Goal: Check status: Check status

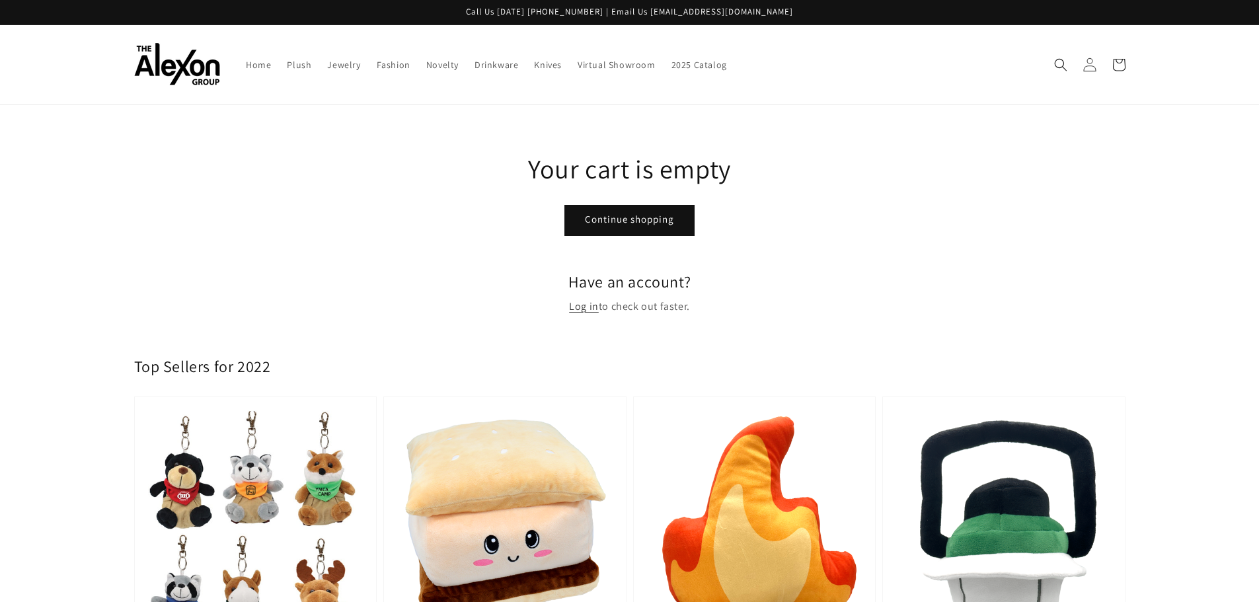
click at [1087, 67] on icon at bounding box center [1090, 65] width 14 height 14
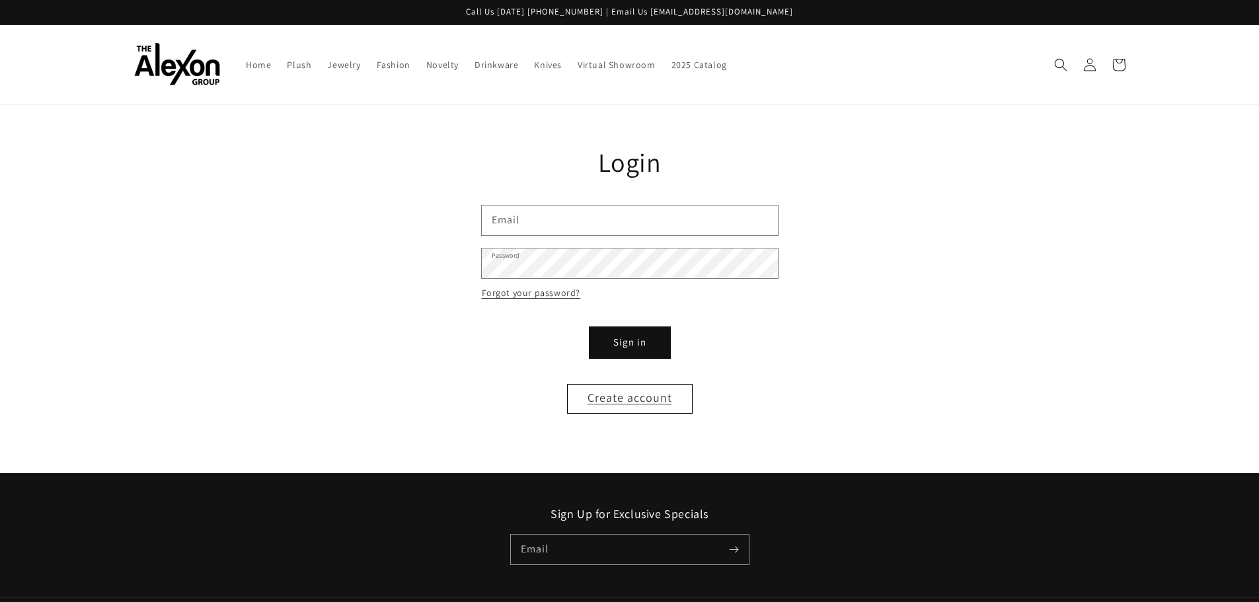
type input "**********"
click at [621, 346] on button "Sign in" at bounding box center [629, 343] width 79 height 30
click at [623, 342] on button "Sign in" at bounding box center [629, 343] width 79 height 30
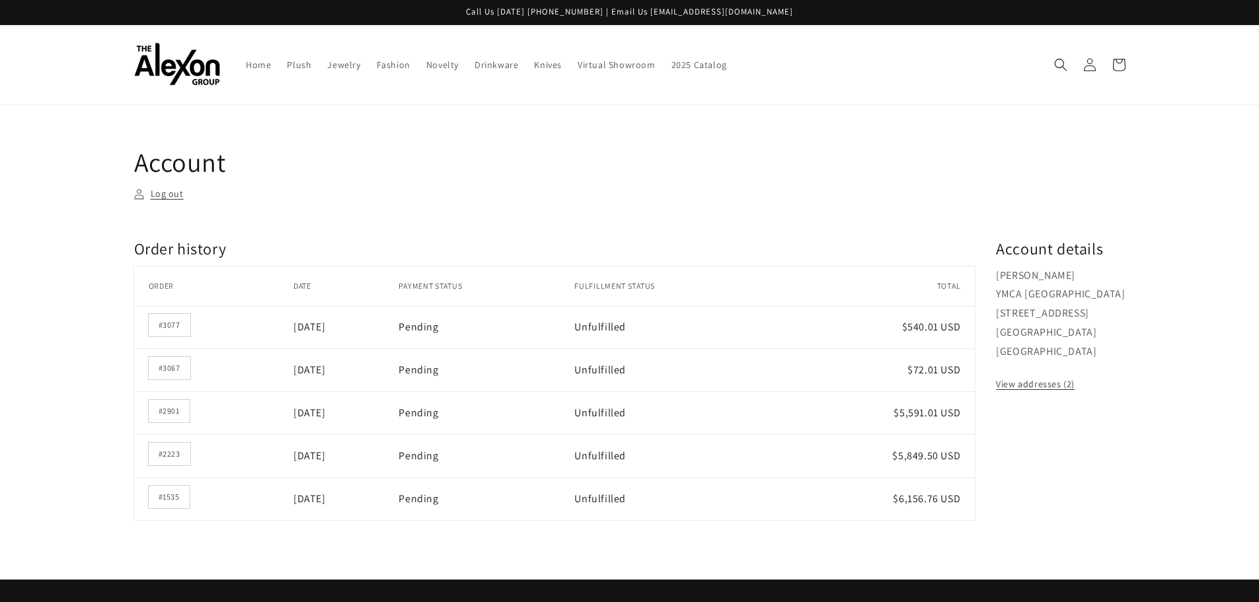
click at [510, 155] on h1 "Account" at bounding box center [630, 162] width 992 height 34
click at [164, 452] on link "#2223" at bounding box center [170, 454] width 42 height 22
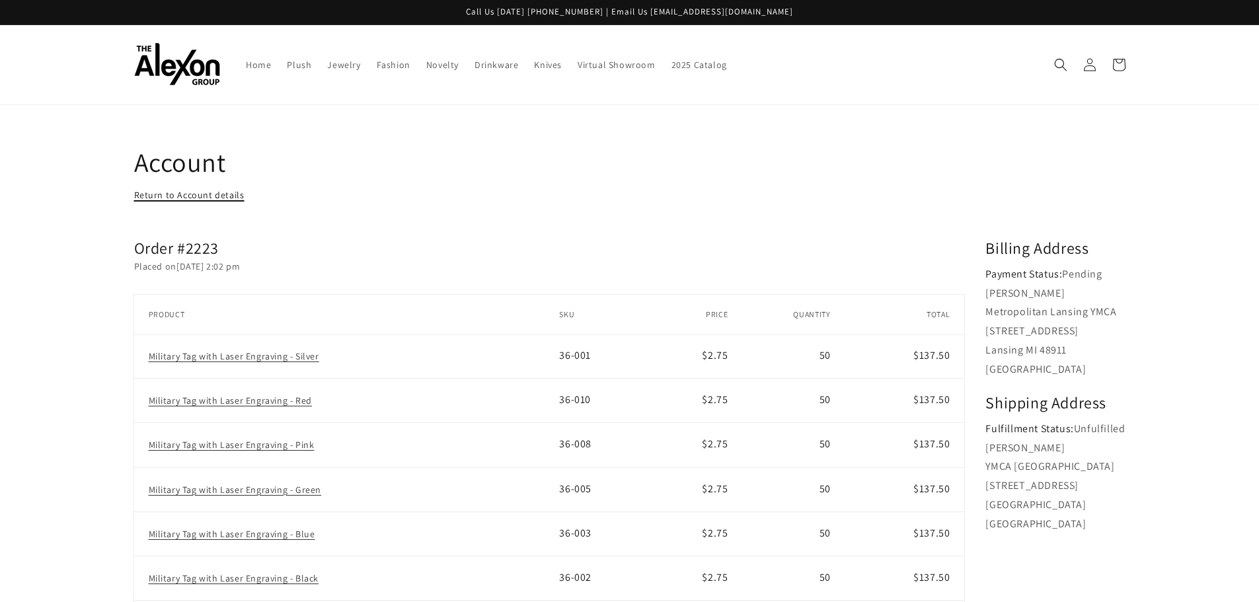
click at [210, 190] on link "Return to Account details" at bounding box center [189, 195] width 110 height 17
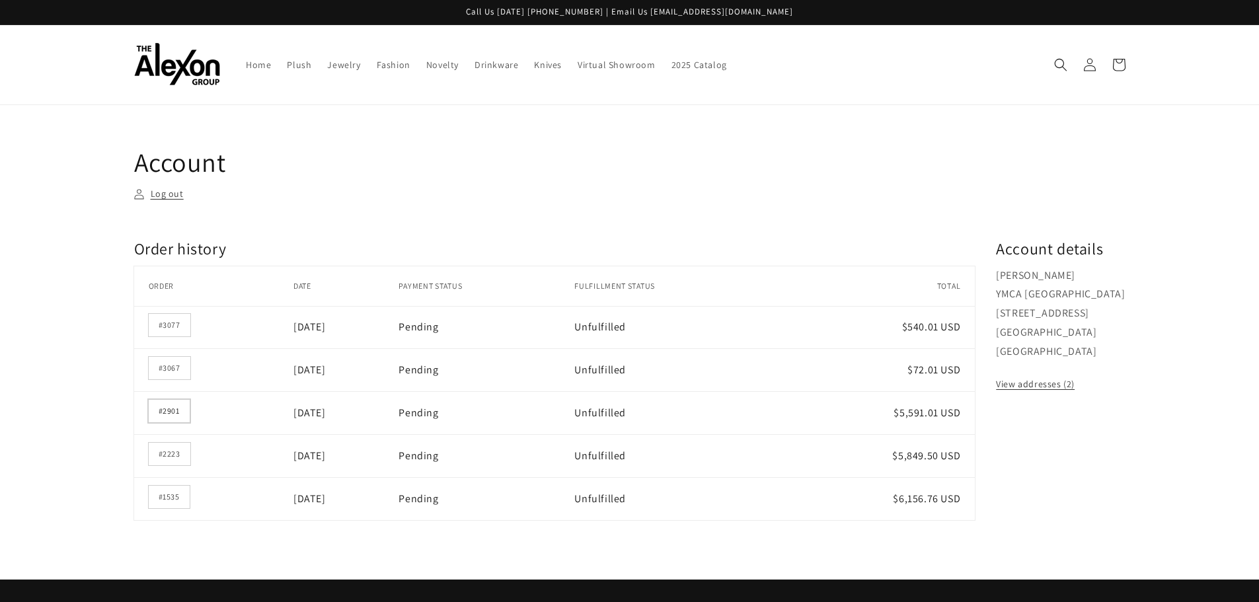
click at [164, 409] on link "#2901" at bounding box center [169, 411] width 41 height 22
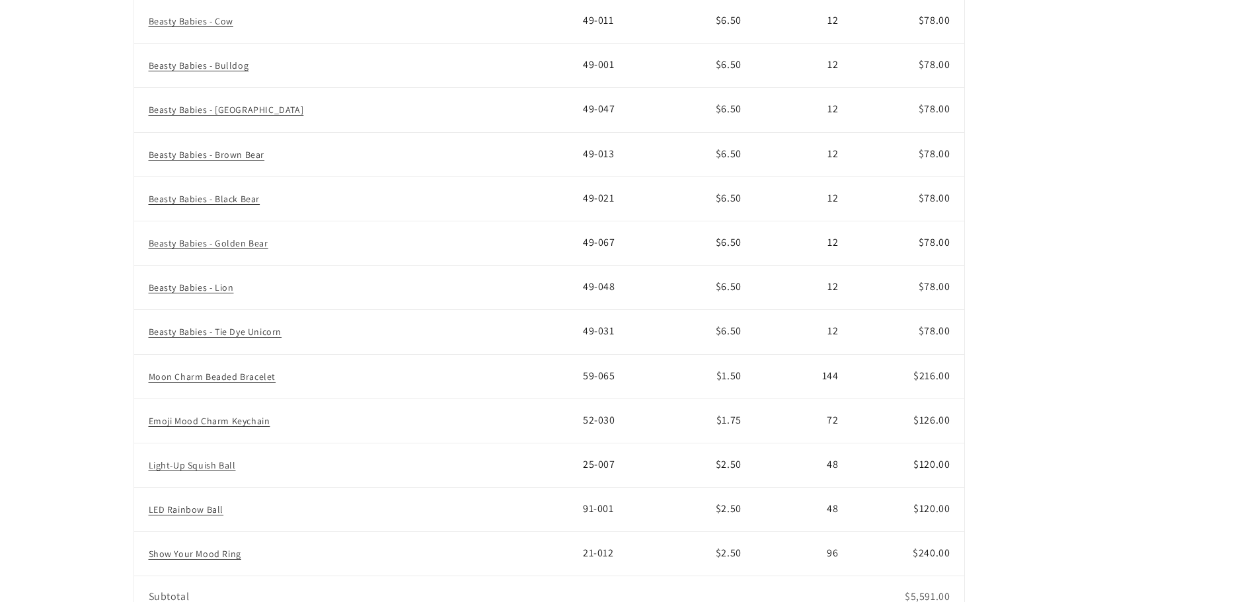
scroll to position [2182, 0]
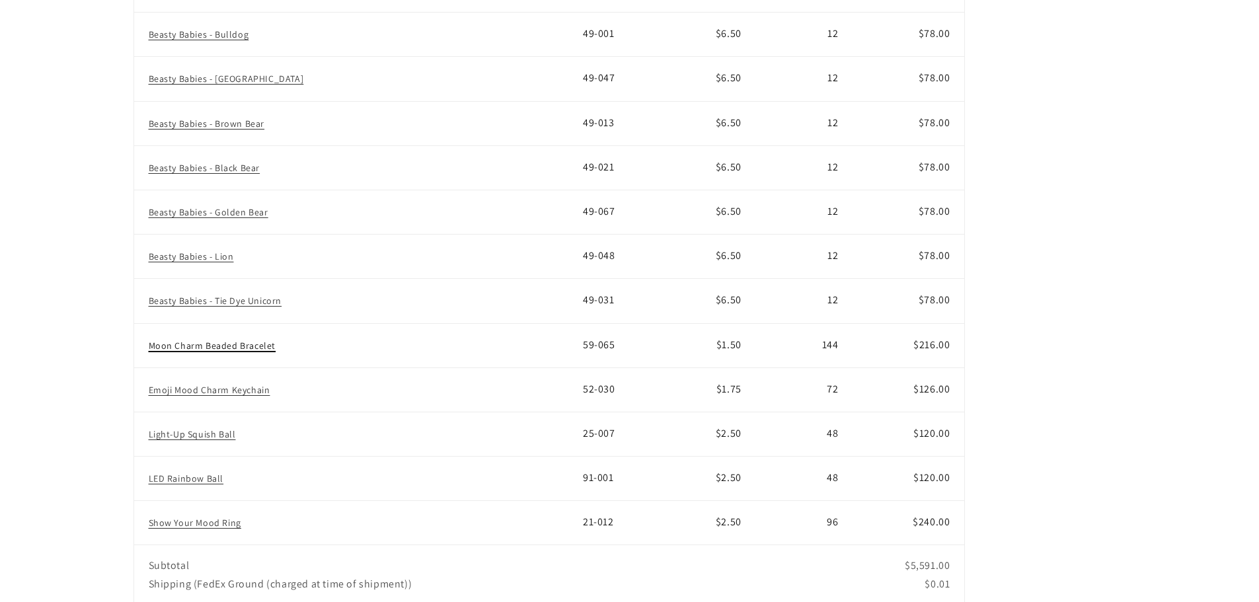
click at [196, 345] on link "Moon Charm Beaded Bracelet" at bounding box center [213, 346] width 128 height 12
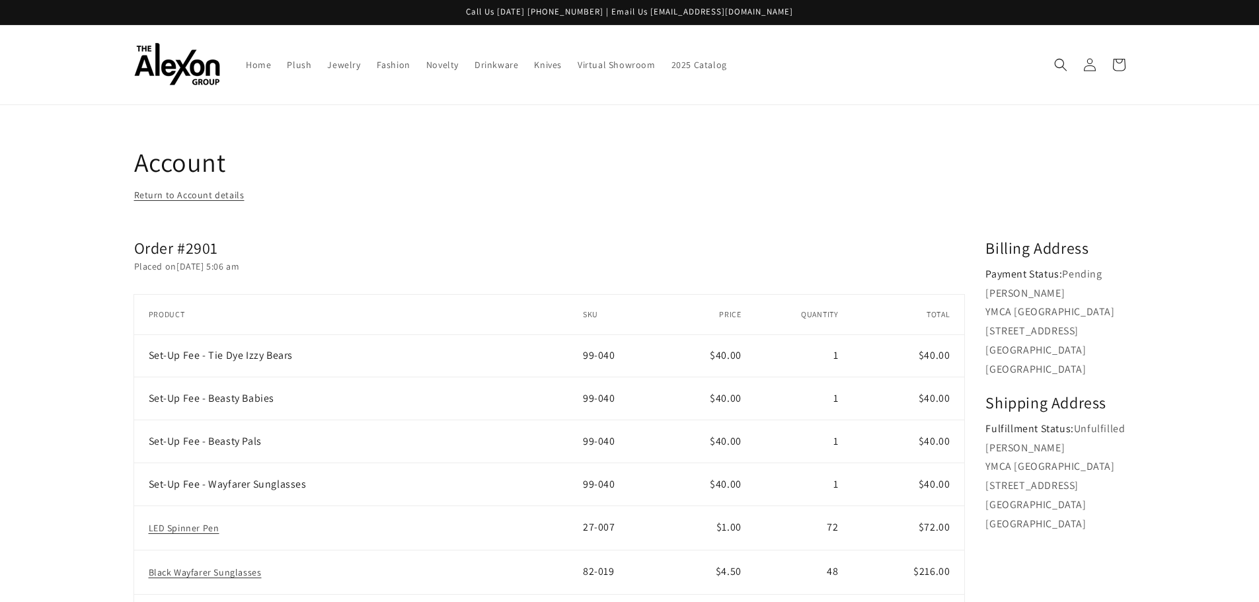
scroll to position [2182, 0]
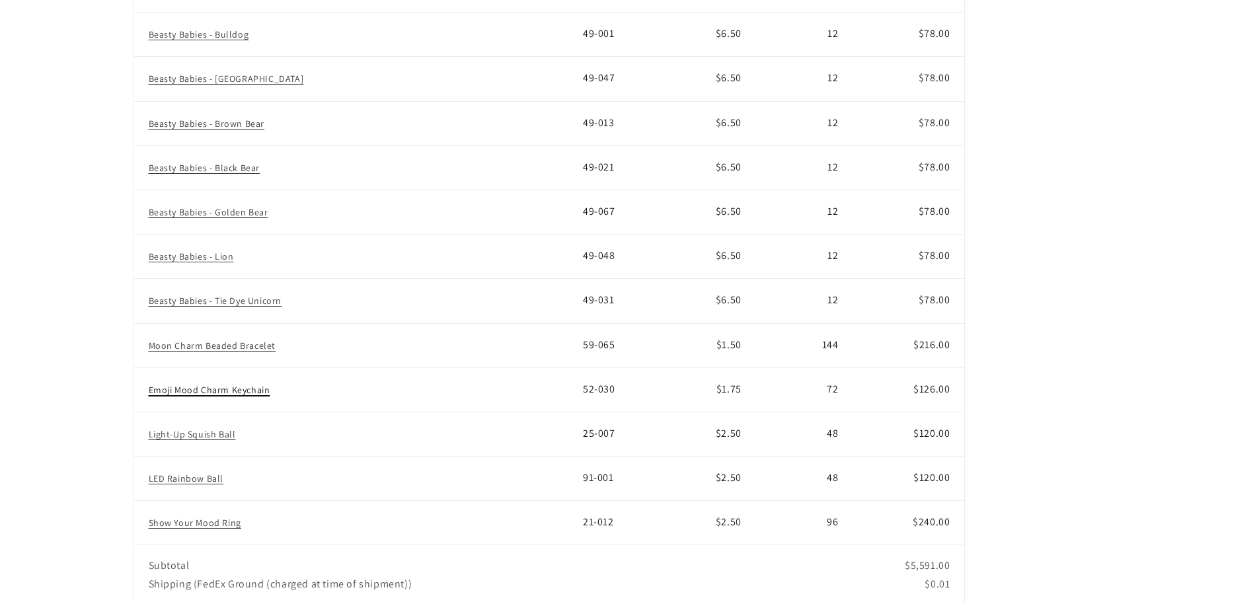
click at [206, 390] on link "Emoji Mood Charm Keychain" at bounding box center [210, 390] width 122 height 12
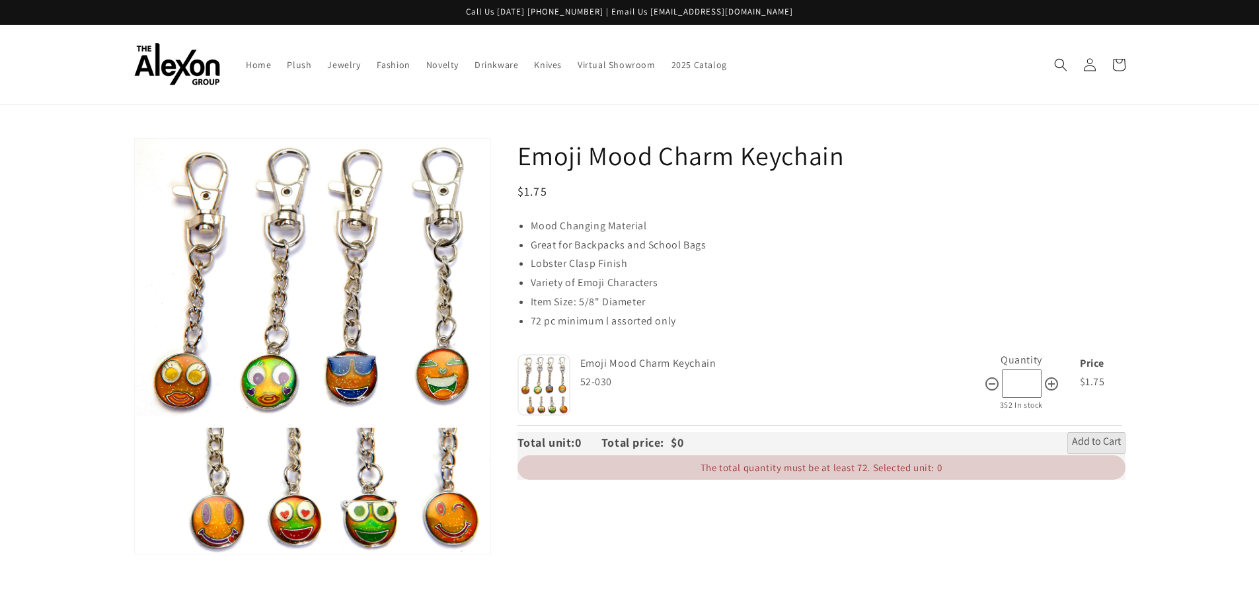
click at [553, 153] on h1 "Emoji Mood Charm Keychain" at bounding box center [822, 155] width 608 height 34
drag, startPoint x: 553, startPoint y: 153, endPoint x: 836, endPoint y: 143, distance: 283.1
click at [836, 143] on h1 "Emoji Mood Charm Keychain" at bounding box center [822, 155] width 608 height 34
copy div "Emoji Mood Charm Keychain"
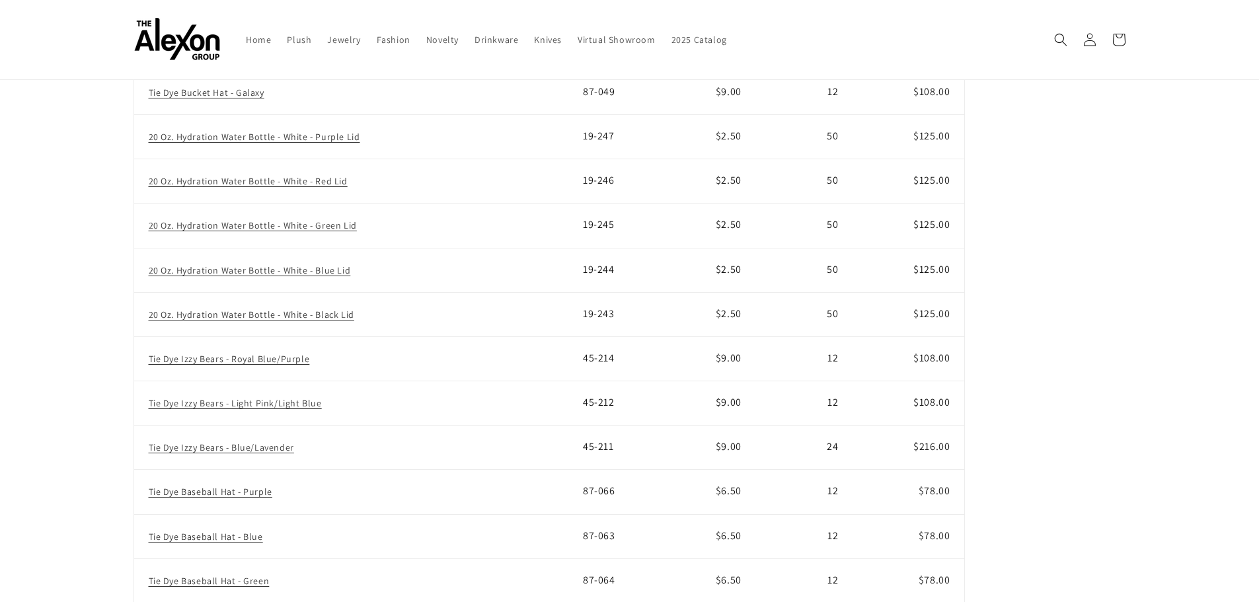
scroll to position [793, 0]
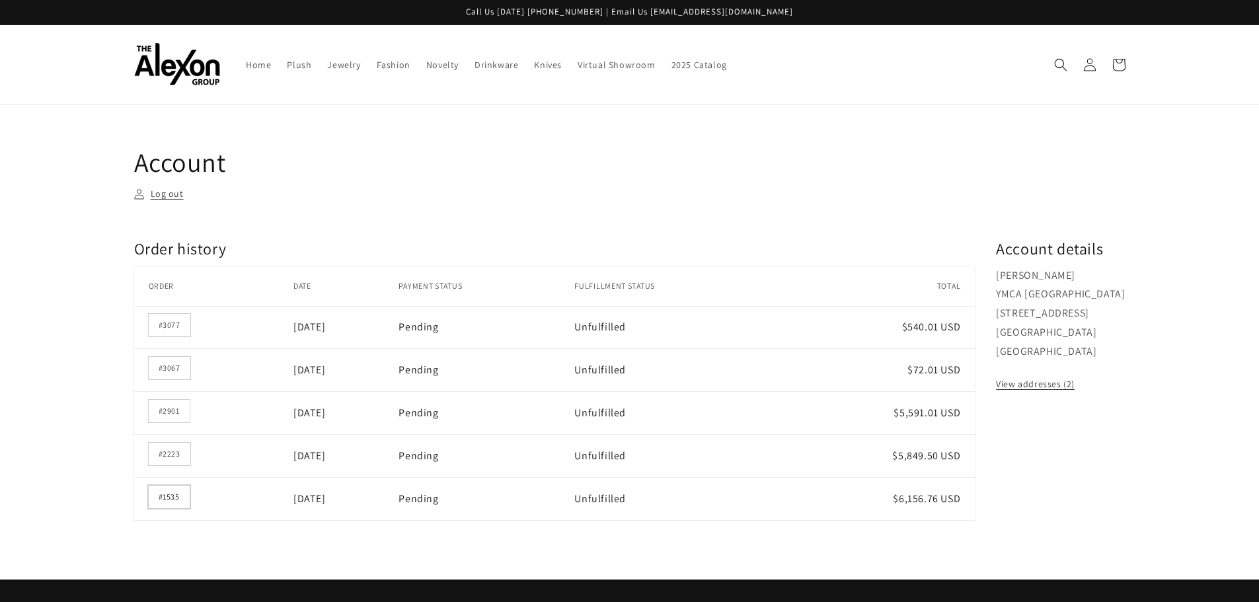
click at [161, 500] on link "#1535" at bounding box center [169, 497] width 41 height 22
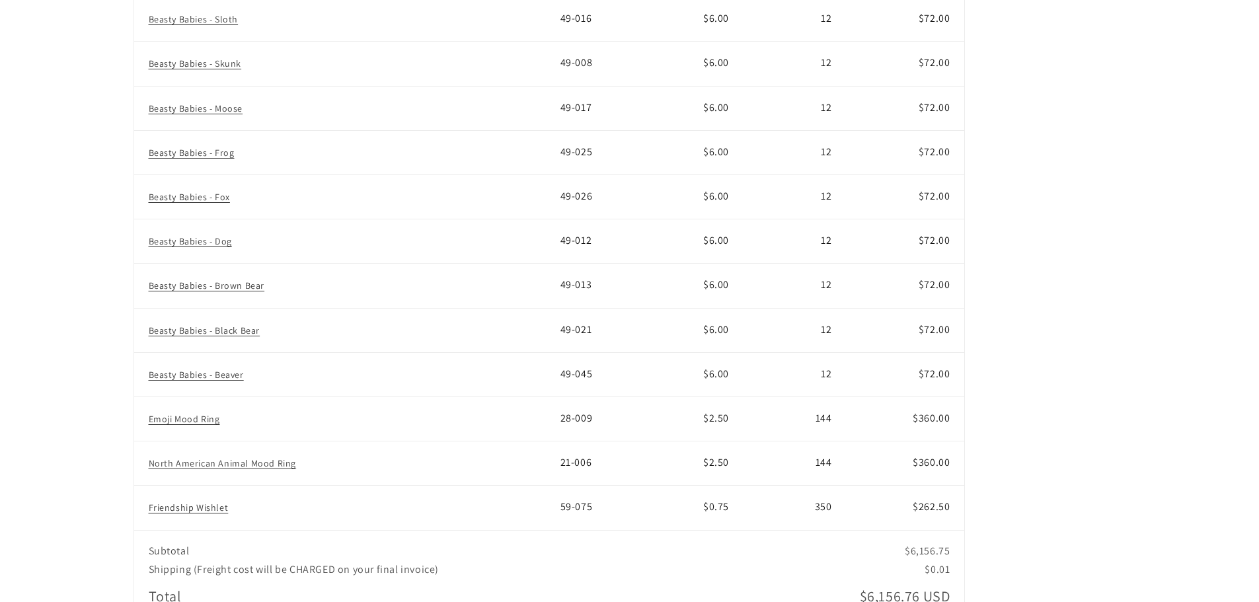
scroll to position [2116, 0]
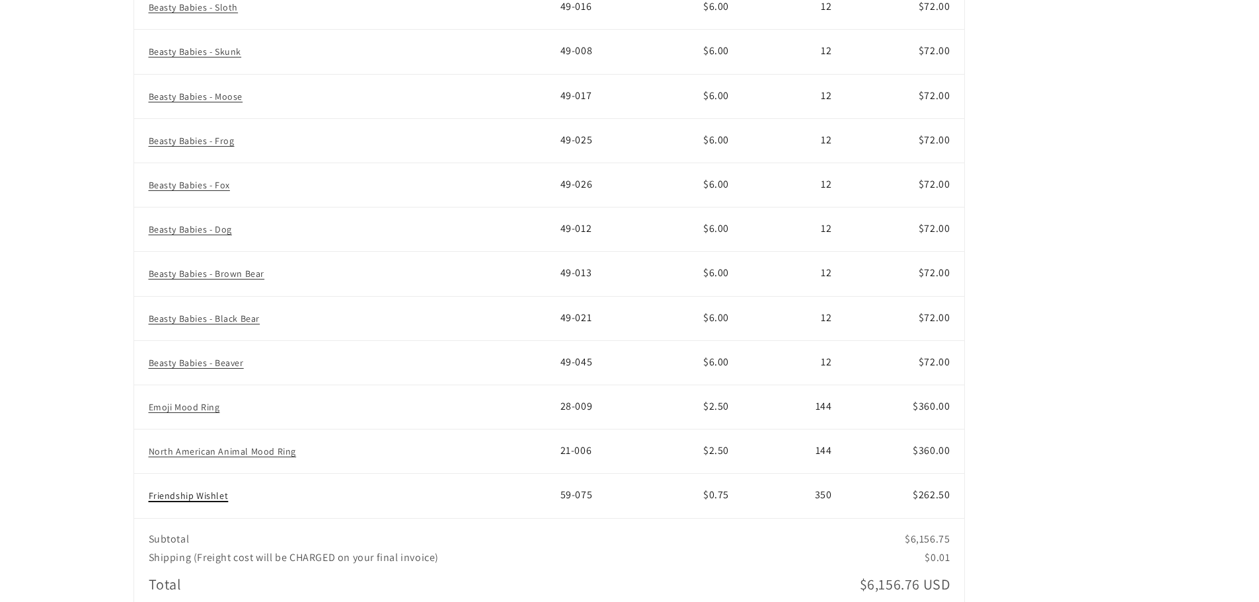
click at [204, 496] on link "Friendship Wishlet" at bounding box center [189, 496] width 80 height 12
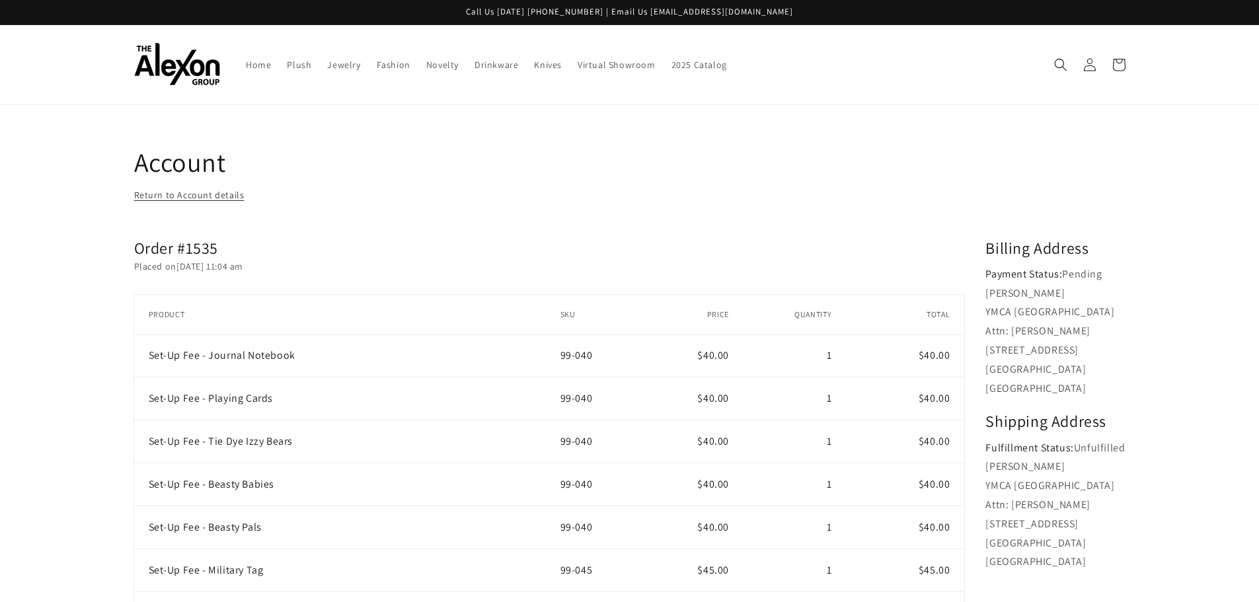
scroll to position [2116, 0]
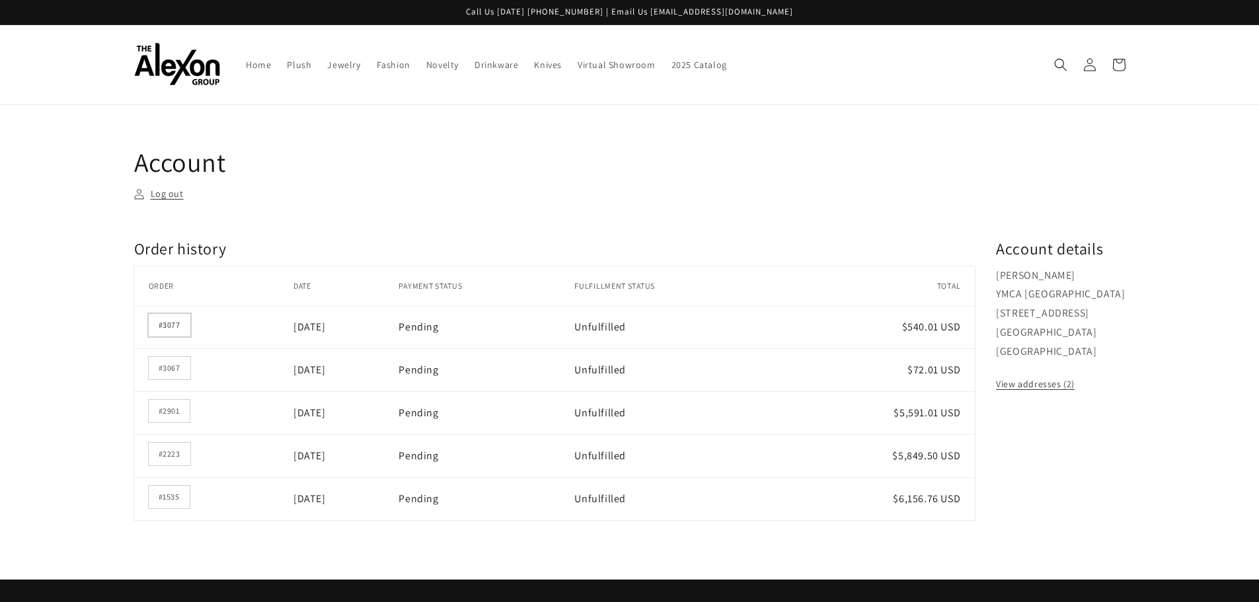
click at [167, 325] on link "#3077" at bounding box center [170, 325] width 42 height 22
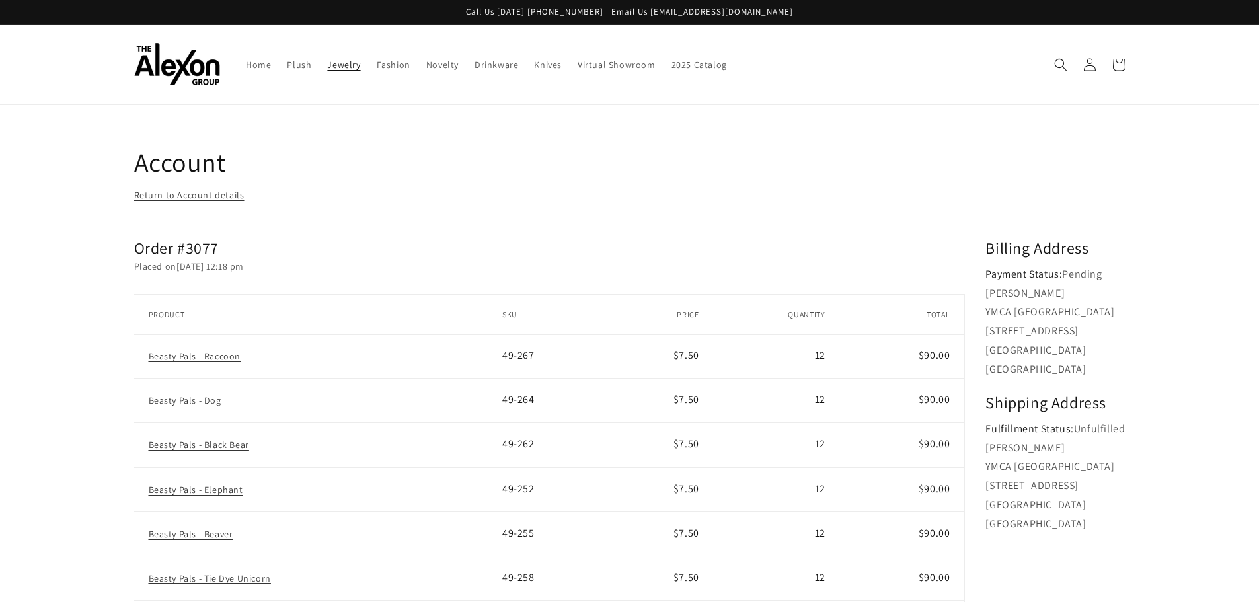
click at [342, 71] on link "Jewelry" at bounding box center [343, 65] width 49 height 28
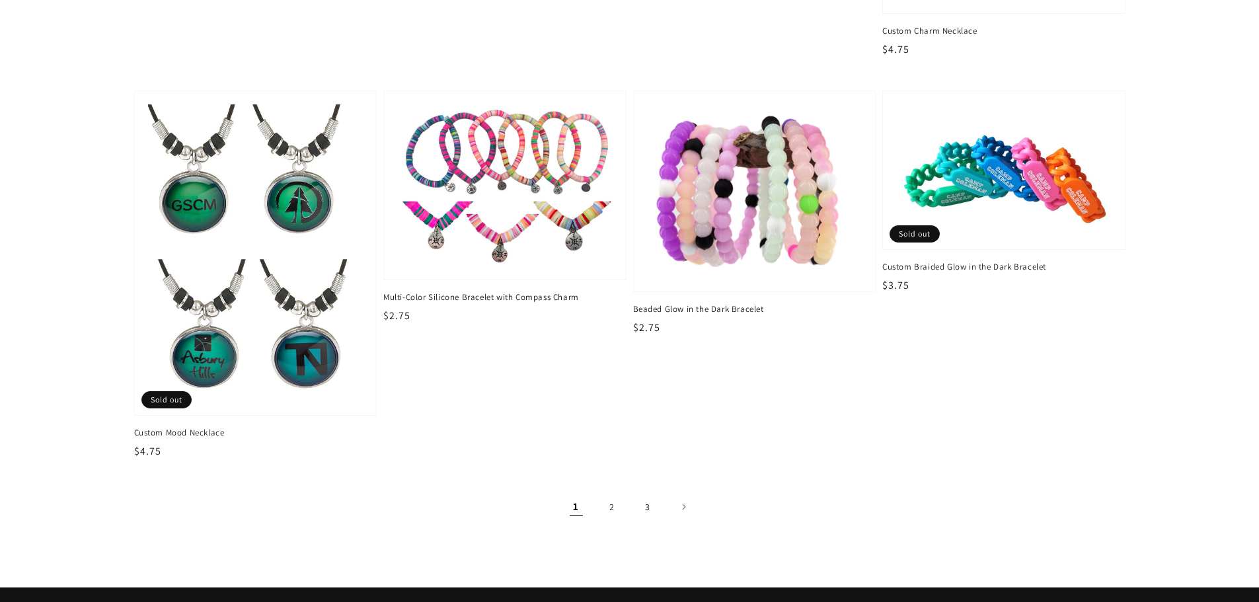
scroll to position [2049, 0]
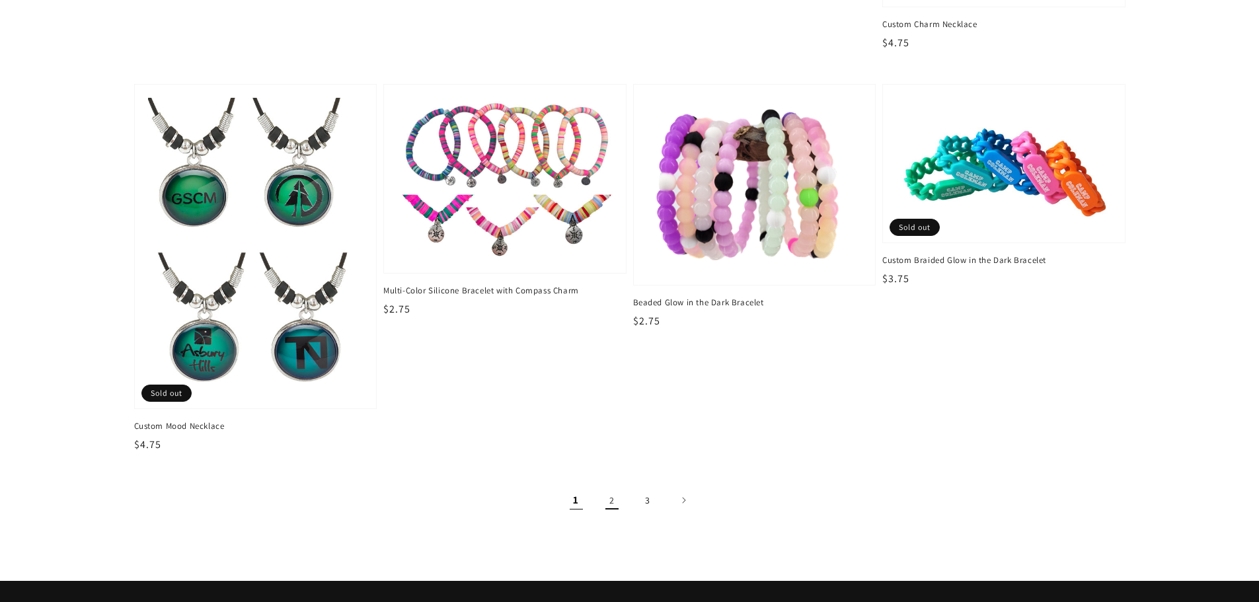
click at [608, 504] on link "2" at bounding box center [612, 500] width 29 height 29
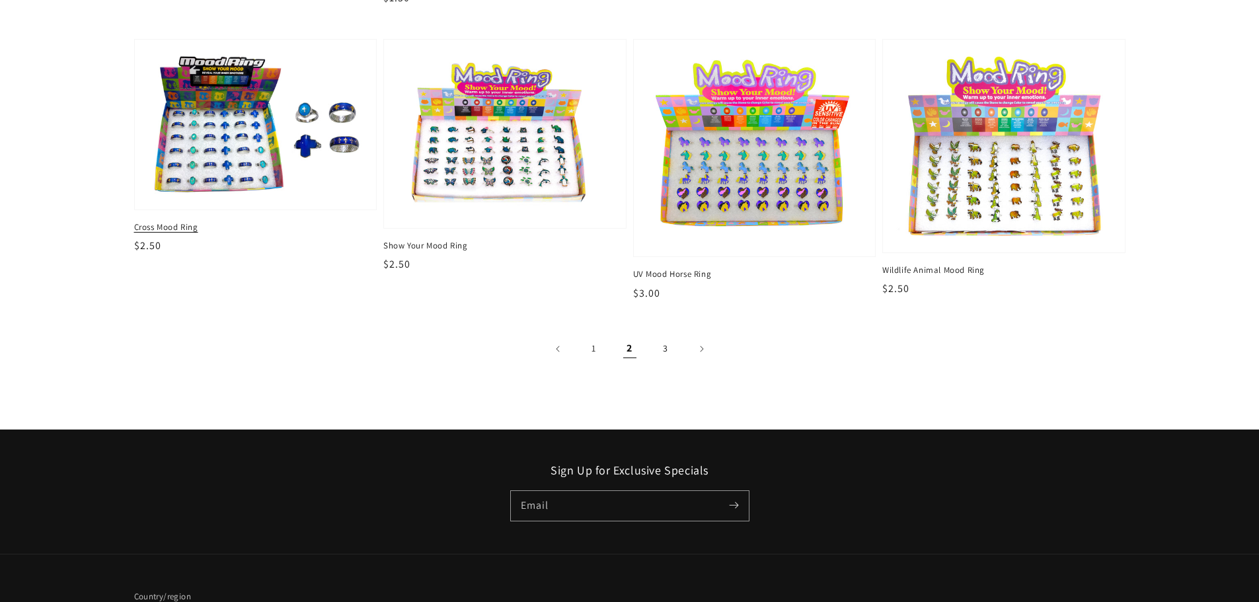
scroll to position [2492, 0]
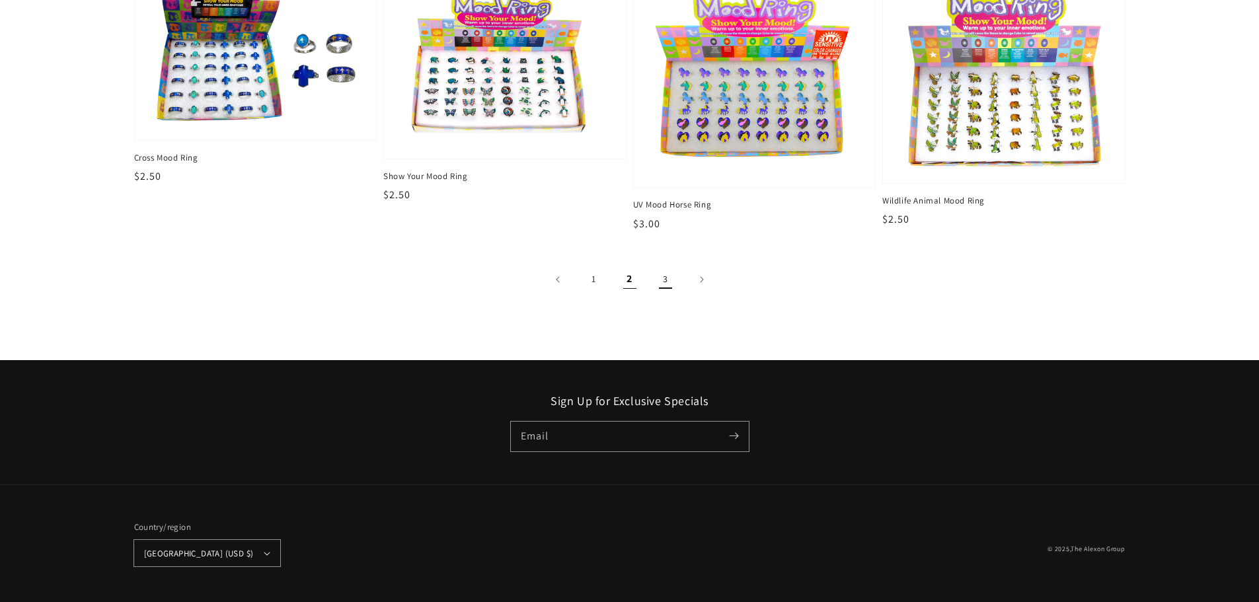
click at [666, 281] on link "3" at bounding box center [665, 279] width 29 height 29
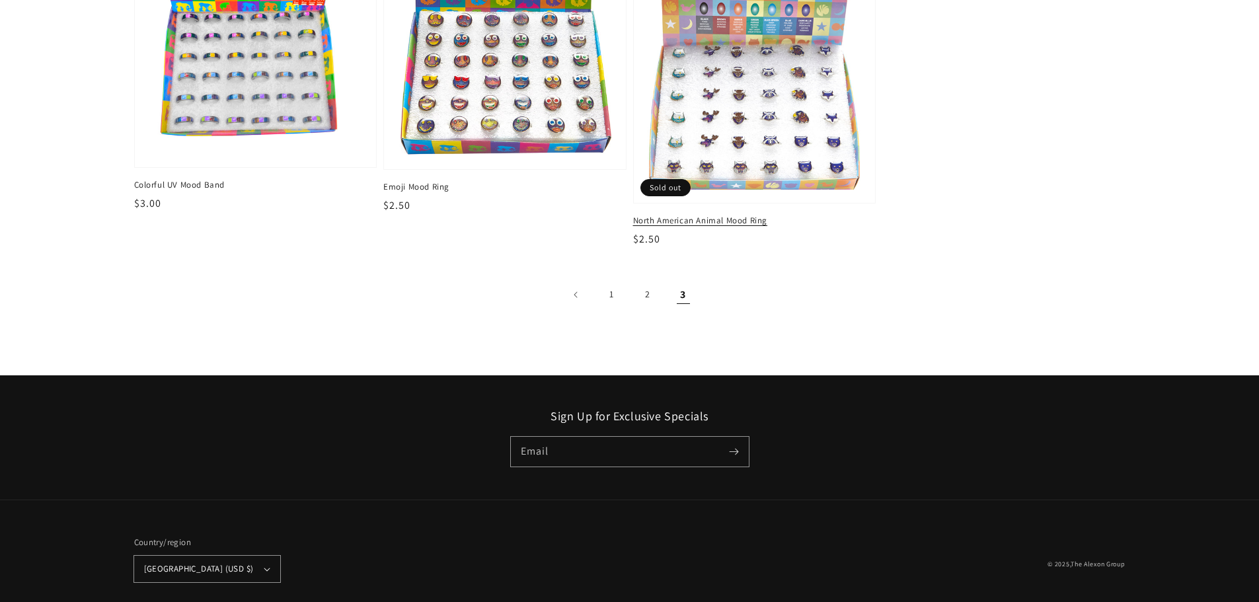
scroll to position [261, 0]
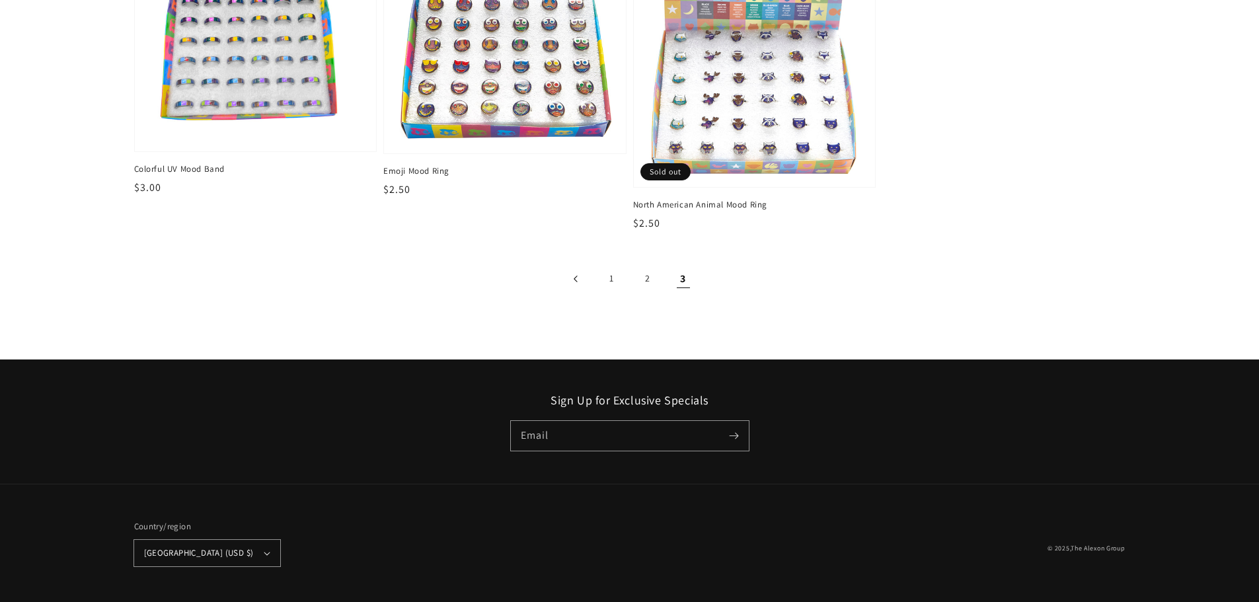
click at [573, 278] on icon "Previous page" at bounding box center [575, 279] width 4 height 7
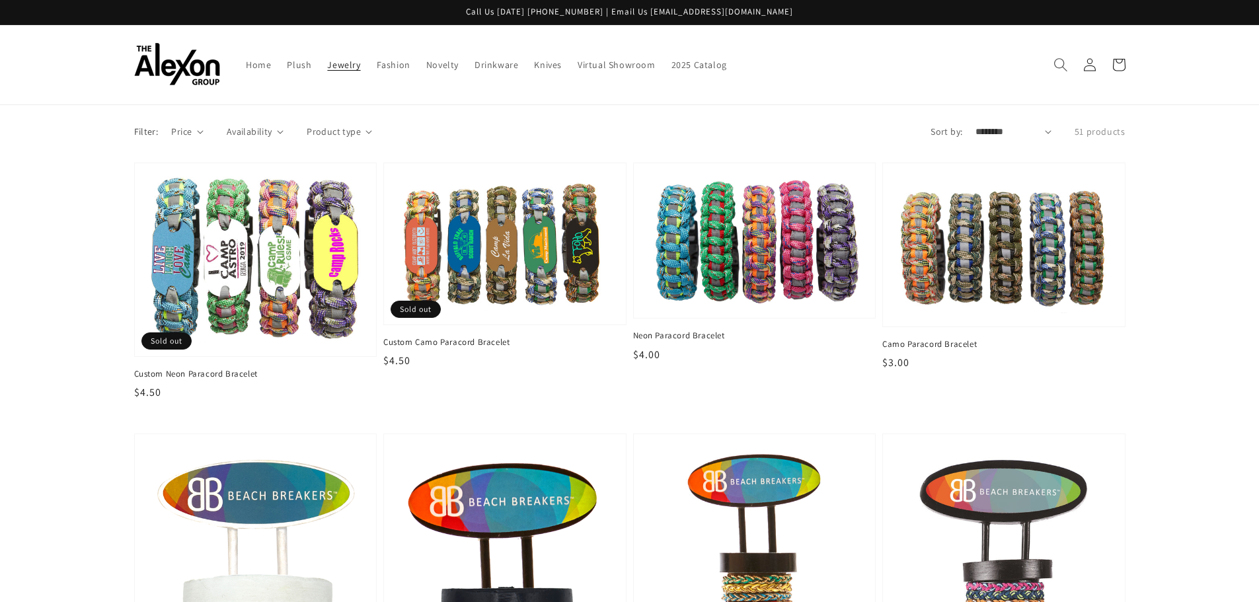
click at [1058, 62] on icon "Search" at bounding box center [1061, 65] width 14 height 14
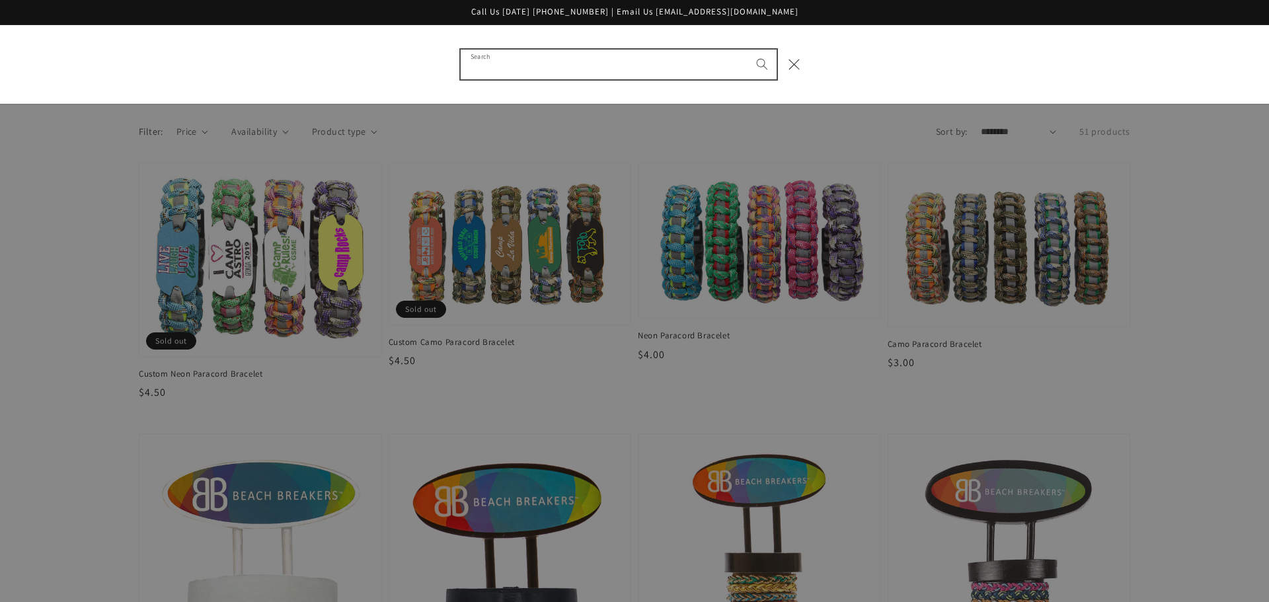
click at [740, 67] on input "Search" at bounding box center [619, 65] width 316 height 30
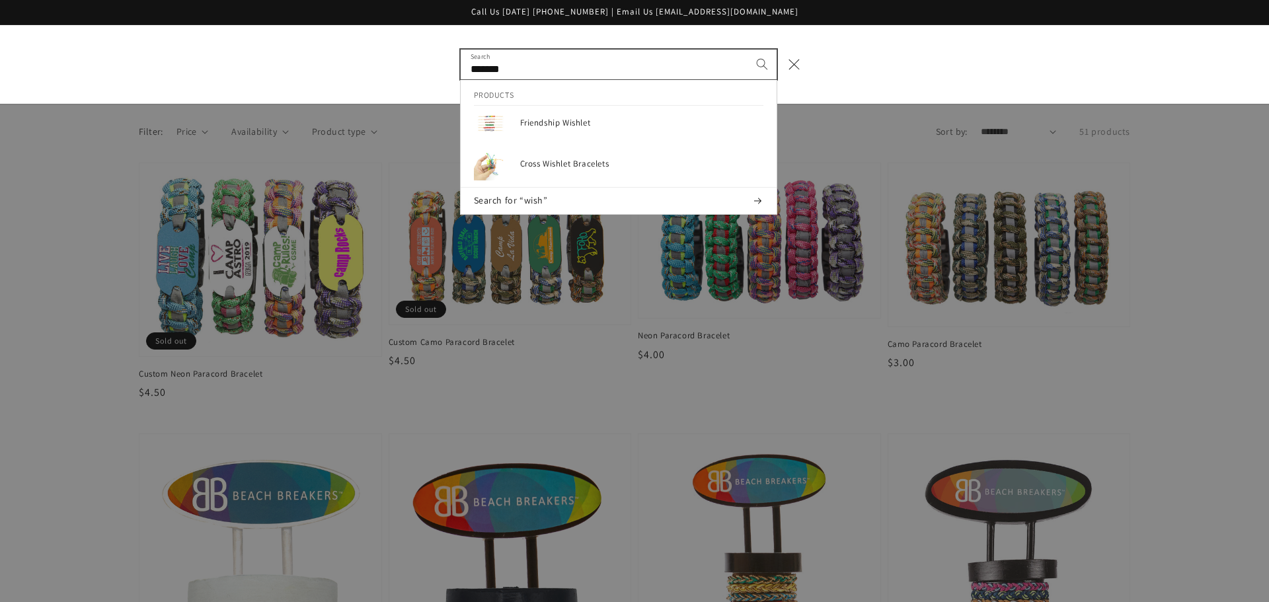
type input "*******"
click at [748, 50] on button "Search" at bounding box center [762, 64] width 29 height 29
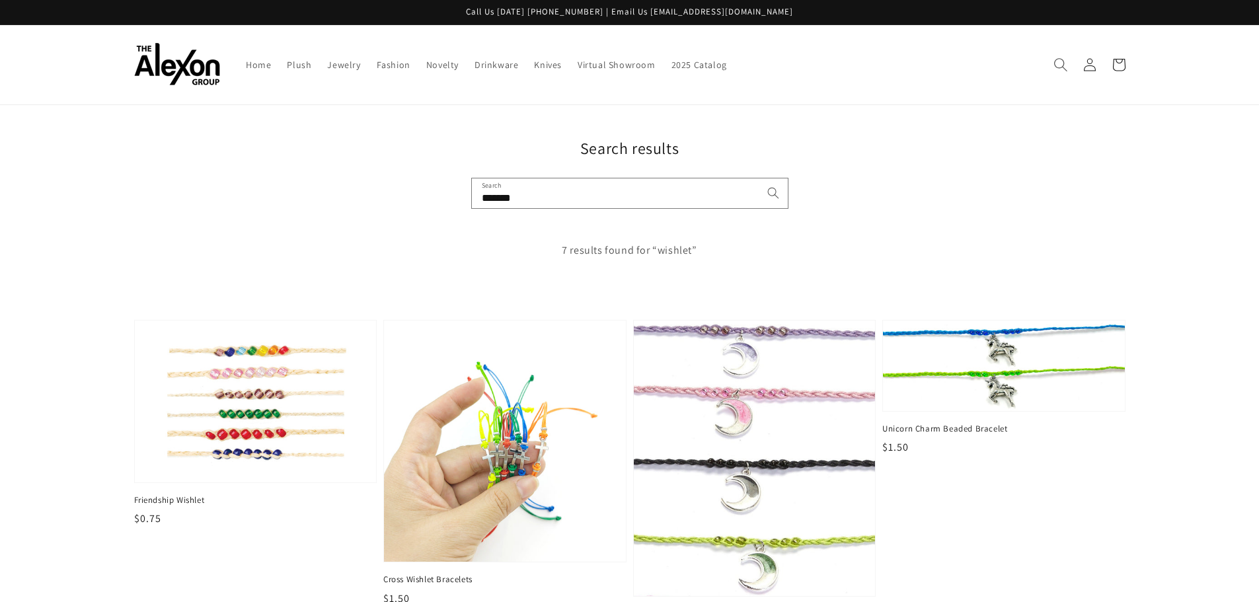
click at [1059, 58] on icon "Search" at bounding box center [1061, 65] width 14 height 14
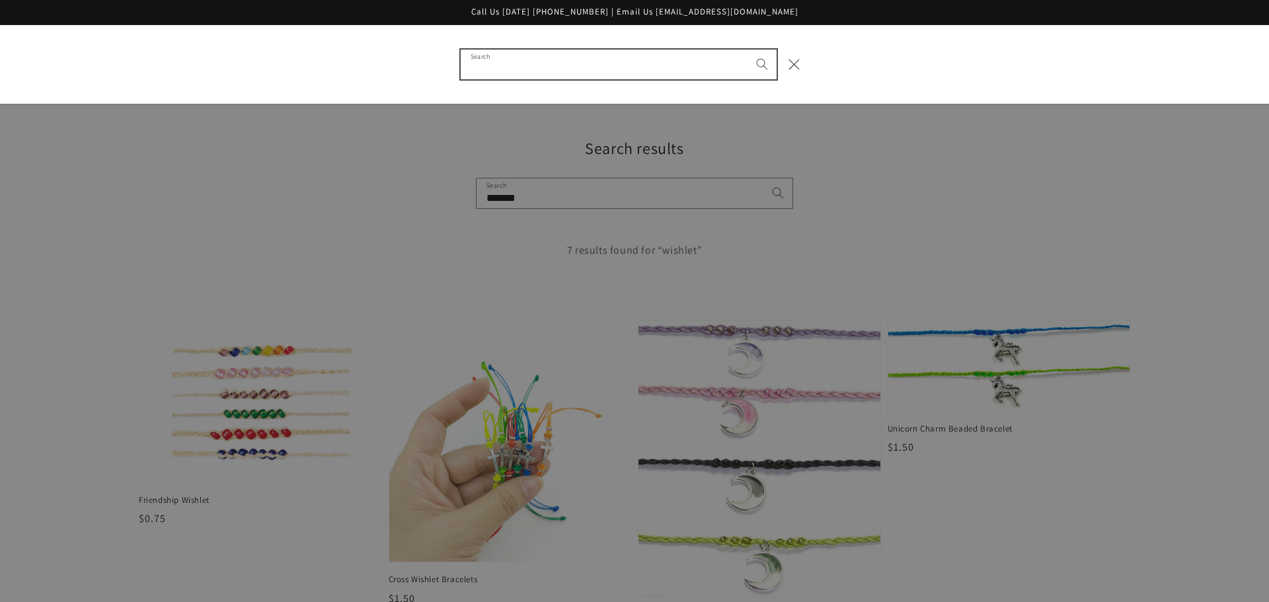
drag, startPoint x: 545, startPoint y: 84, endPoint x: 545, endPoint y: 73, distance: 10.6
click at [545, 77] on input "Search" at bounding box center [619, 65] width 316 height 30
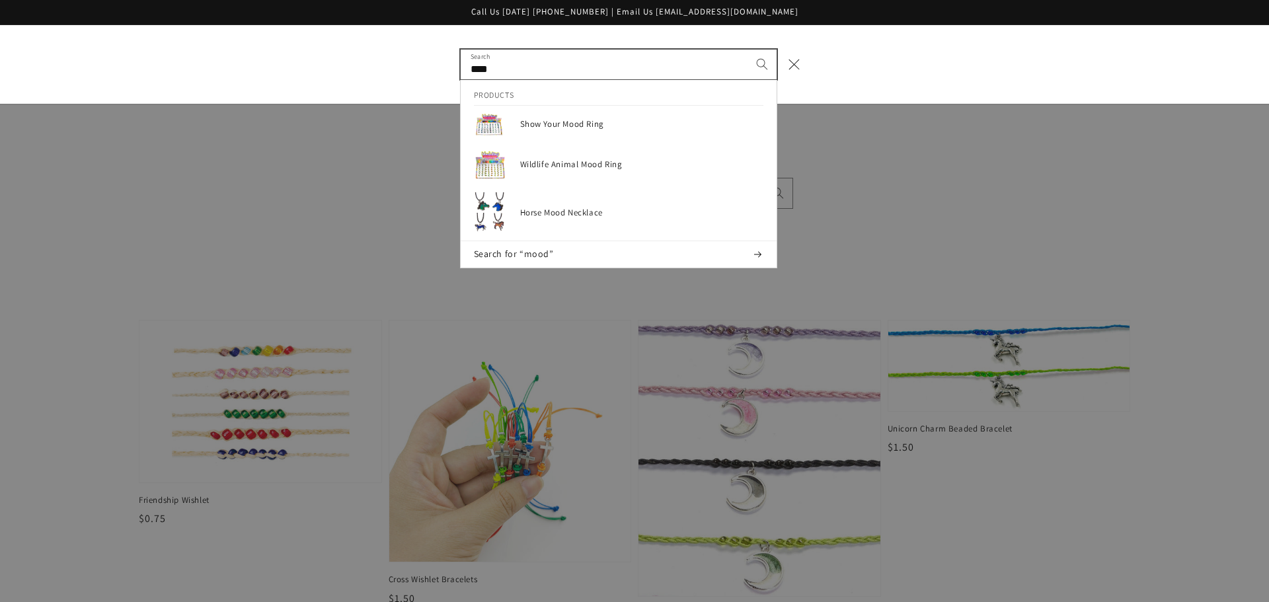
type input "****"
click at [748, 50] on button "Search" at bounding box center [762, 64] width 29 height 29
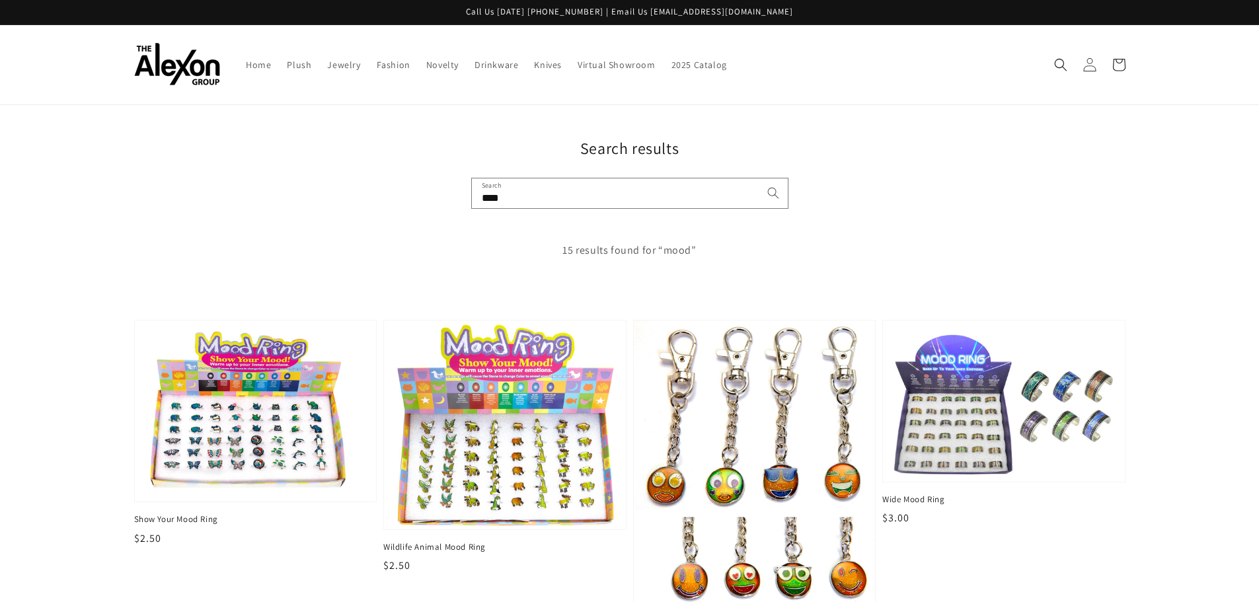
click at [1088, 69] on icon at bounding box center [1090, 65] width 14 height 14
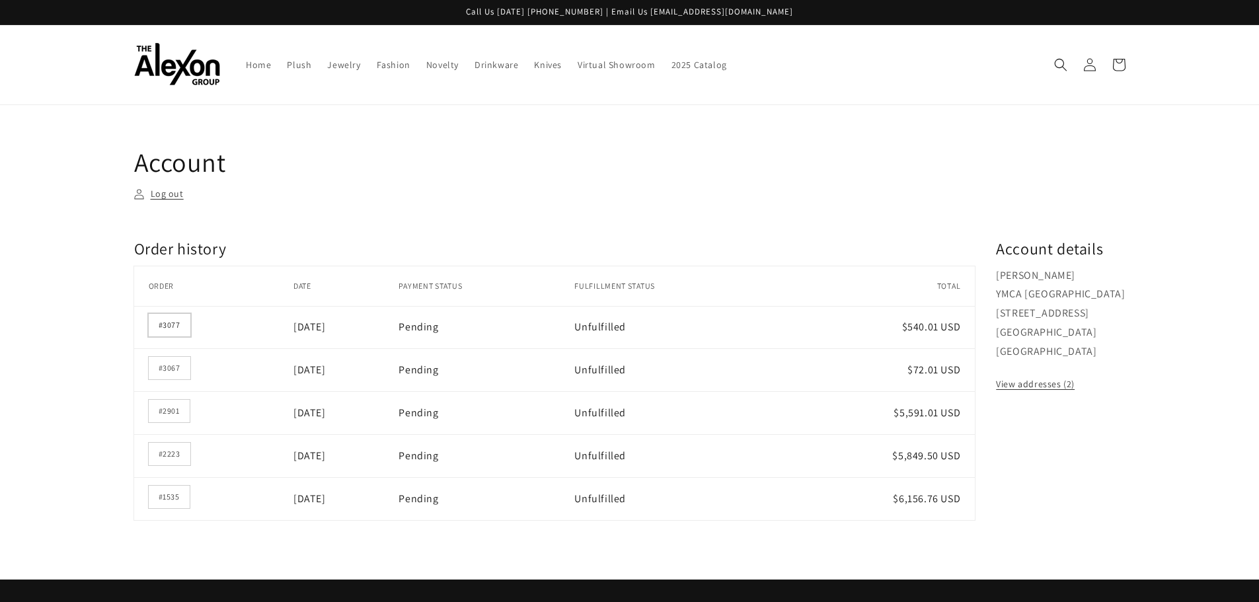
click at [173, 323] on link "#3077" at bounding box center [170, 325] width 42 height 22
click at [167, 367] on link "#3067" at bounding box center [170, 368] width 42 height 22
click at [163, 409] on link "#2901" at bounding box center [169, 411] width 41 height 22
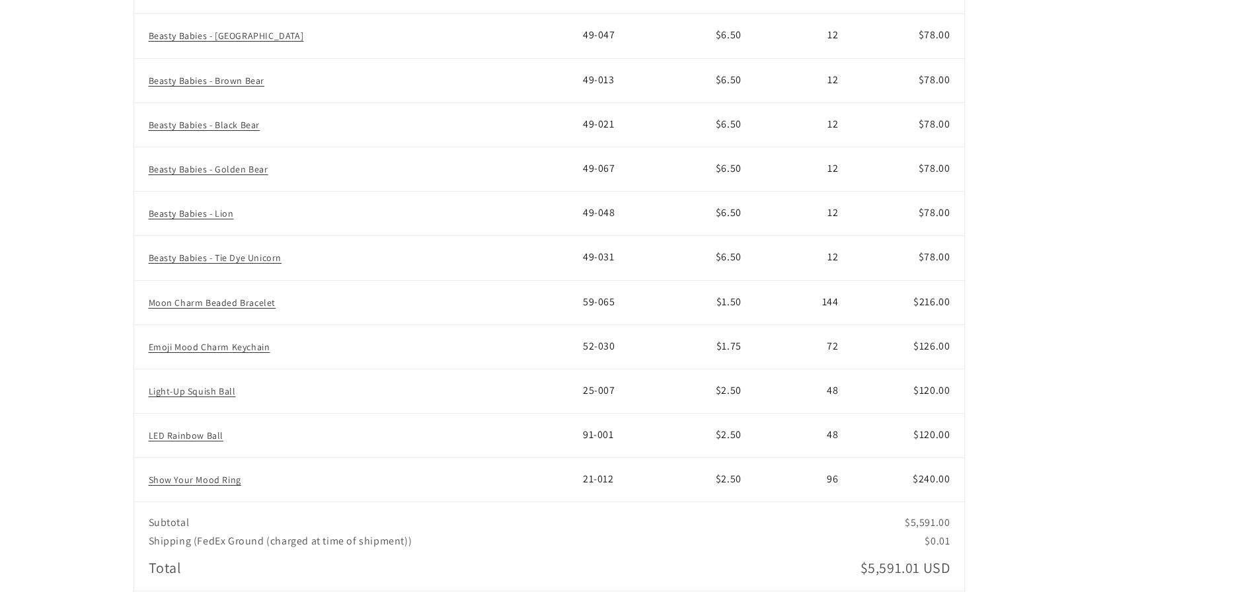
scroll to position [2248, 0]
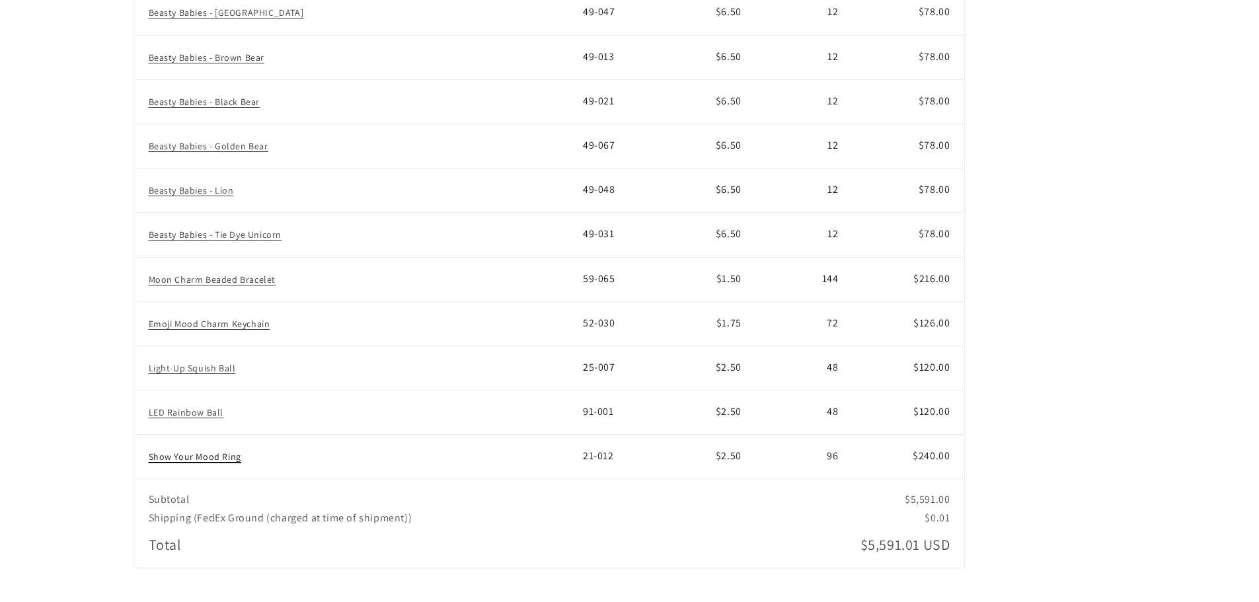
click at [179, 456] on link "Show Your Mood Ring" at bounding box center [195, 457] width 93 height 12
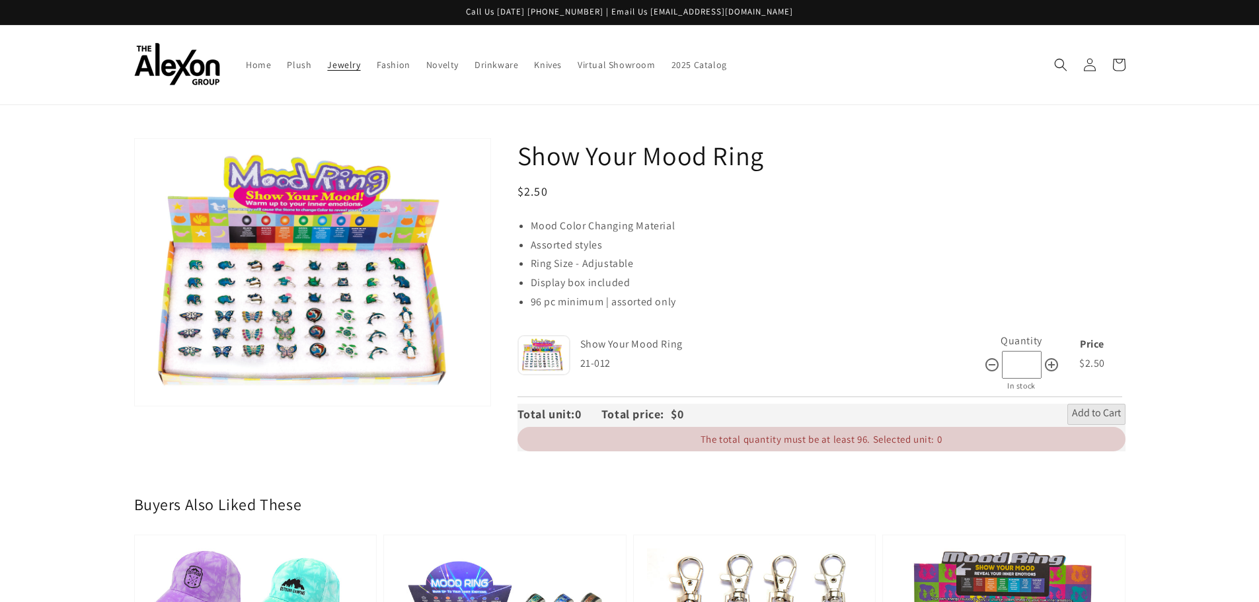
click at [344, 67] on span "Jewelry" at bounding box center [343, 65] width 33 height 12
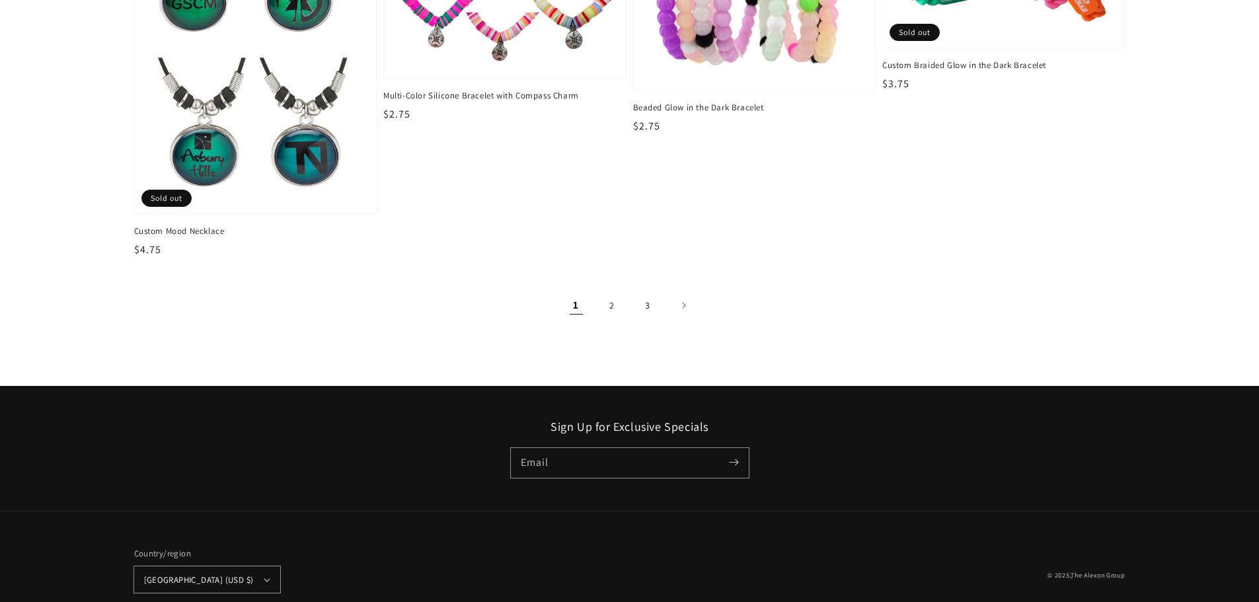
scroll to position [2248, 0]
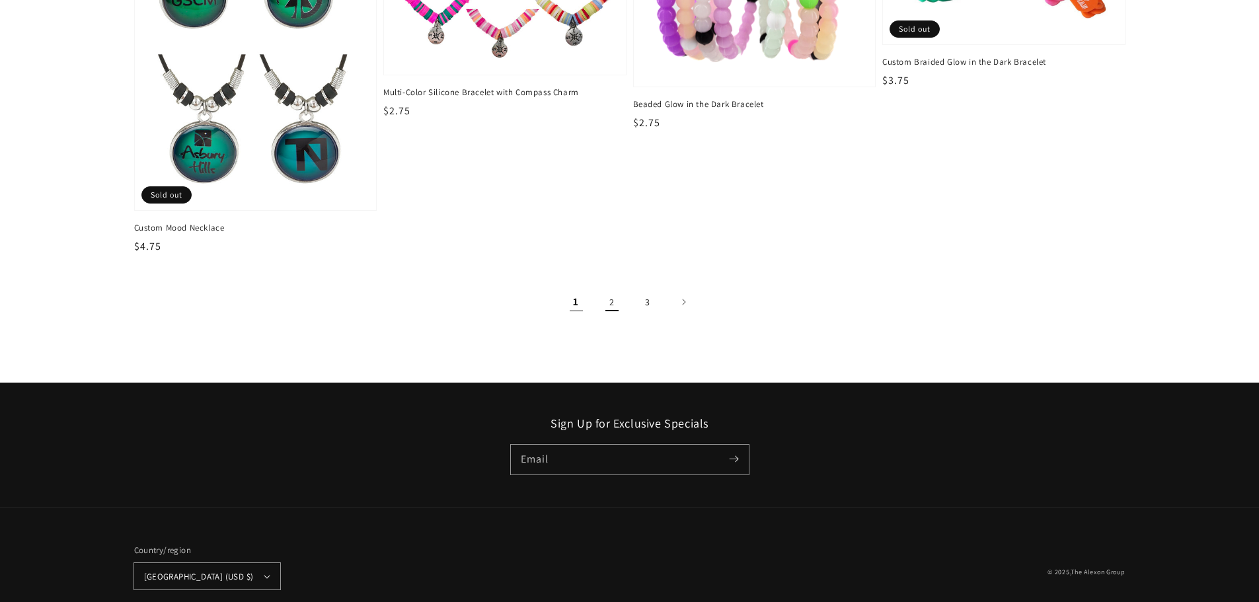
click at [612, 305] on link "2" at bounding box center [612, 302] width 29 height 29
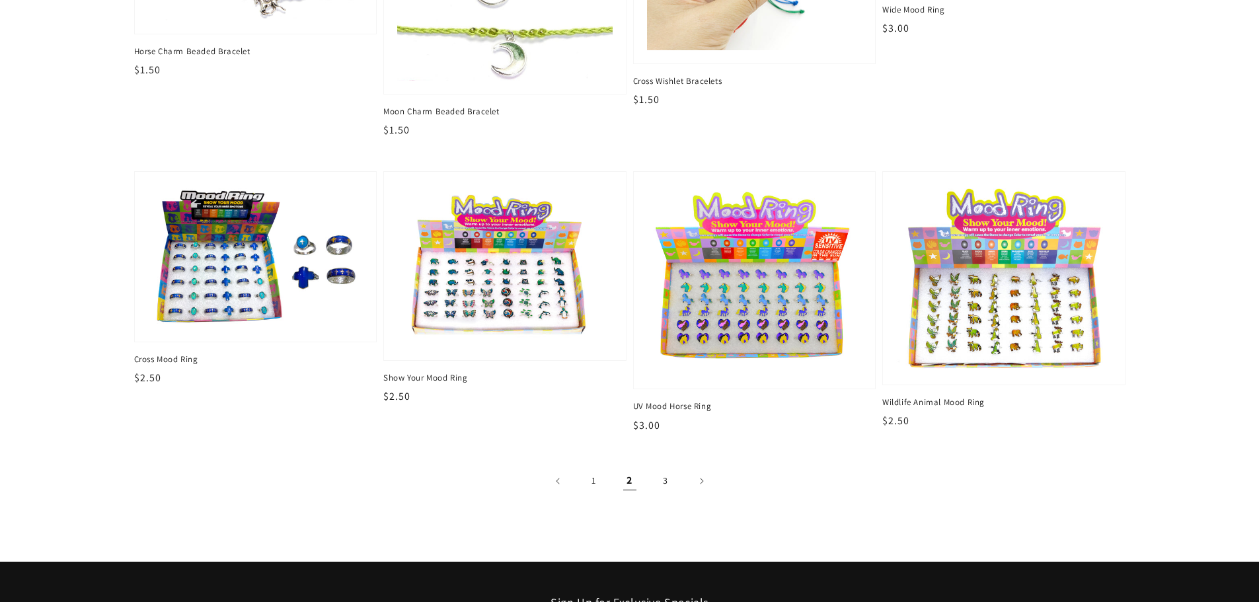
scroll to position [2314, 0]
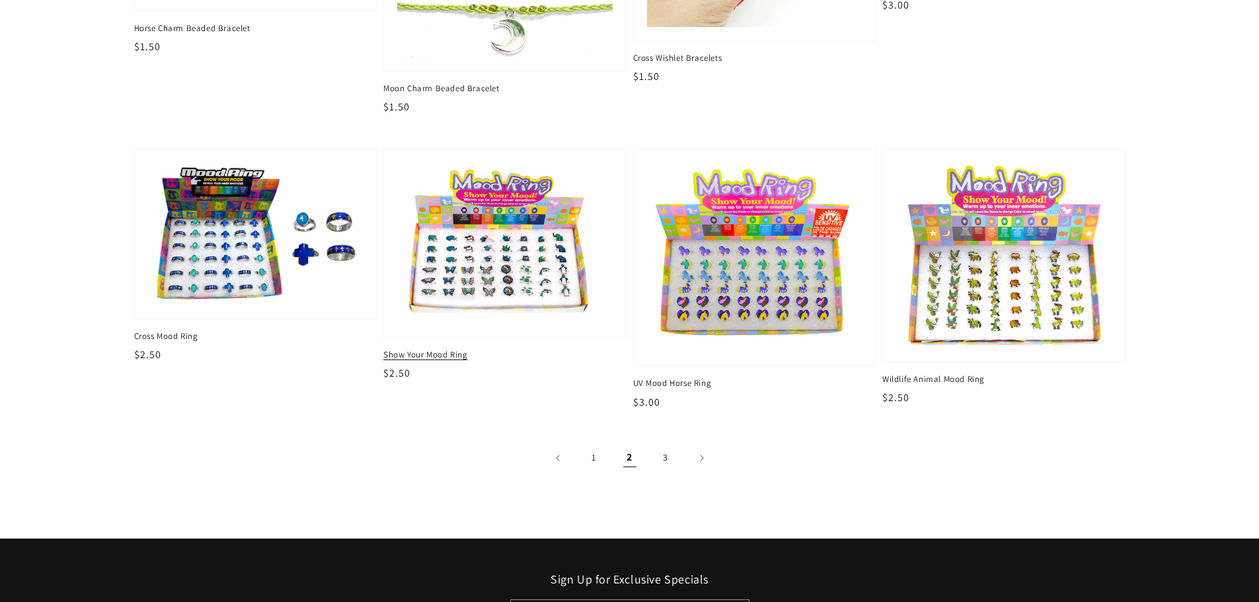
click at [533, 278] on img at bounding box center [504, 242] width 221 height 167
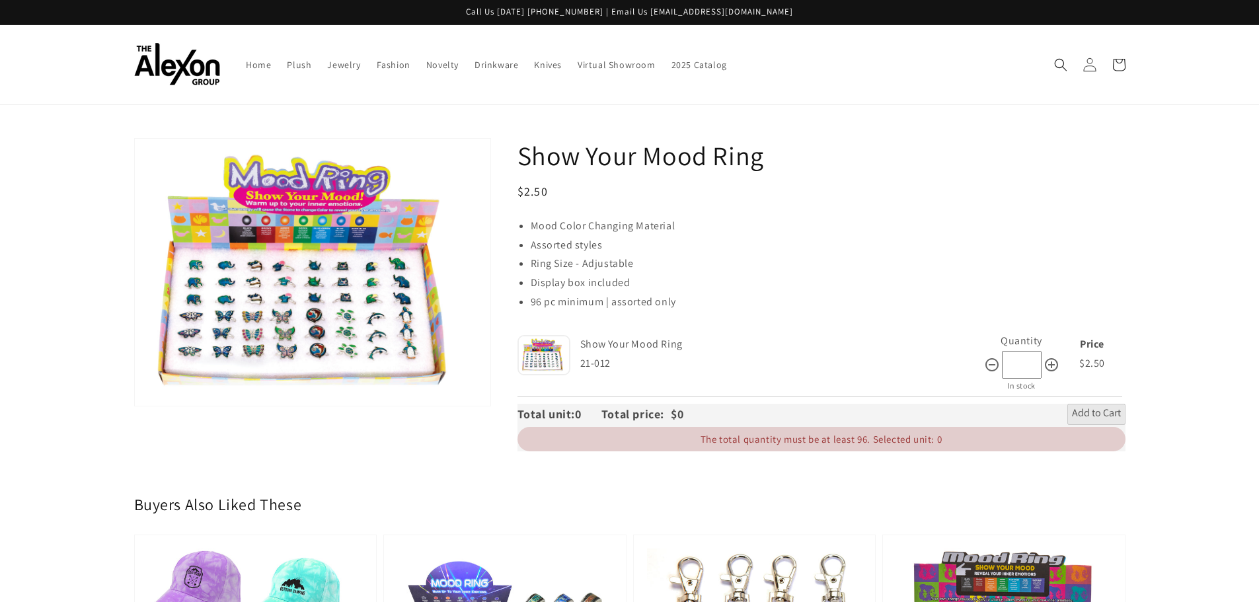
click at [1085, 63] on icon at bounding box center [1090, 65] width 14 height 14
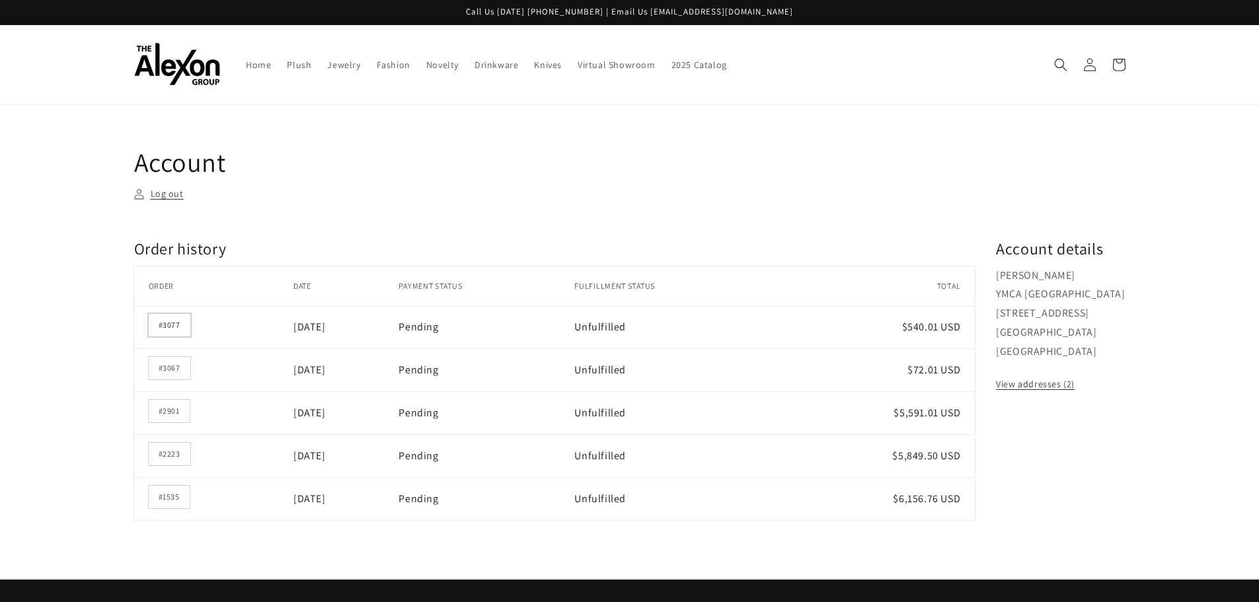
click at [174, 323] on link "#3077" at bounding box center [170, 325] width 42 height 22
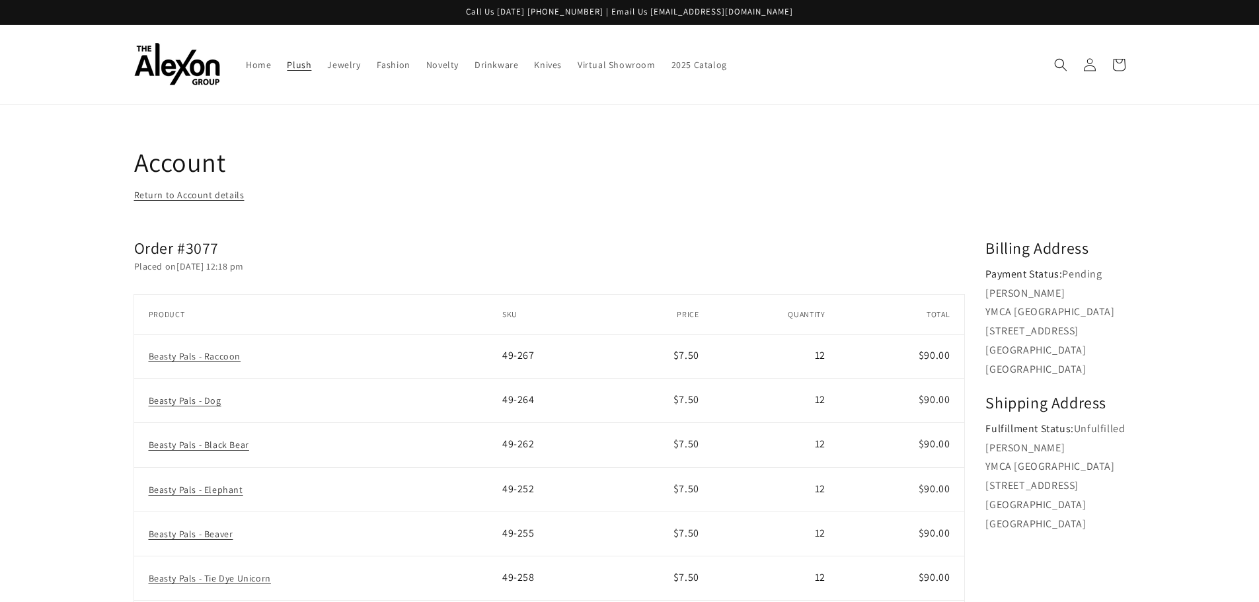
click at [301, 67] on span "Plush" at bounding box center [299, 65] width 24 height 12
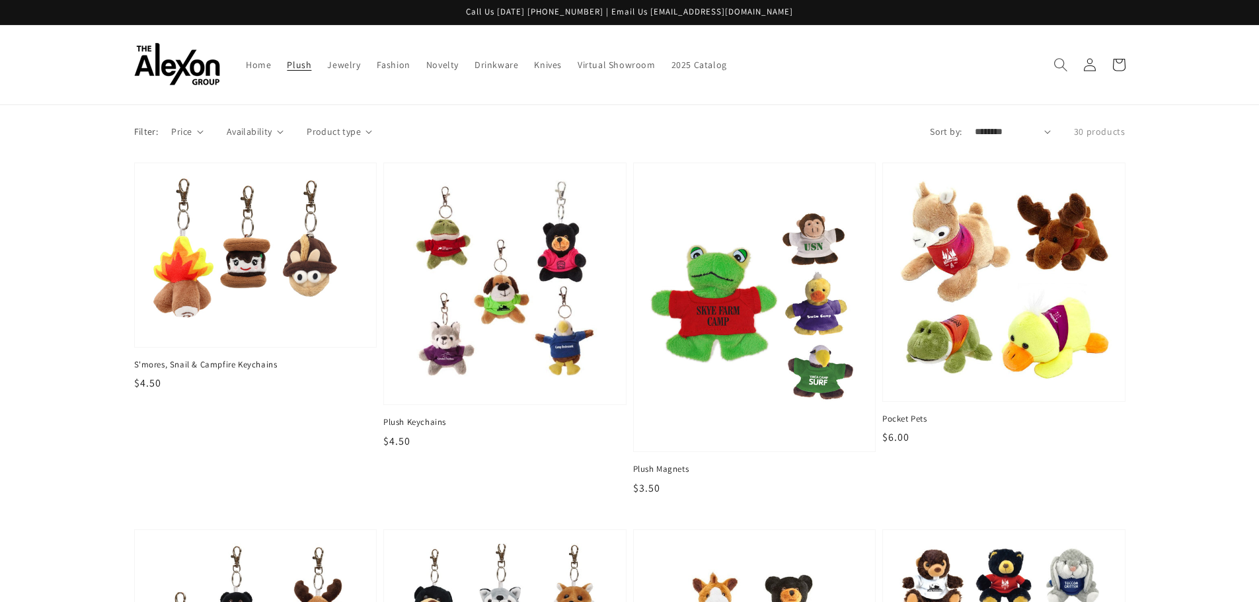
click at [1055, 63] on use "Search" at bounding box center [1060, 64] width 13 height 13
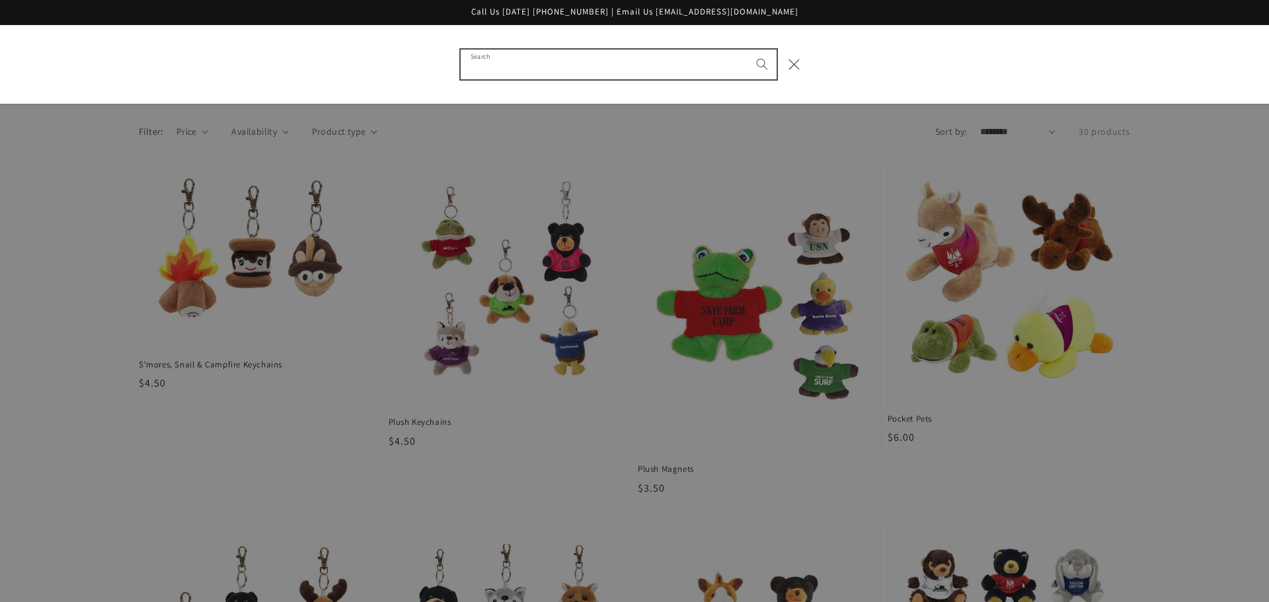
click at [623, 62] on input "Search" at bounding box center [619, 65] width 316 height 30
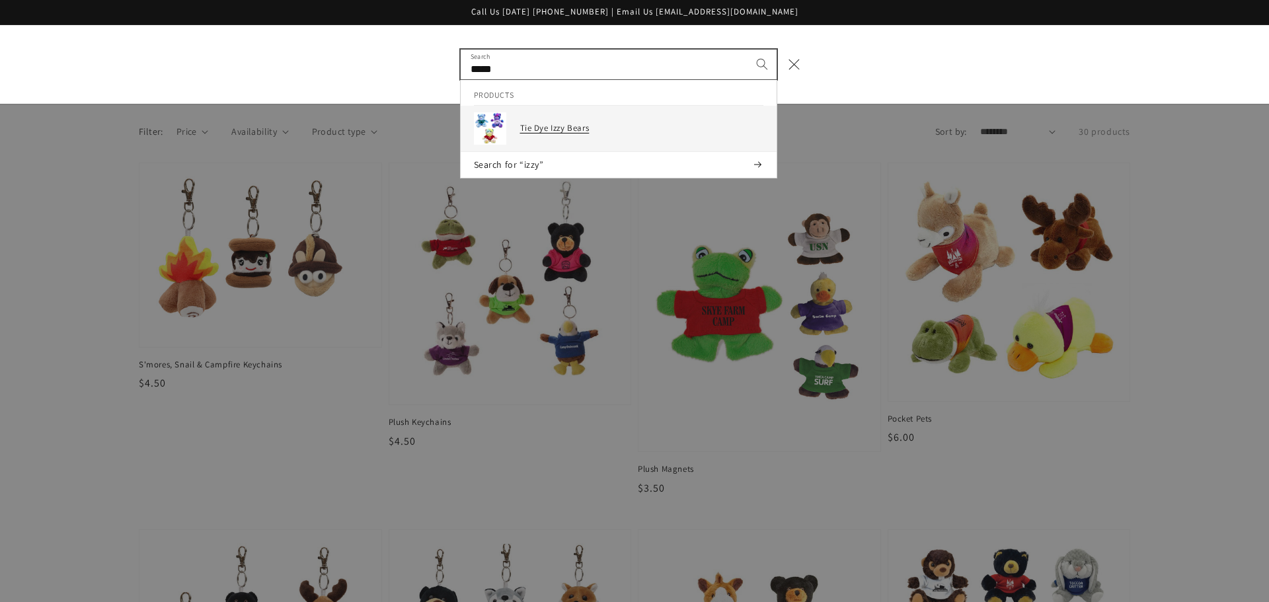
type input "****"
click at [574, 134] on div "Tie Dye Izzy Bears" at bounding box center [641, 128] width 243 height 32
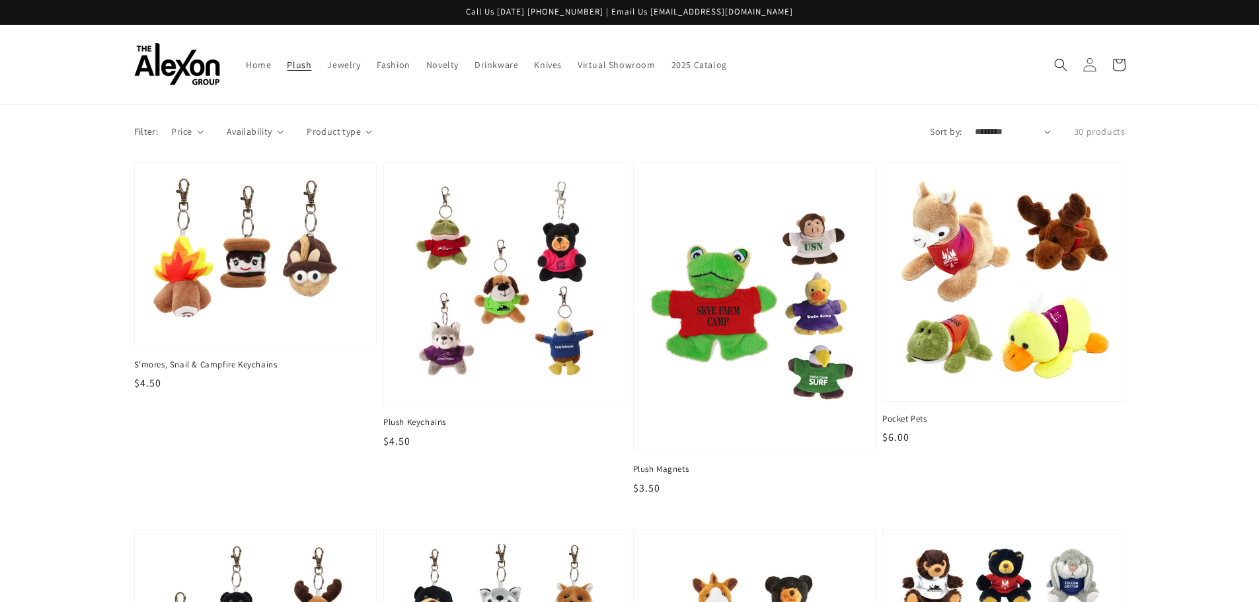
click at [1087, 67] on icon at bounding box center [1090, 65] width 14 height 14
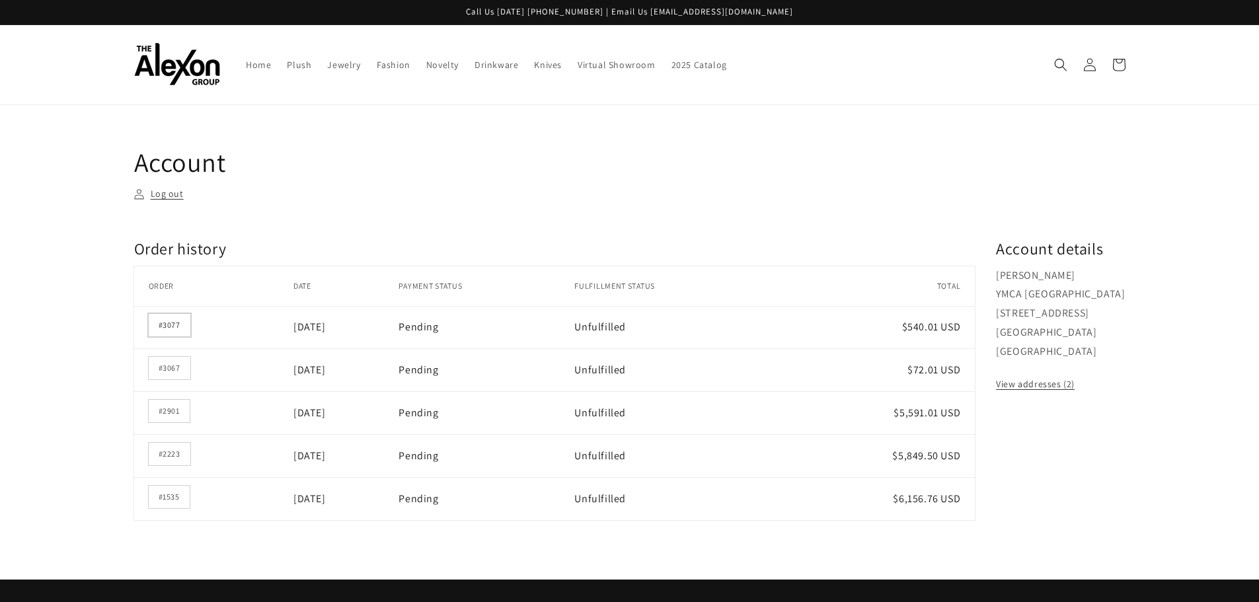
click at [171, 320] on link "#3077" at bounding box center [170, 325] width 42 height 22
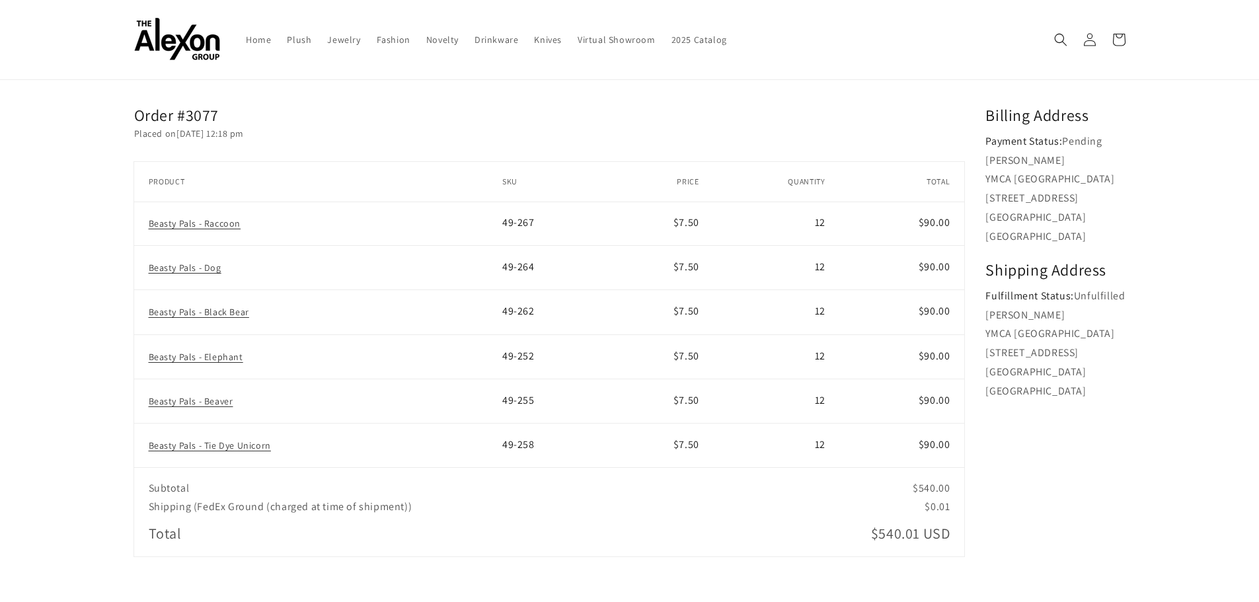
scroll to position [132, 0]
click at [195, 225] on link "Beasty Pals - Raccoon" at bounding box center [195, 224] width 93 height 12
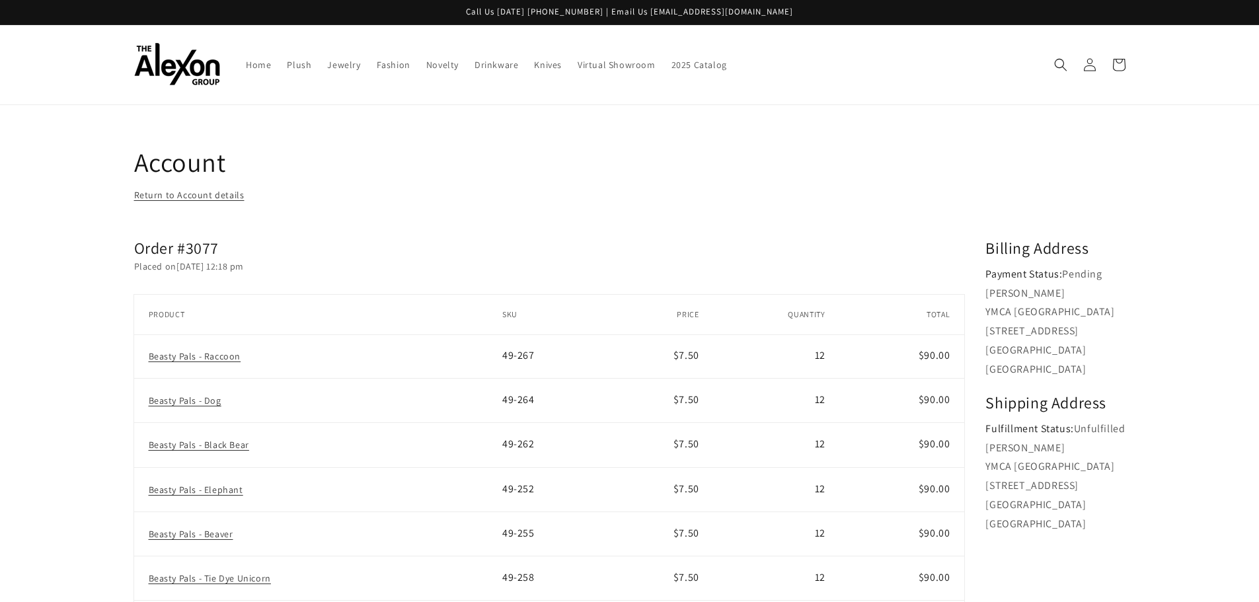
scroll to position [132, 0]
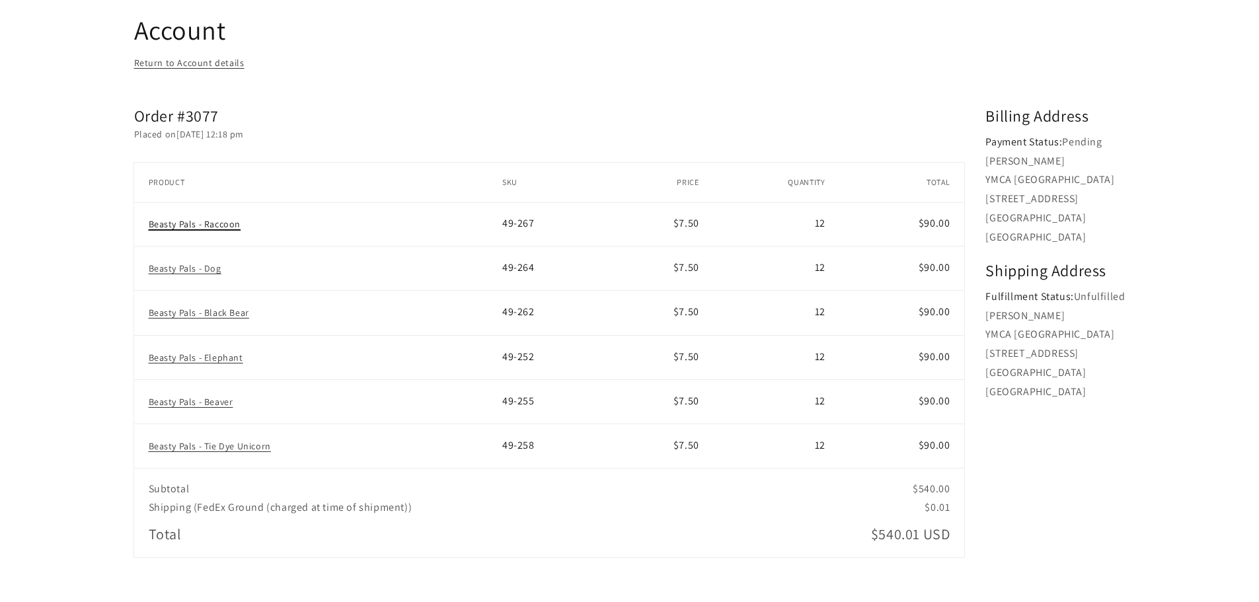
click at [211, 223] on link "Beasty Pals - Raccoon" at bounding box center [195, 224] width 93 height 12
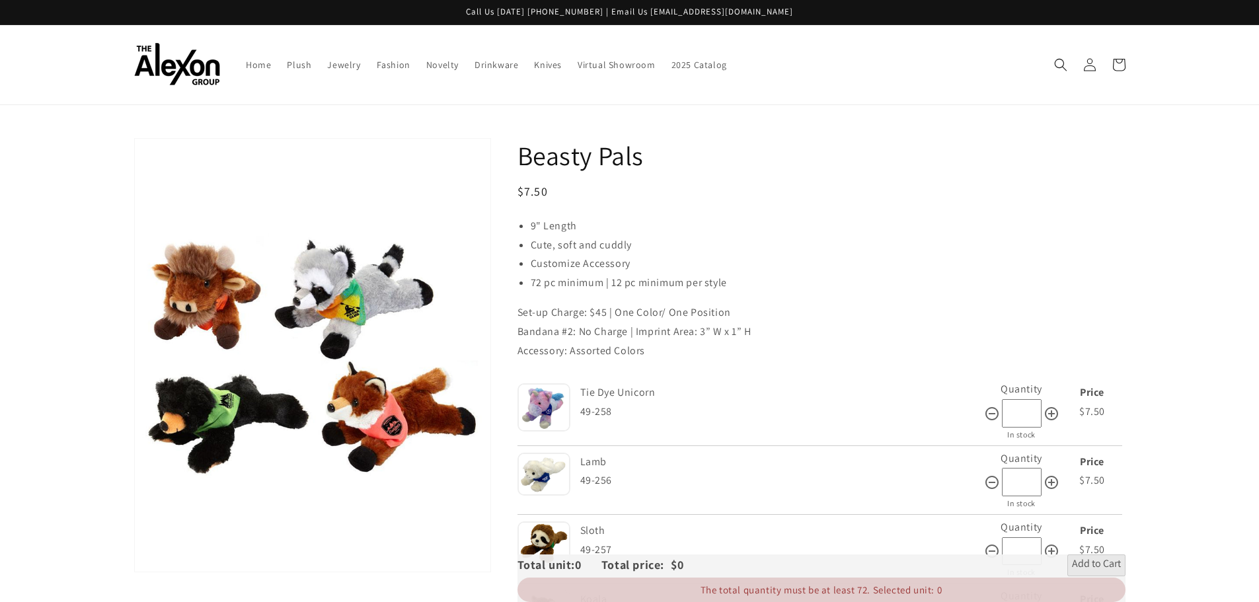
click at [541, 405] on img at bounding box center [544, 407] width 53 height 48
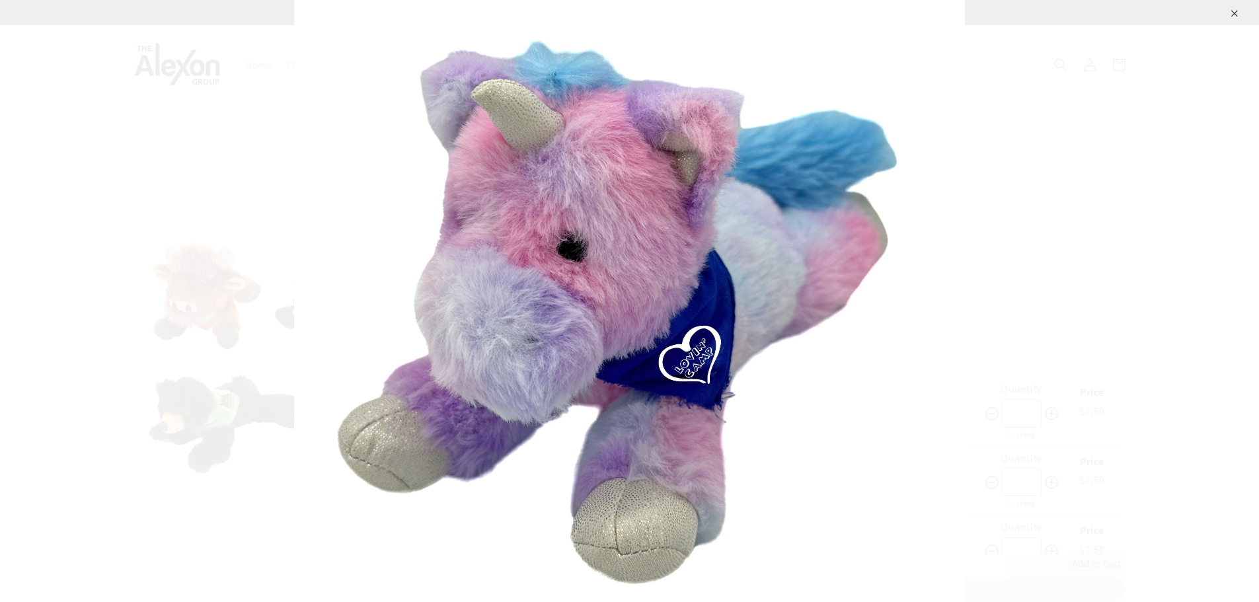
click at [1231, 12] on div "⨉" at bounding box center [1235, 12] width 9 height 24
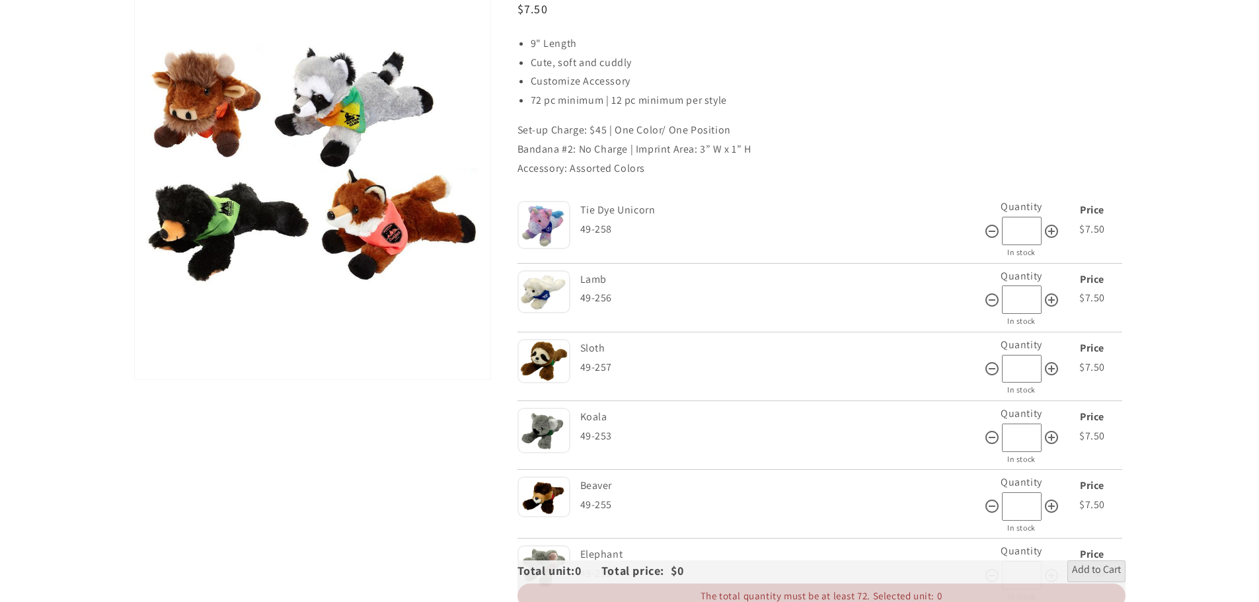
scroll to position [198, 0]
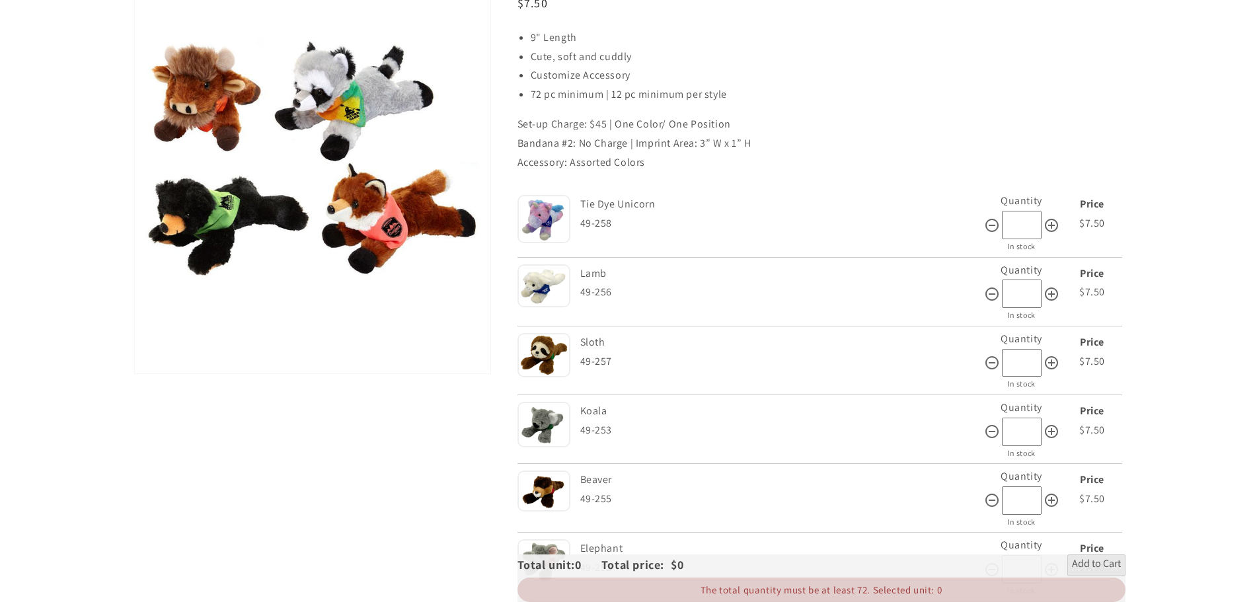
click at [537, 208] on img at bounding box center [544, 219] width 53 height 48
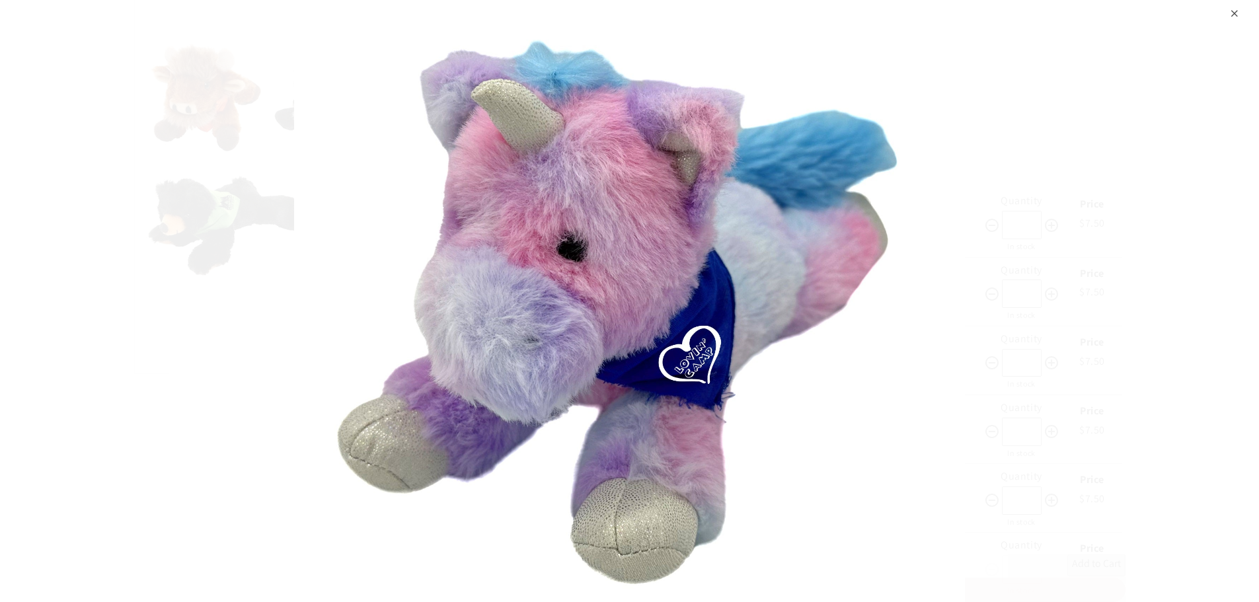
click at [1231, 15] on div "⨉" at bounding box center [1235, 12] width 9 height 24
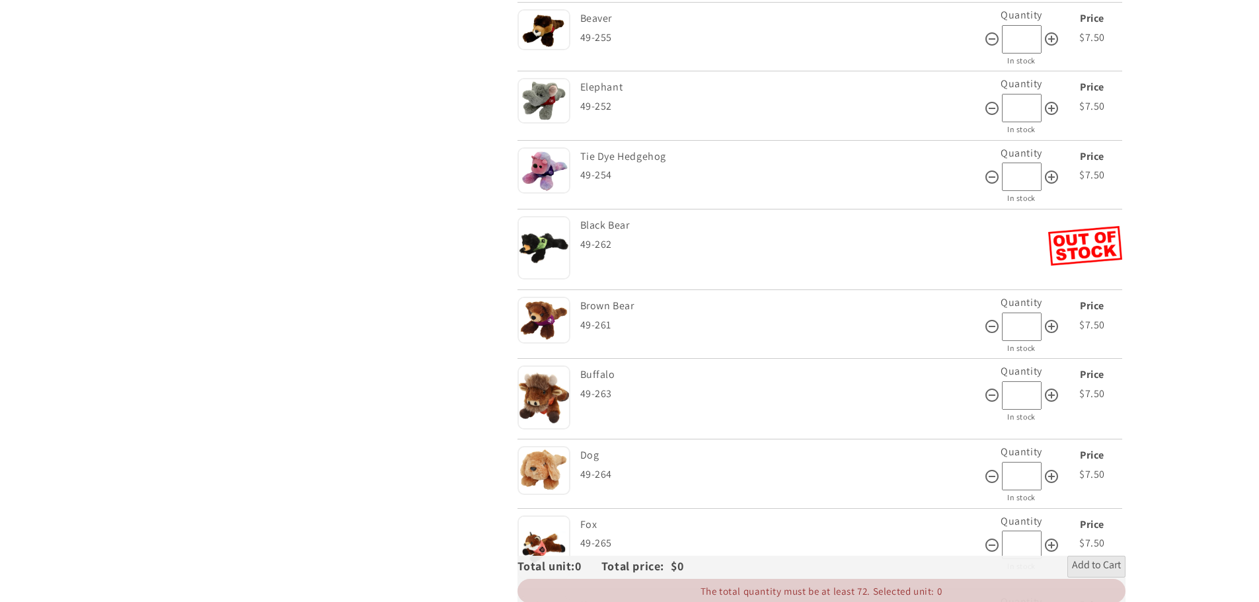
scroll to position [661, 0]
click at [557, 457] on img at bounding box center [544, 469] width 53 height 49
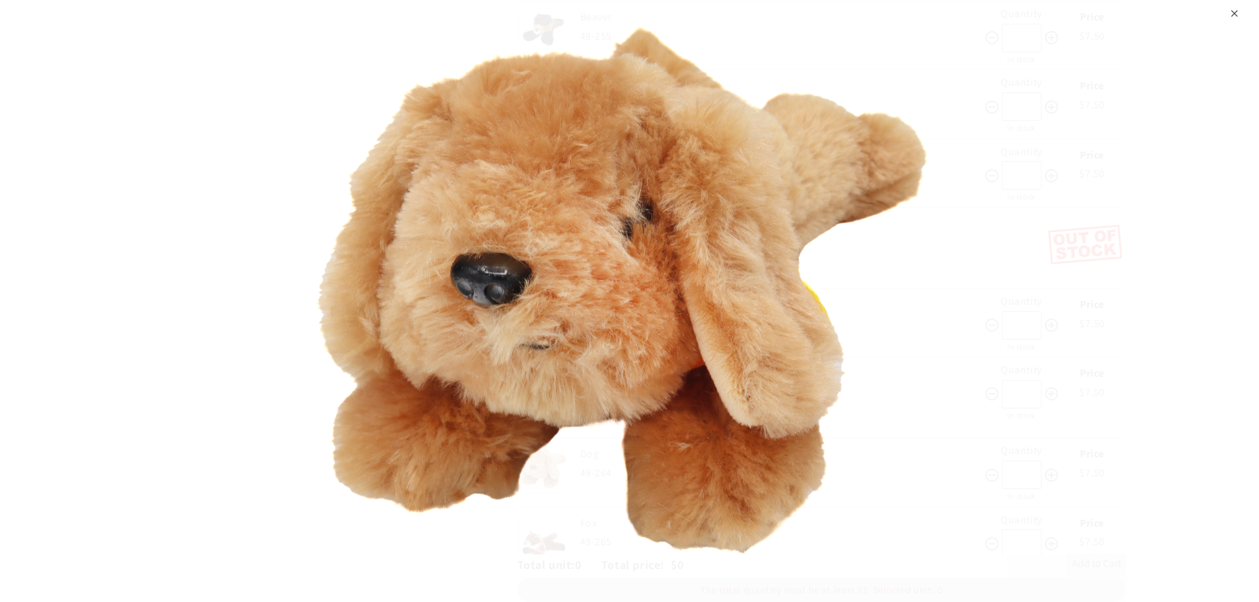
click at [1235, 8] on div "⨉" at bounding box center [1235, 12] width 9 height 24
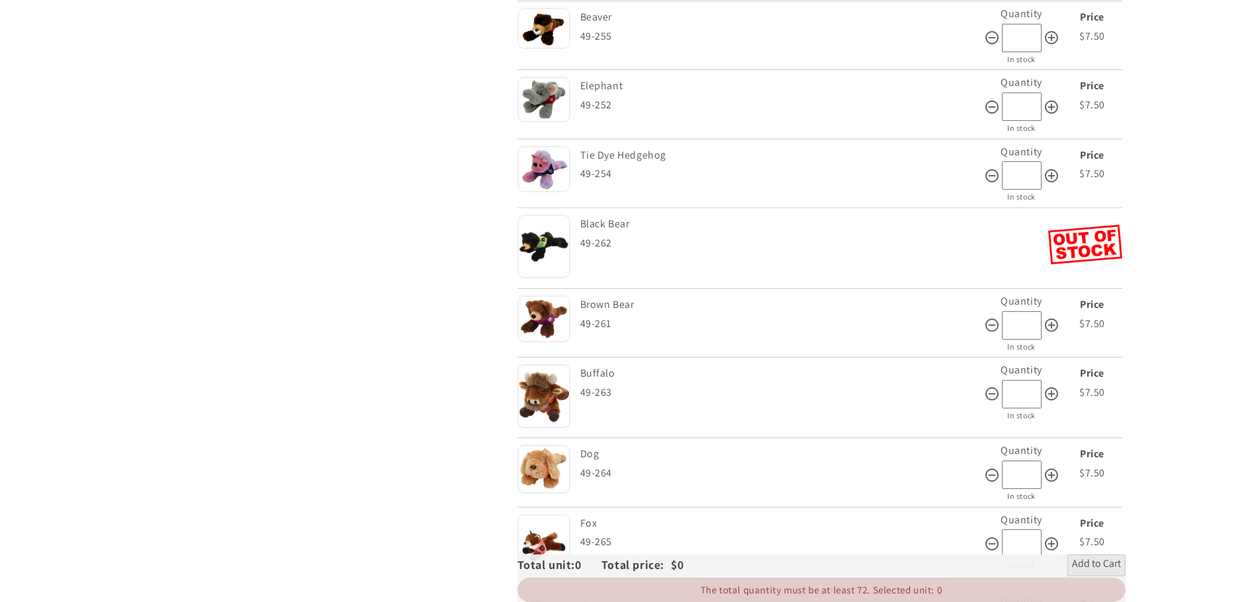
click at [540, 229] on img at bounding box center [544, 246] width 53 height 63
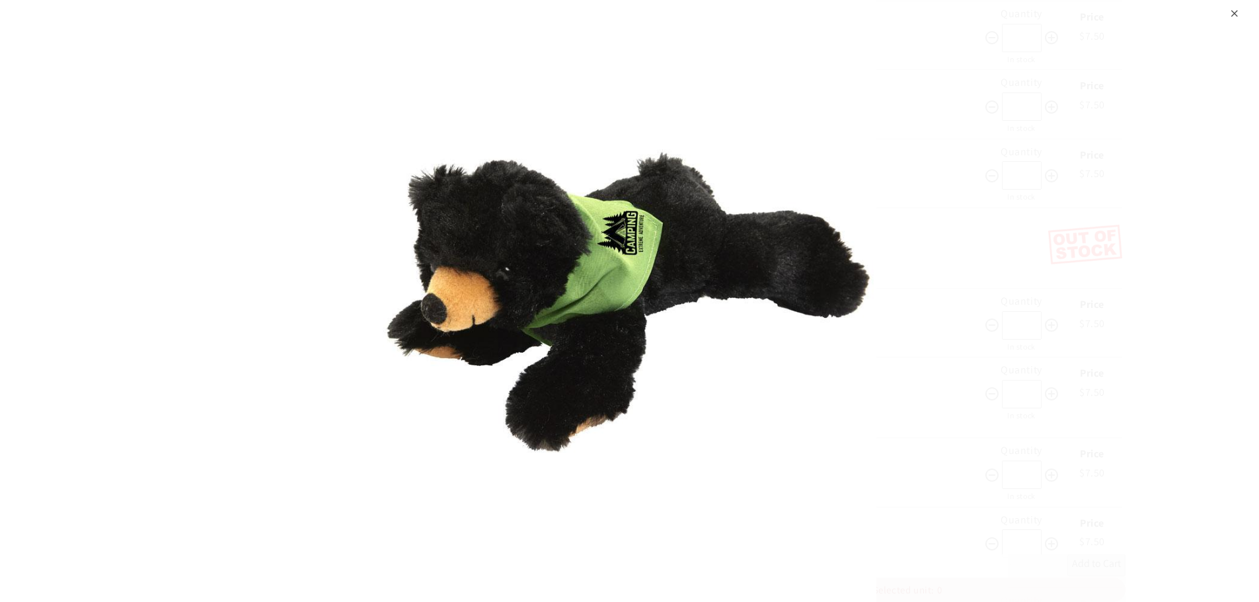
click at [1236, 12] on div "⨉" at bounding box center [1235, 12] width 9 height 24
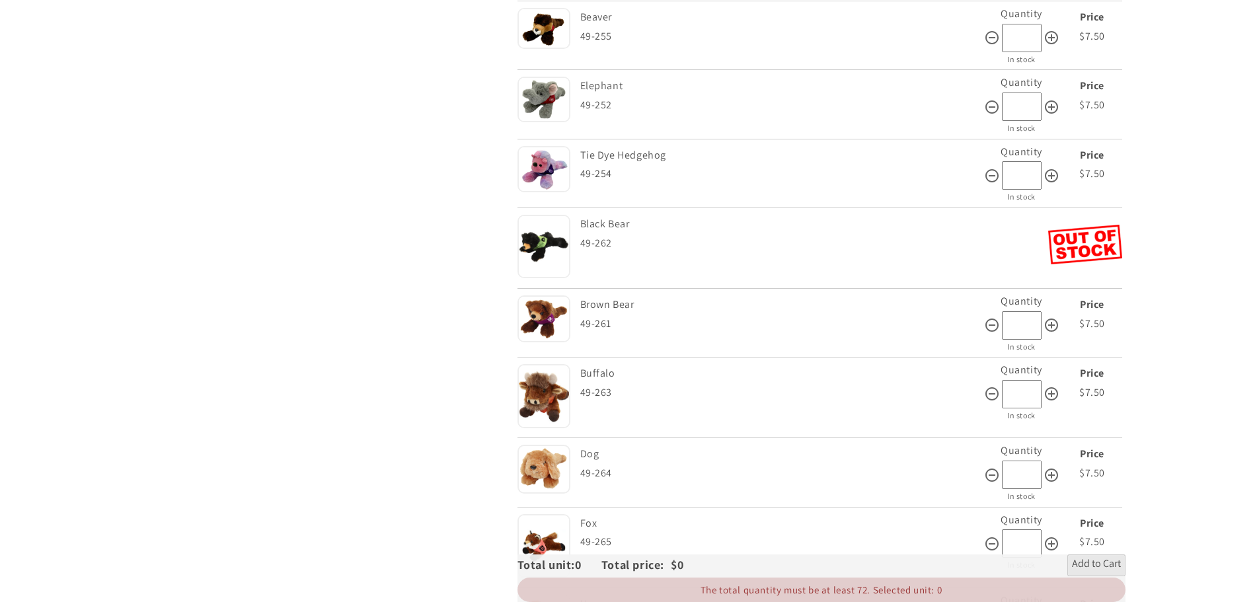
click at [544, 96] on img at bounding box center [544, 100] width 53 height 46
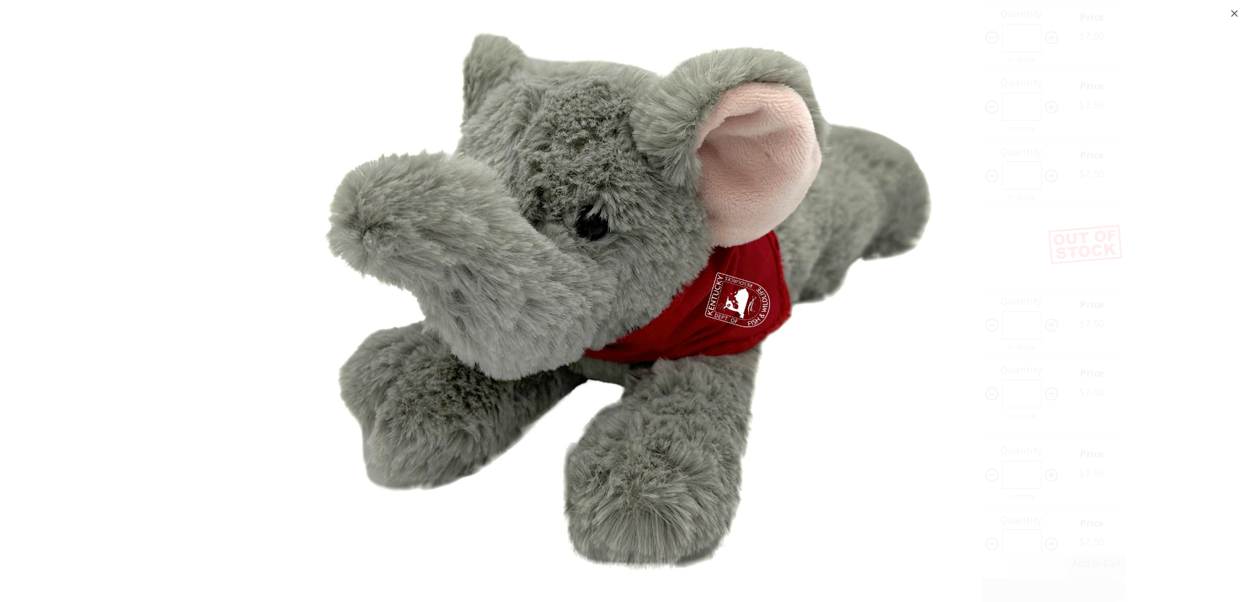
click at [1231, 9] on div "⨉" at bounding box center [1235, 12] width 9 height 24
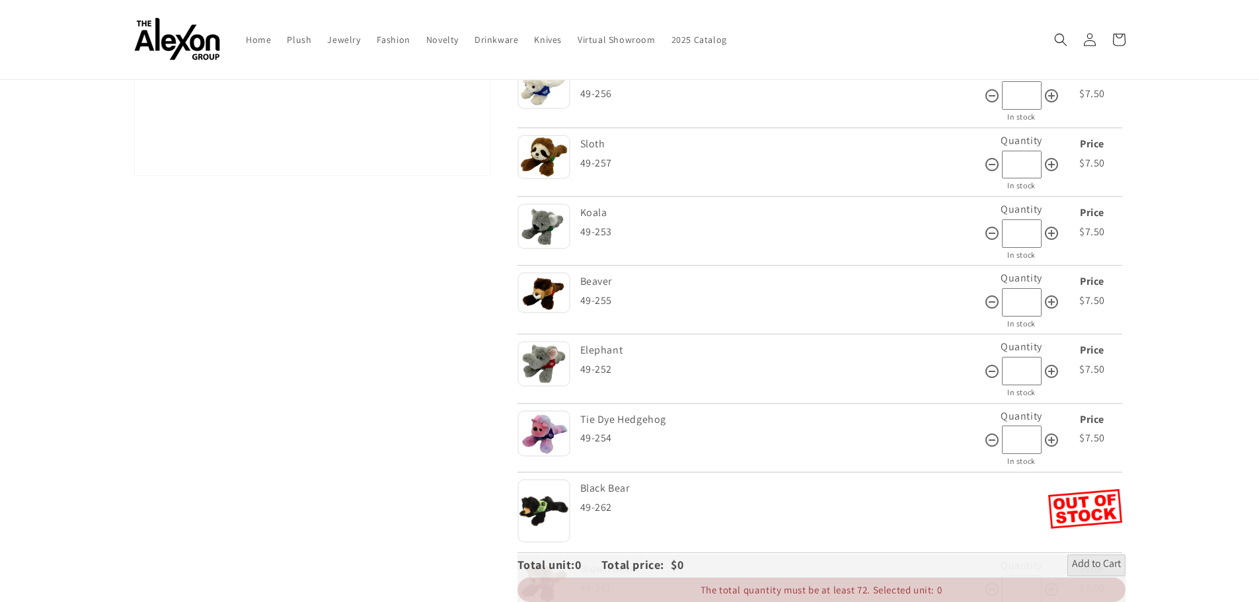
scroll to position [331, 0]
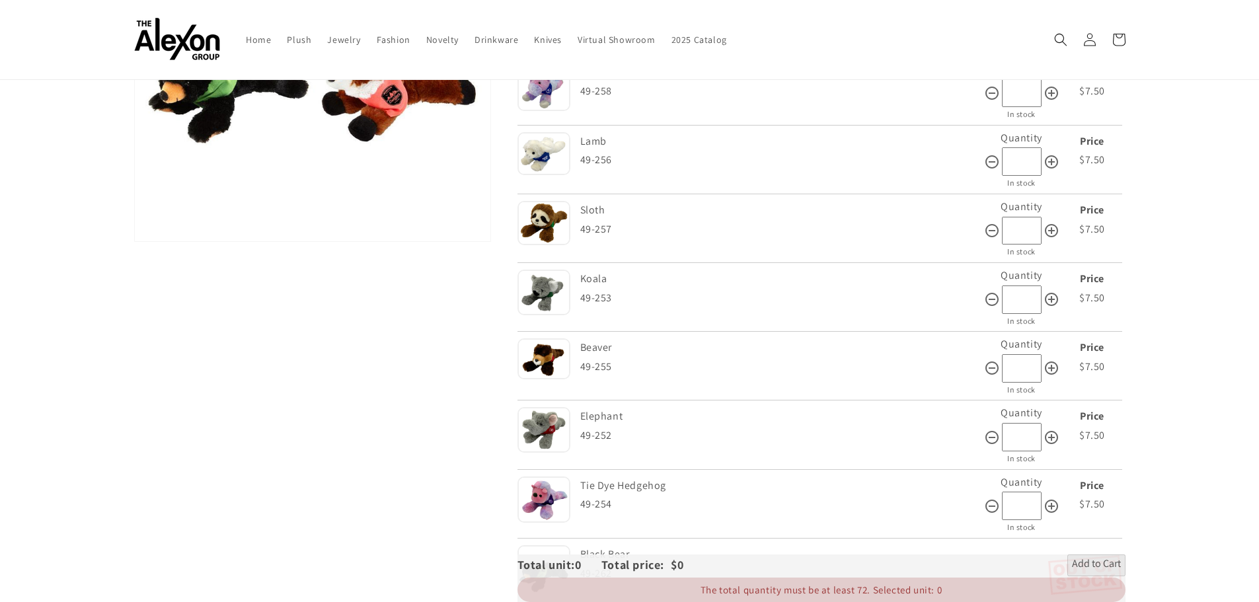
click at [543, 356] on img at bounding box center [544, 358] width 53 height 41
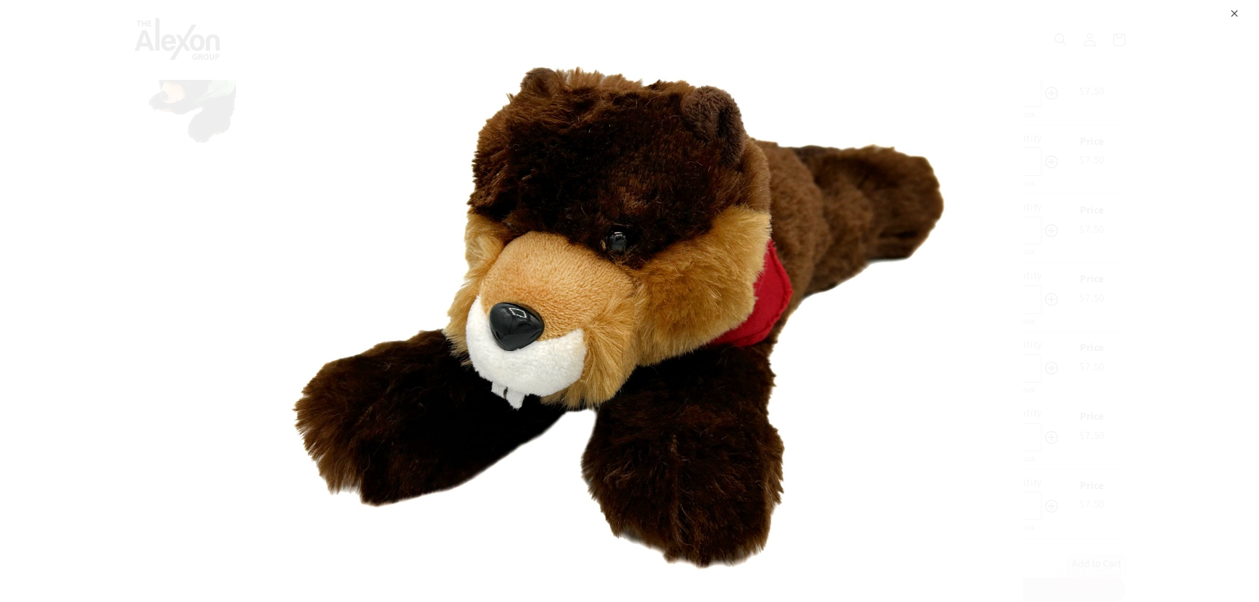
click at [1231, 9] on div "⨉" at bounding box center [1235, 12] width 9 height 24
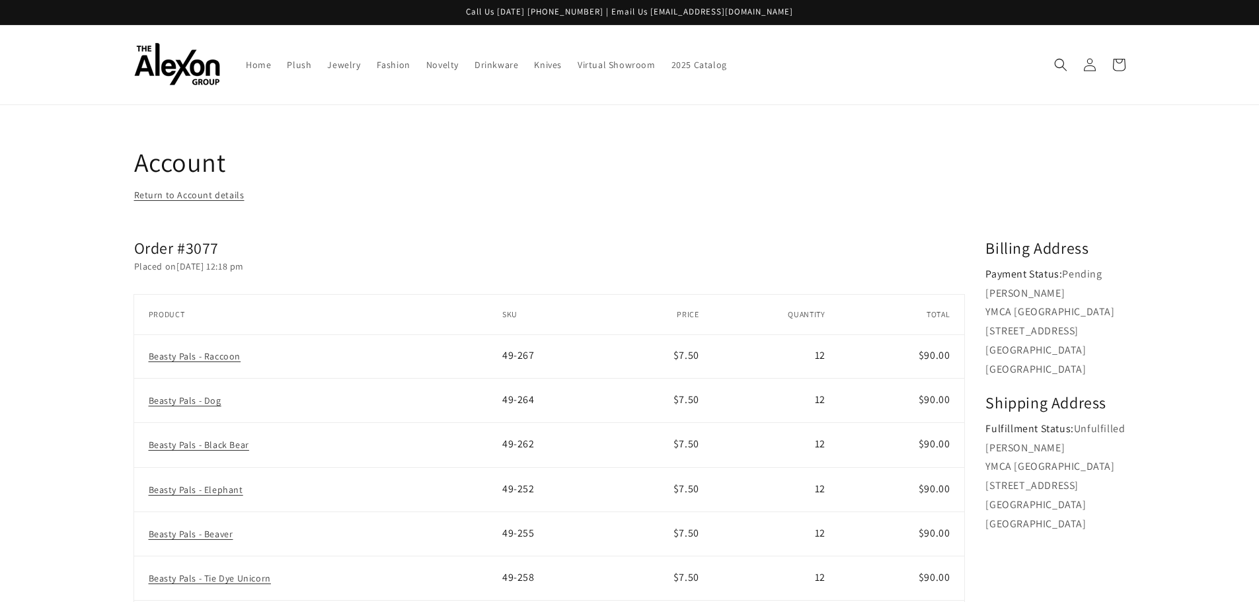
scroll to position [132, 0]
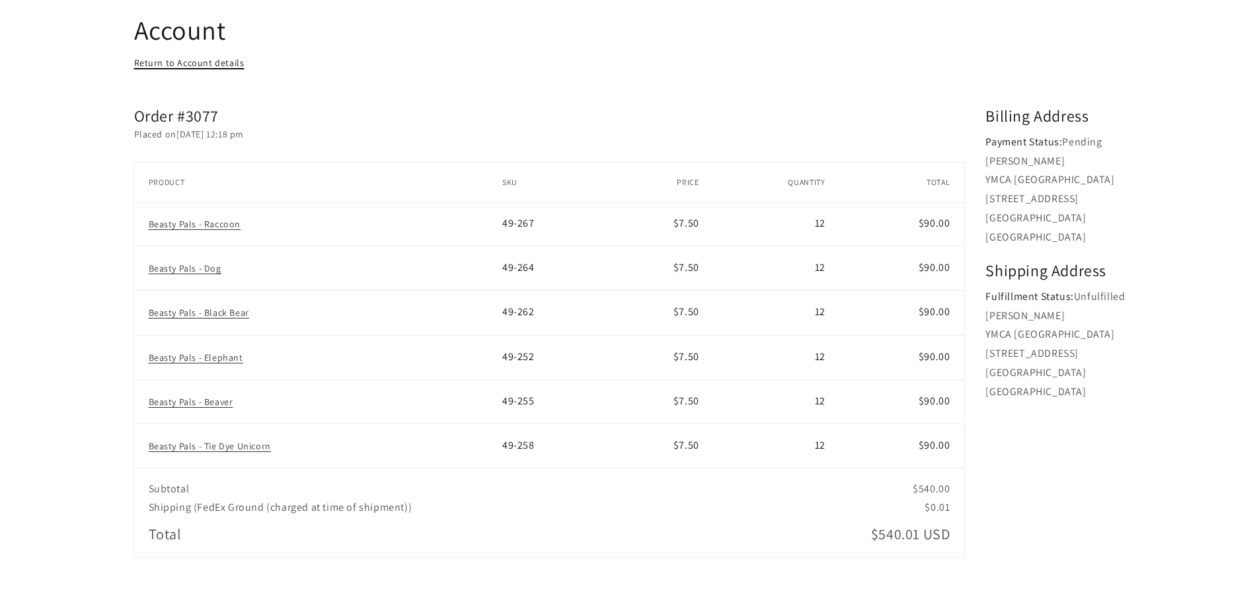
click at [167, 64] on link "Return to Account details" at bounding box center [189, 63] width 110 height 17
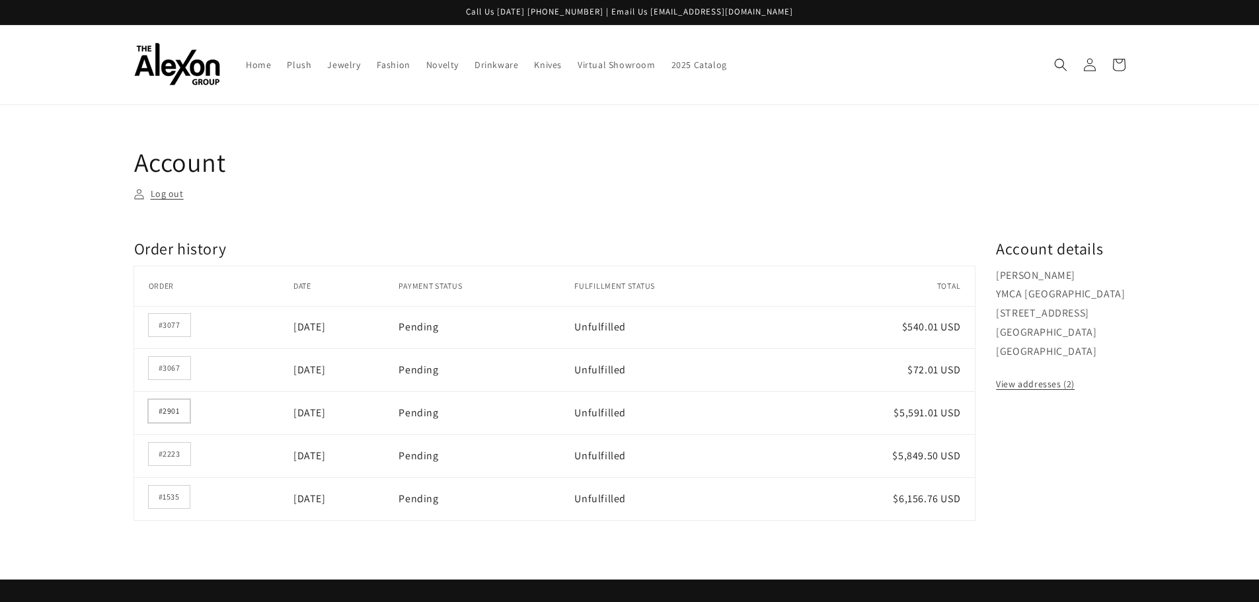
click at [175, 409] on link "#2901" at bounding box center [169, 411] width 41 height 22
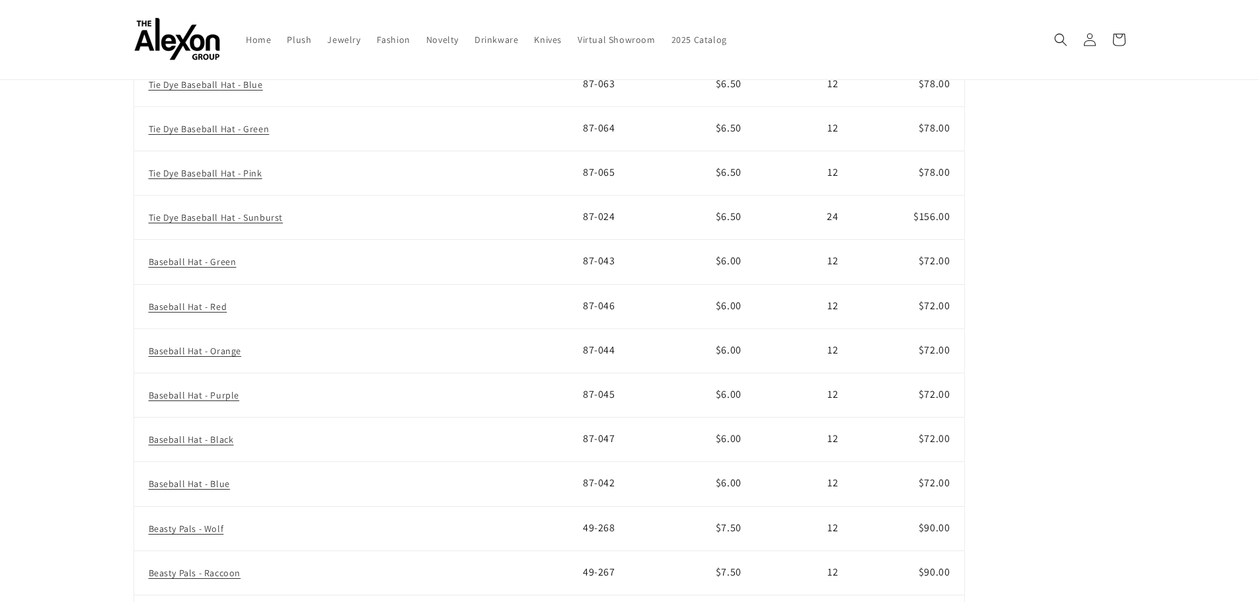
scroll to position [1190, 0]
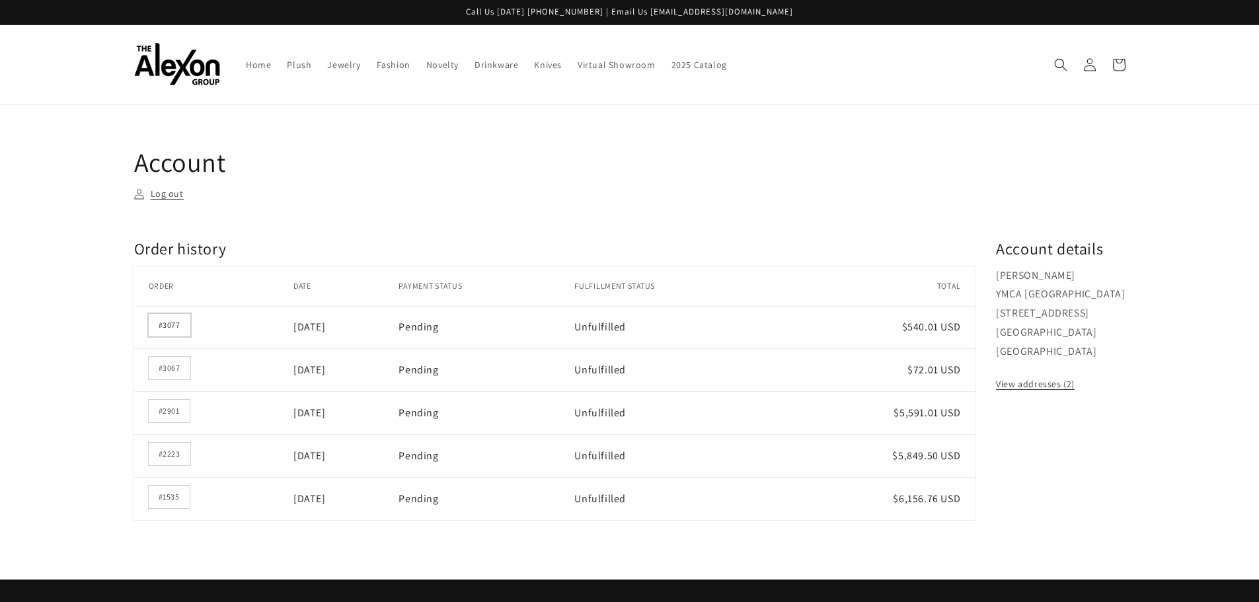
click at [164, 325] on link "#3077" at bounding box center [170, 325] width 42 height 22
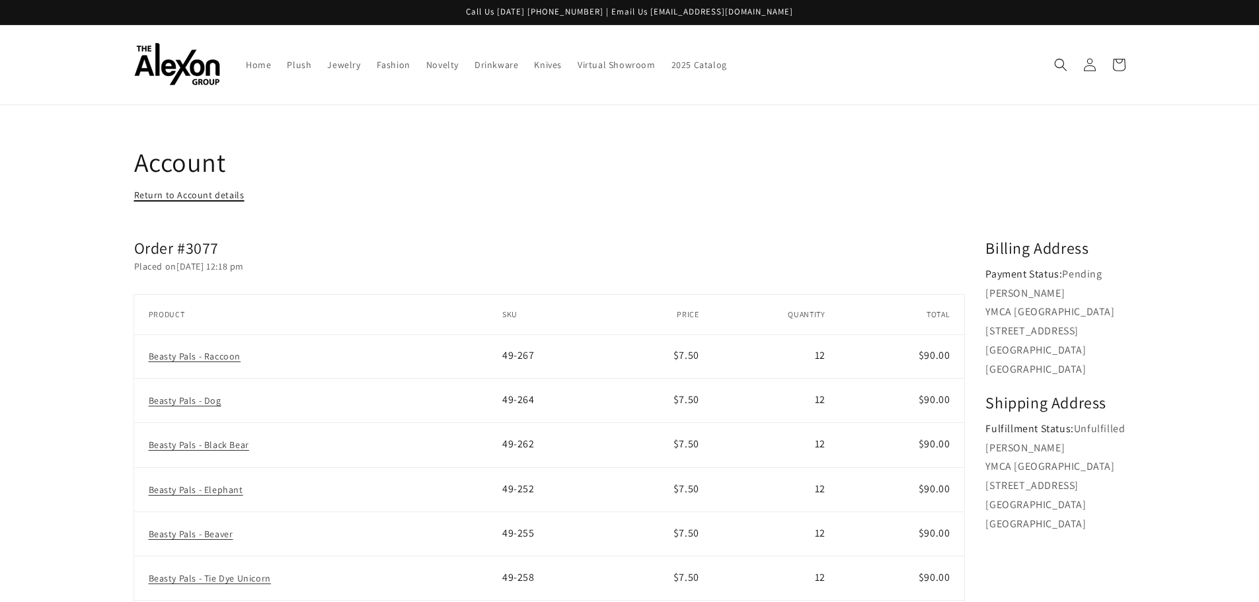
click at [182, 196] on link "Return to Account details" at bounding box center [189, 195] width 110 height 17
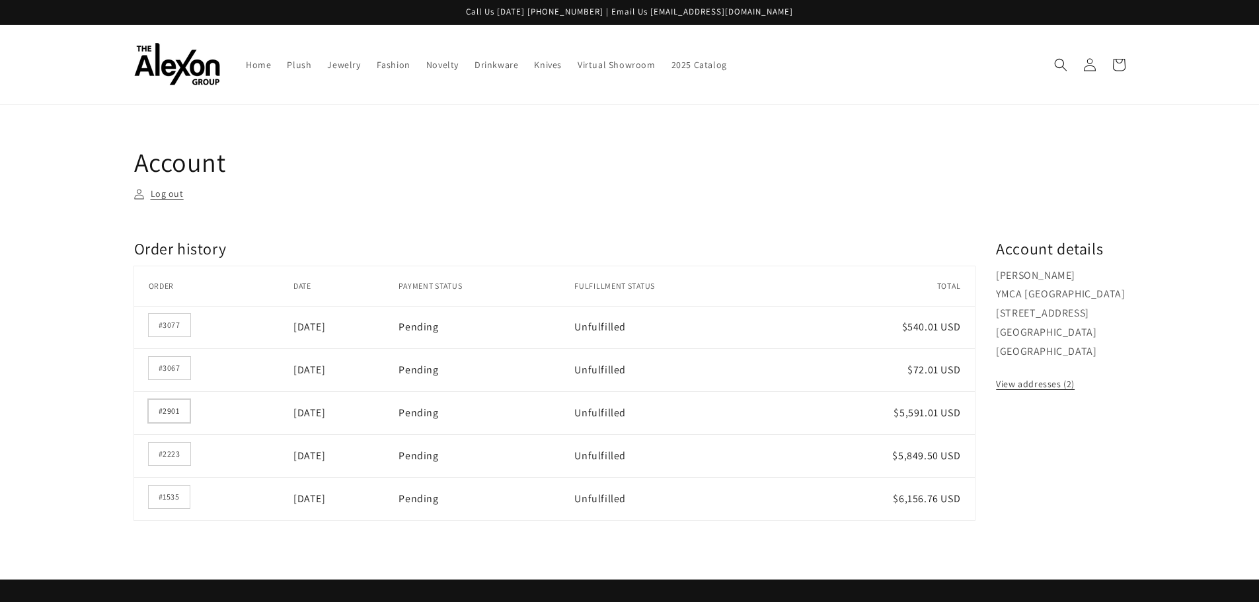
click at [165, 407] on link "#2901" at bounding box center [169, 411] width 41 height 22
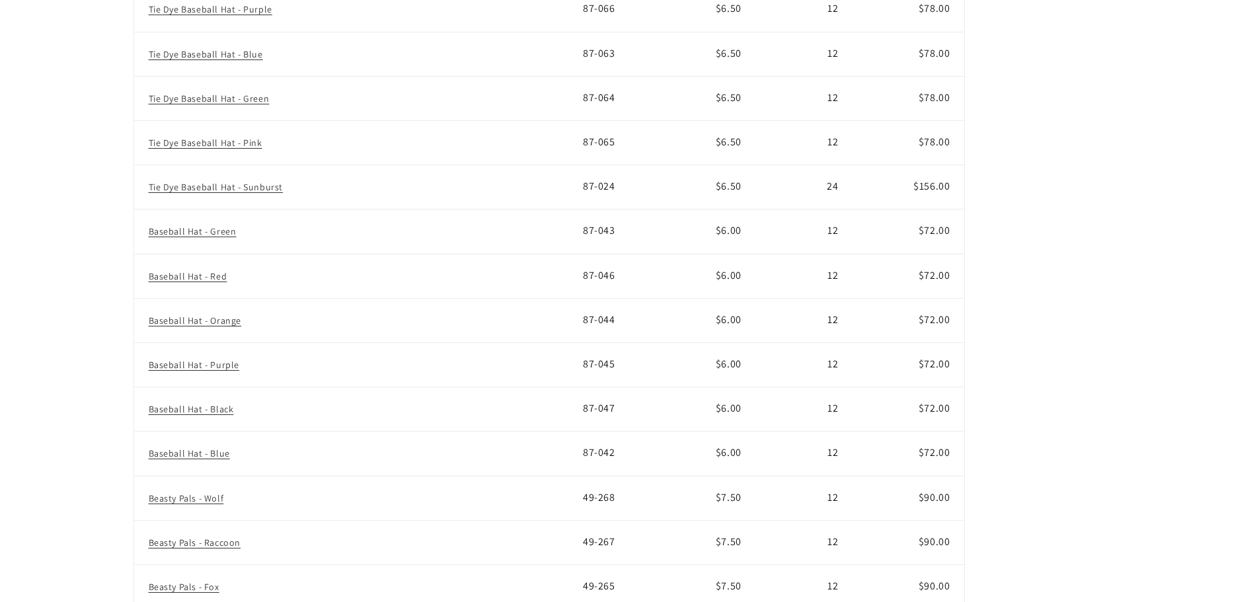
scroll to position [1322, 0]
click at [180, 320] on link "Baseball Hat - Orange" at bounding box center [195, 317] width 93 height 12
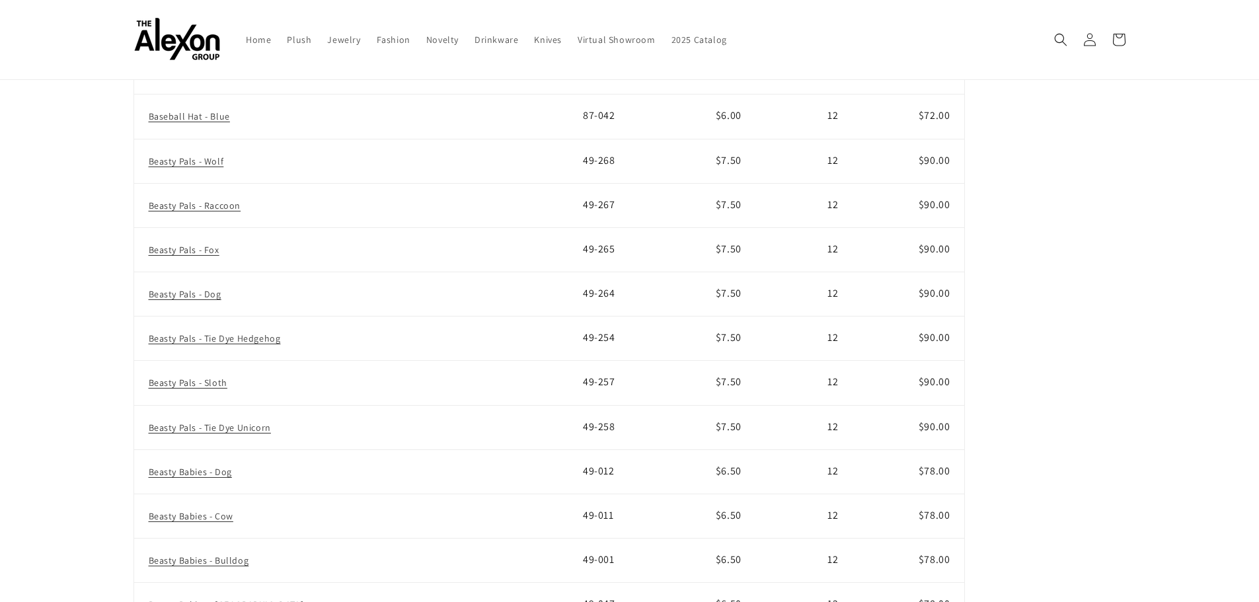
scroll to position [1653, 0]
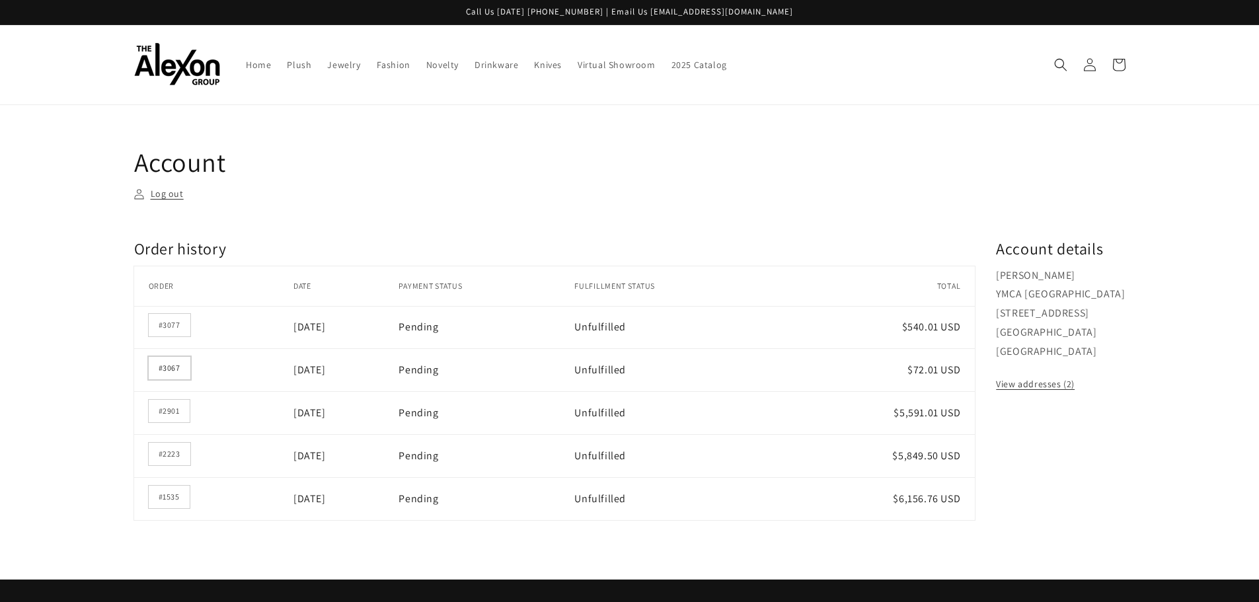
click at [171, 367] on link "#3067" at bounding box center [170, 368] width 42 height 22
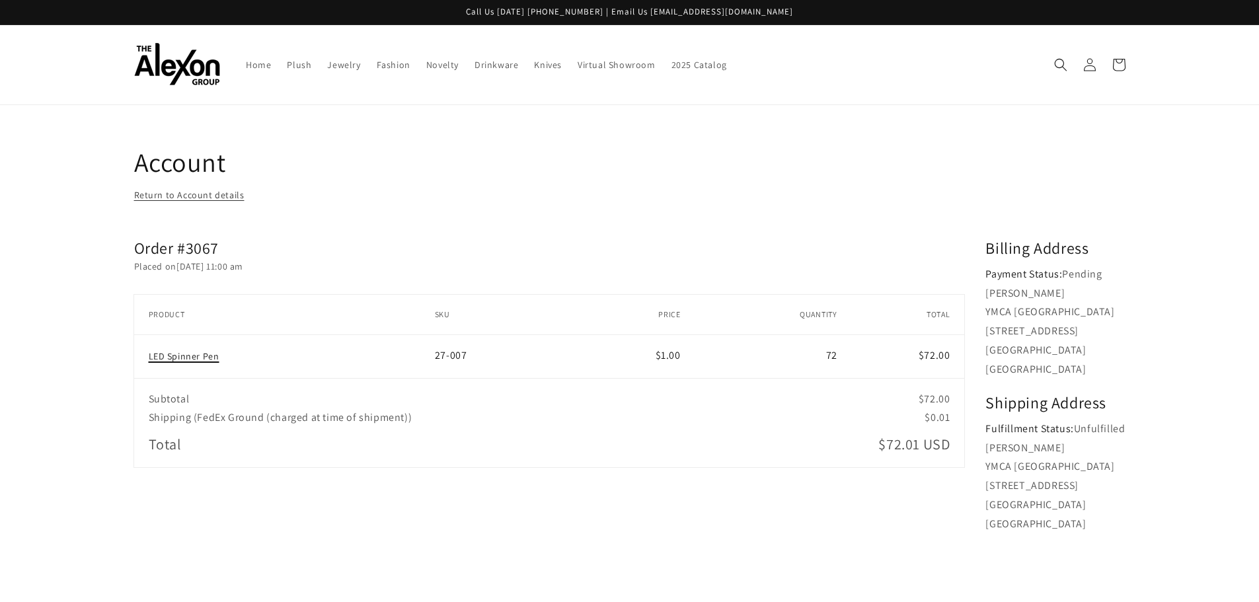
click at [175, 352] on link "LED Spinner Pen" at bounding box center [184, 356] width 71 height 12
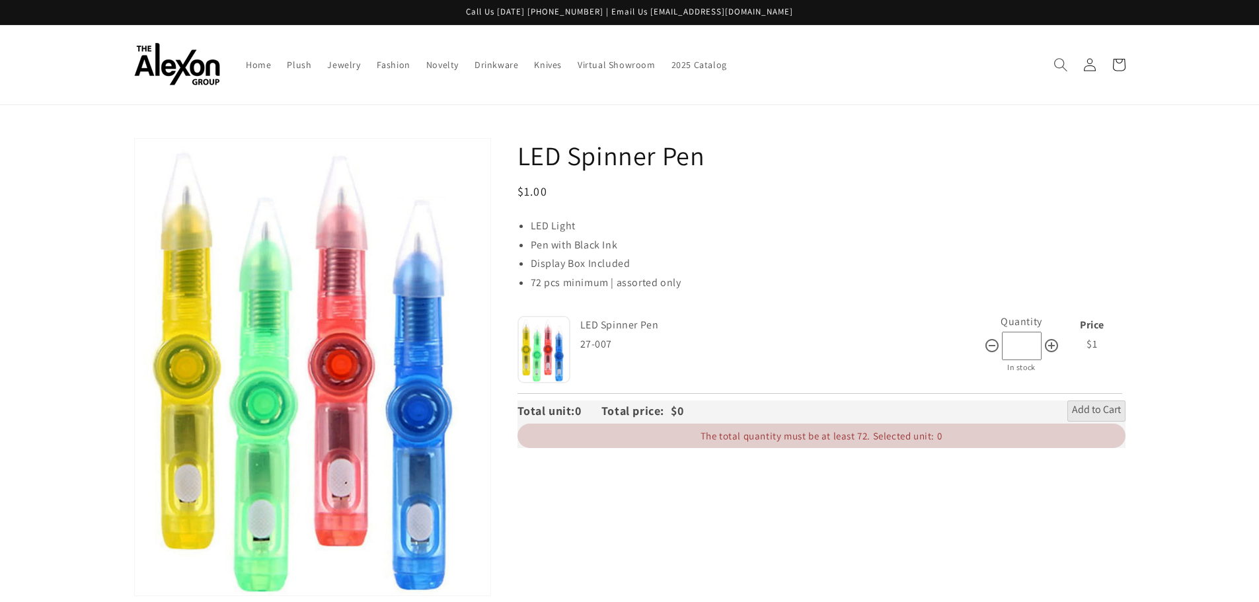
click at [1056, 61] on icon "Search" at bounding box center [1061, 65] width 14 height 14
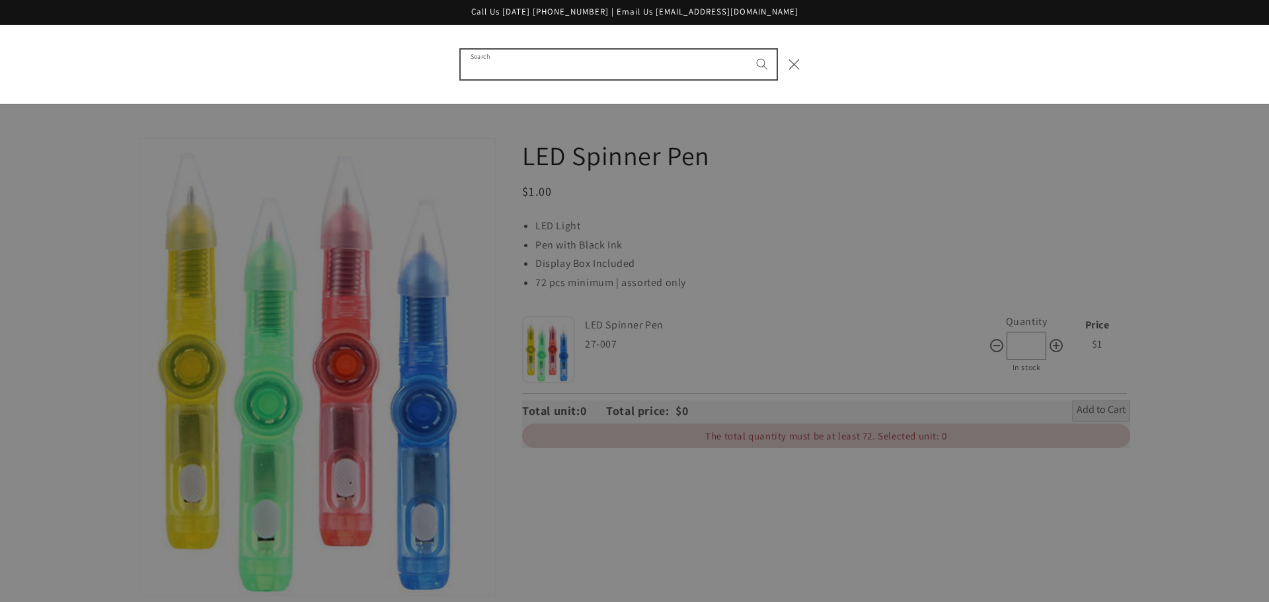
click at [567, 64] on input "Search" at bounding box center [619, 65] width 316 height 30
click at [791, 60] on icon "Close" at bounding box center [794, 64] width 12 height 12
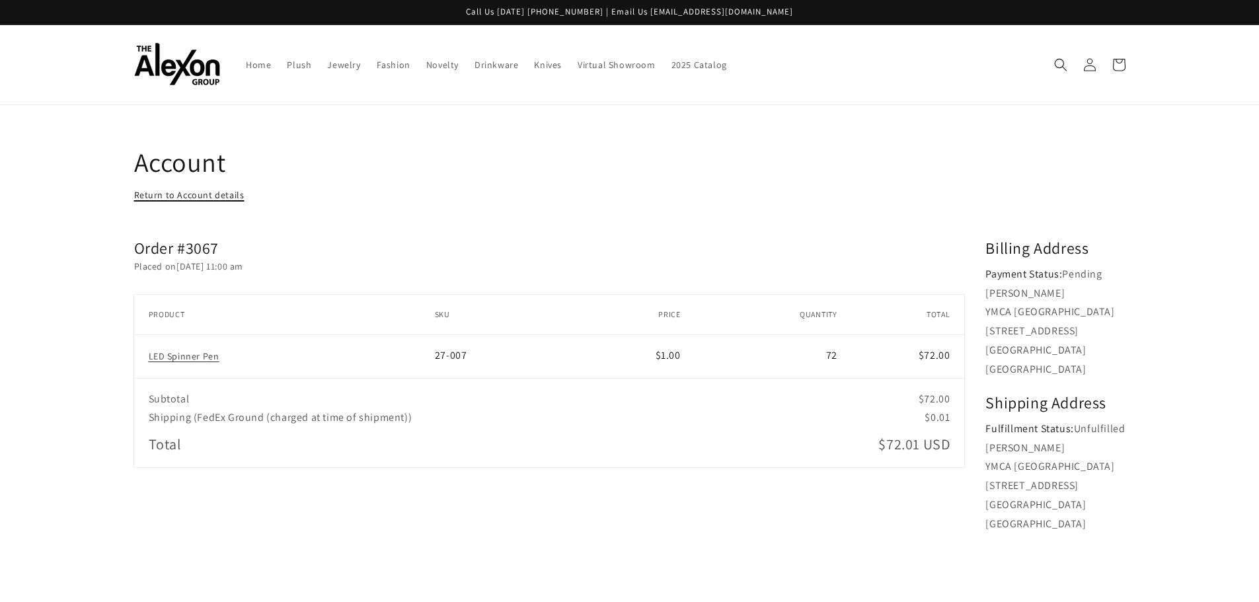
click at [202, 192] on link "Return to Account details" at bounding box center [189, 195] width 110 height 17
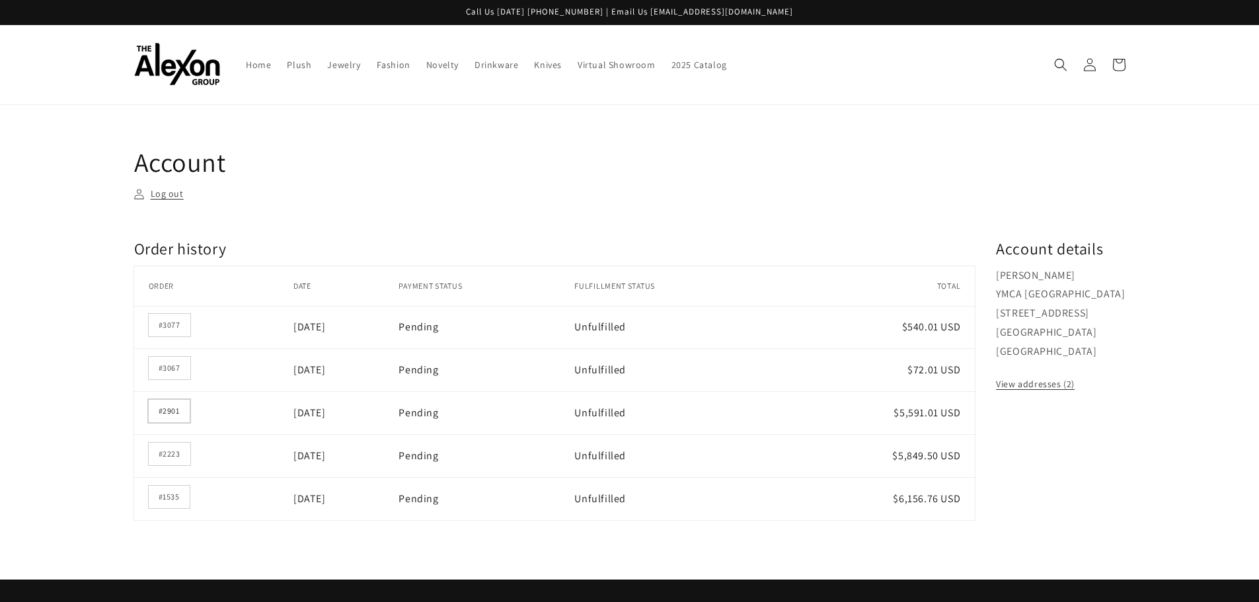
click at [161, 405] on link "#2901" at bounding box center [169, 411] width 41 height 22
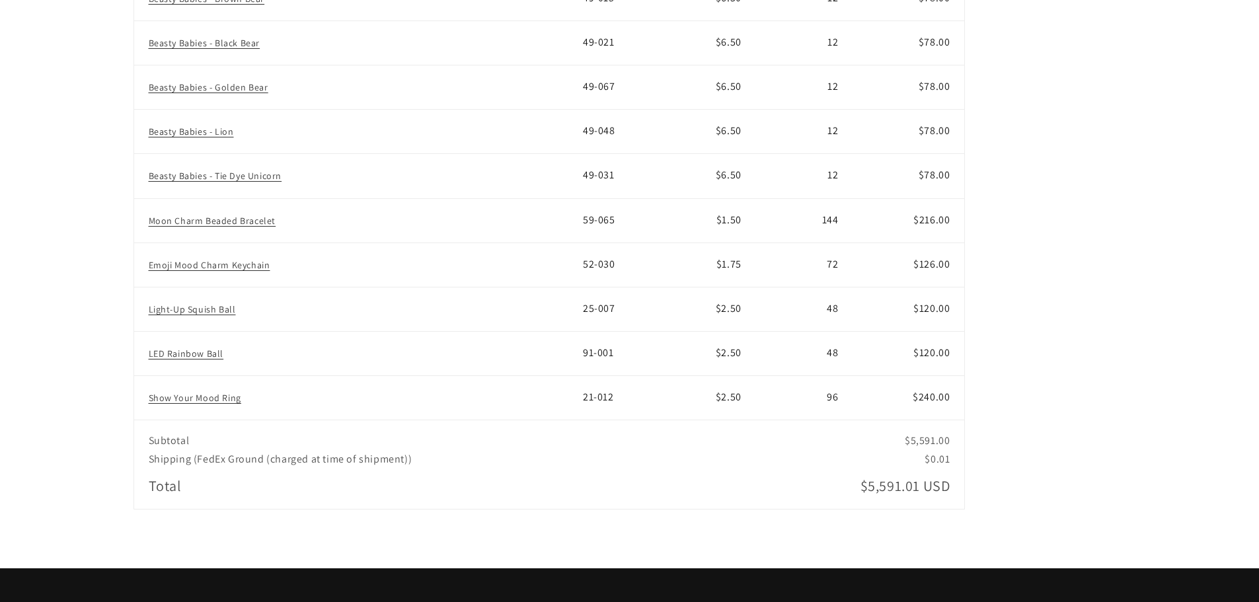
scroll to position [2314, 0]
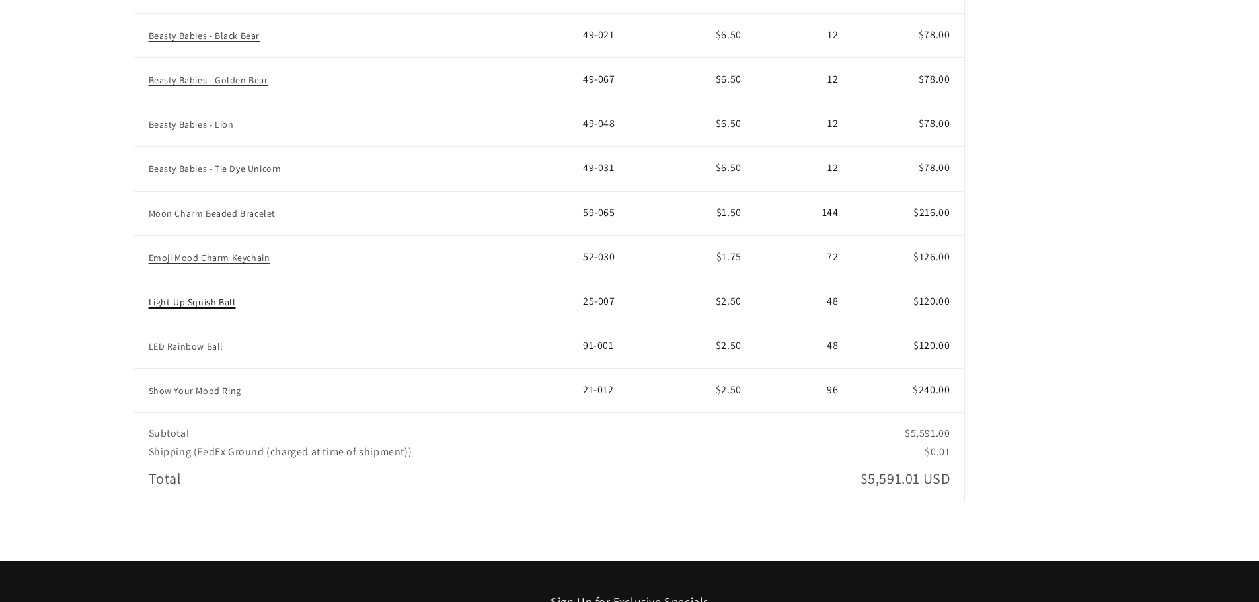
click at [188, 301] on link "Light-Up Squish Ball" at bounding box center [192, 302] width 87 height 12
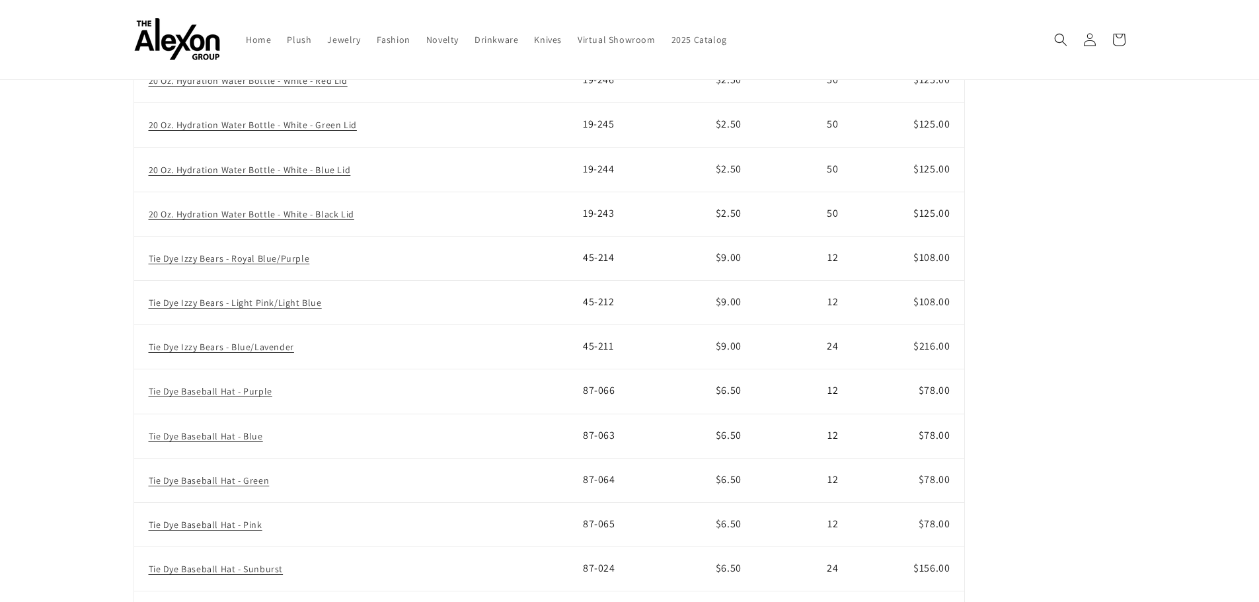
scroll to position [926, 0]
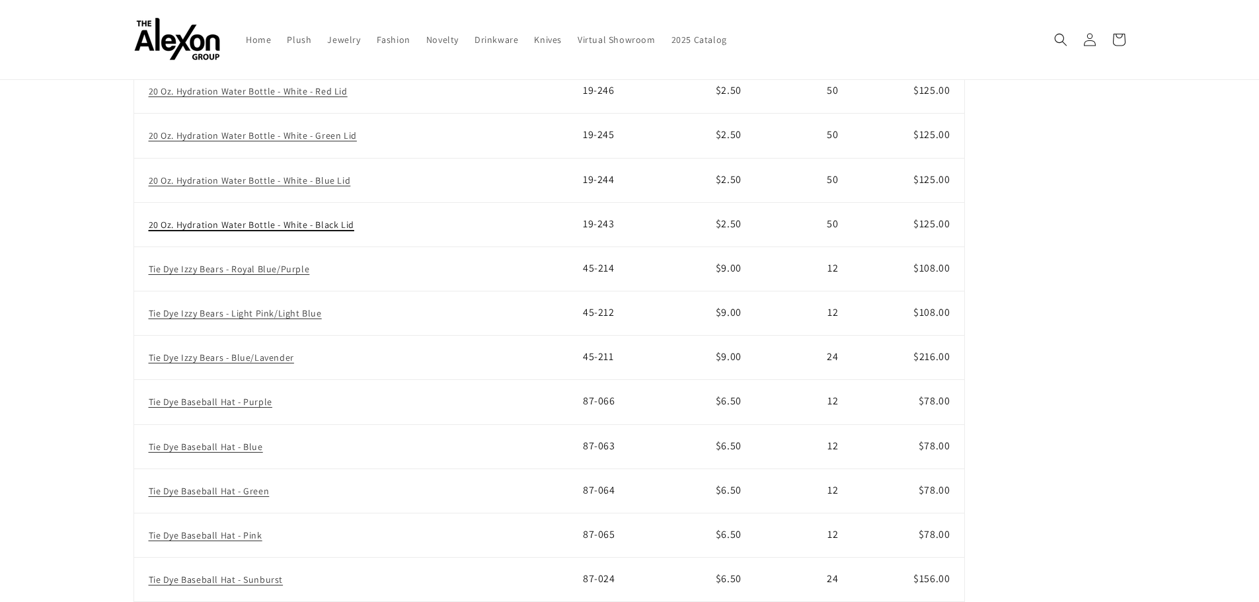
click at [229, 226] on link "20 Oz. Hydration Water Bottle - White - Black Lid" at bounding box center [252, 225] width 206 height 12
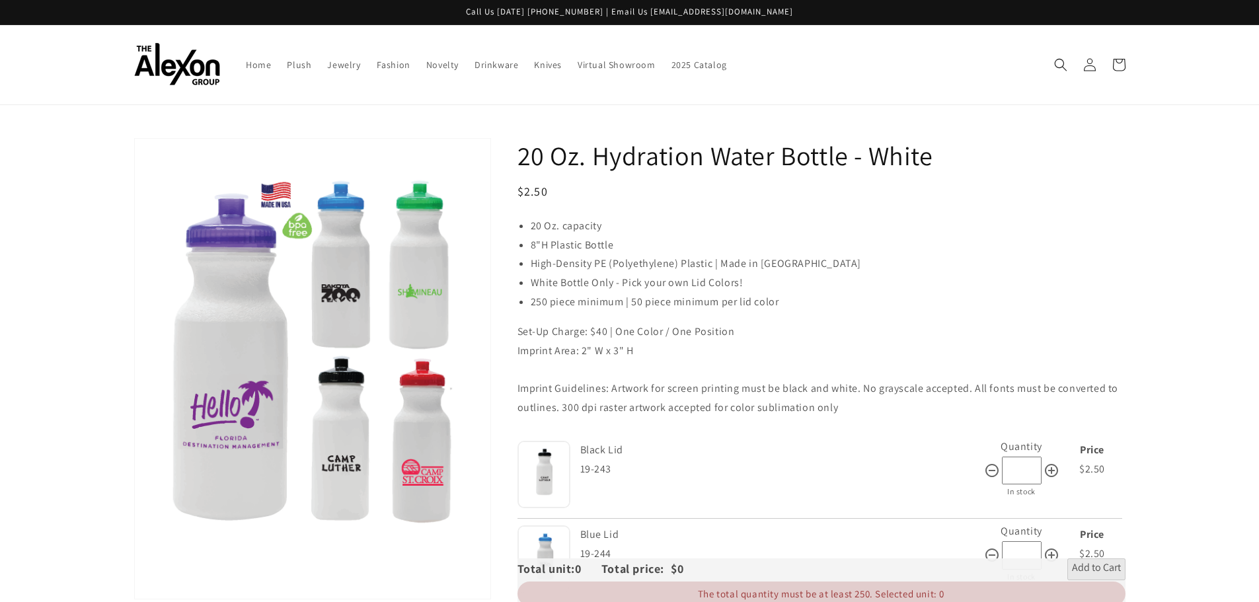
scroll to position [66, 0]
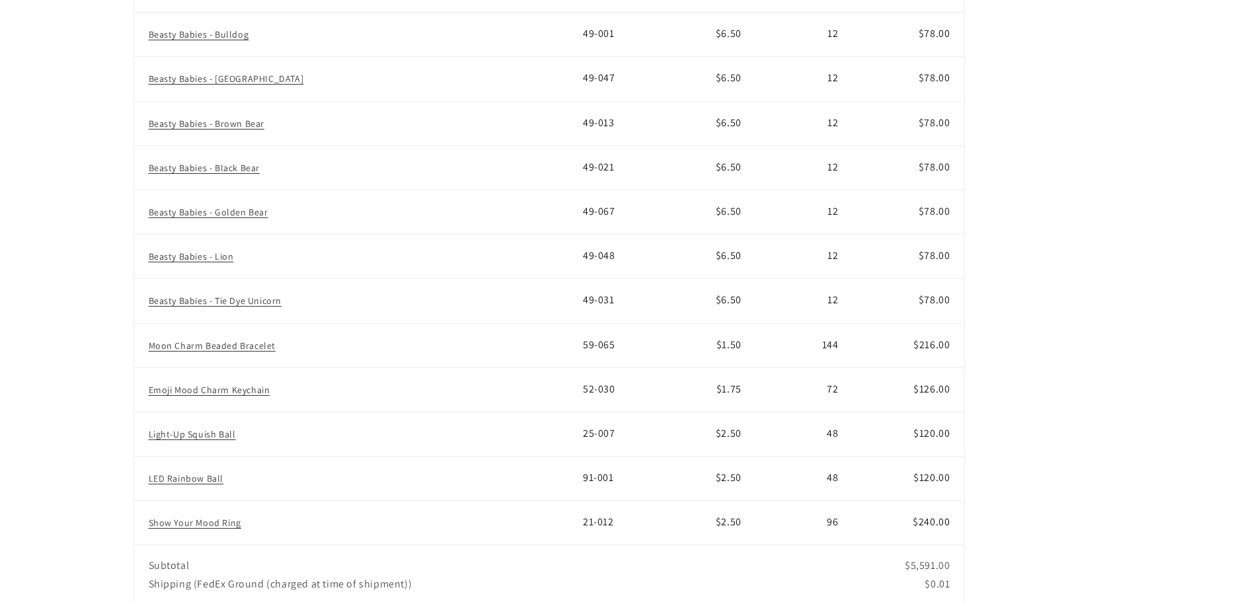
scroll to position [2248, 0]
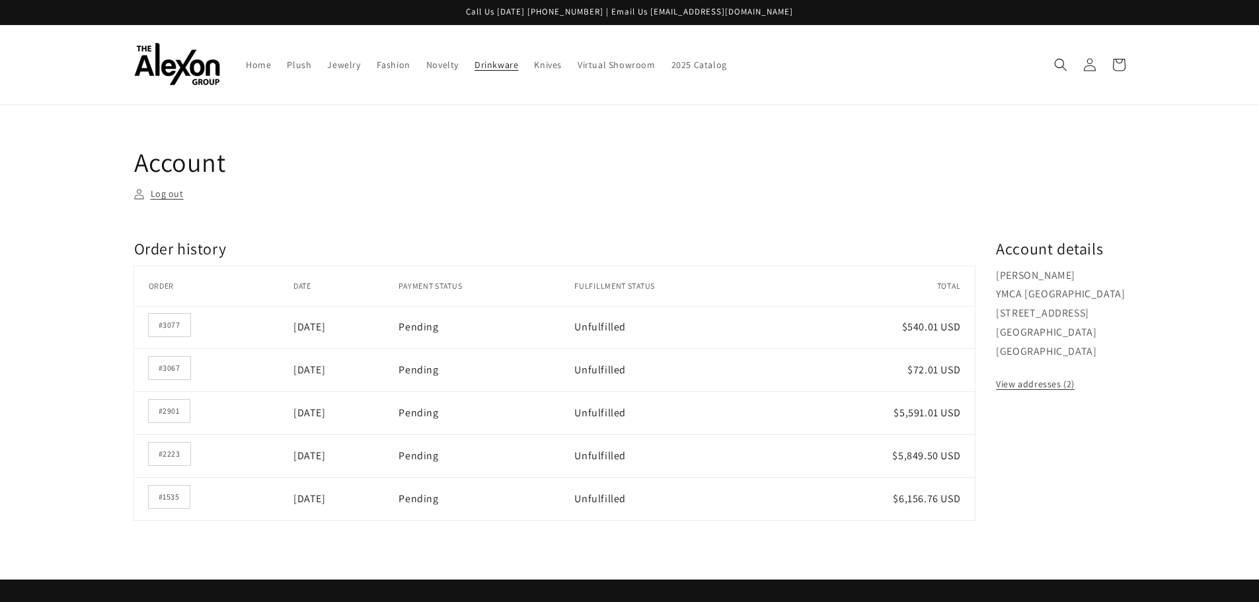
click at [504, 64] on span "Drinkware" at bounding box center [497, 65] width 44 height 12
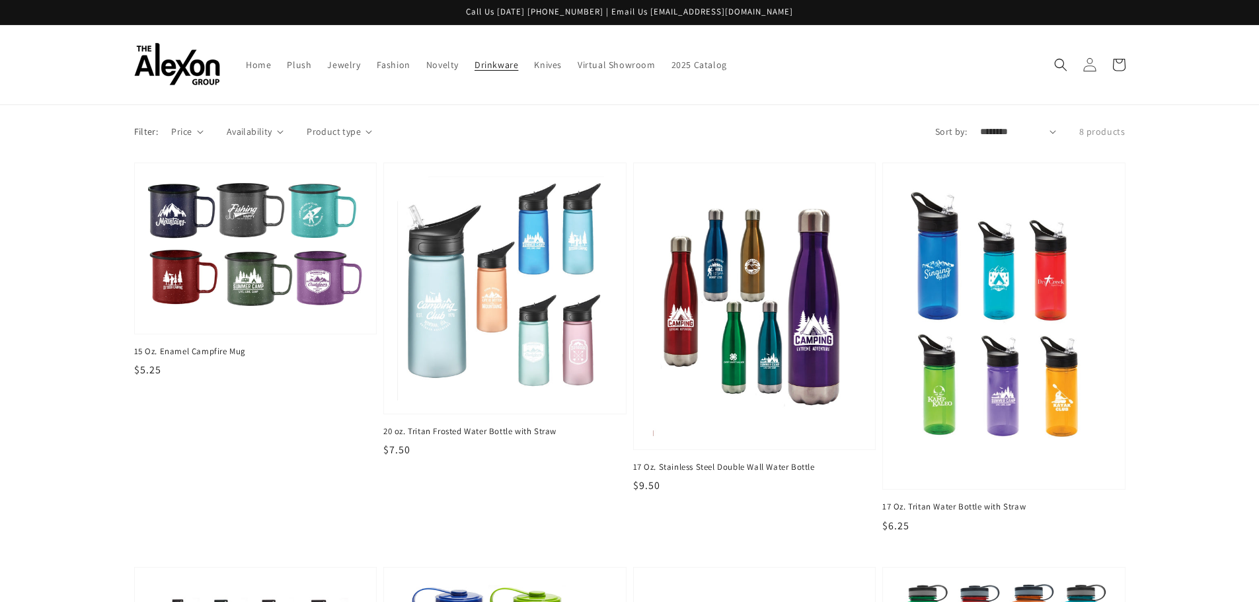
click at [1093, 65] on icon at bounding box center [1090, 65] width 14 height 14
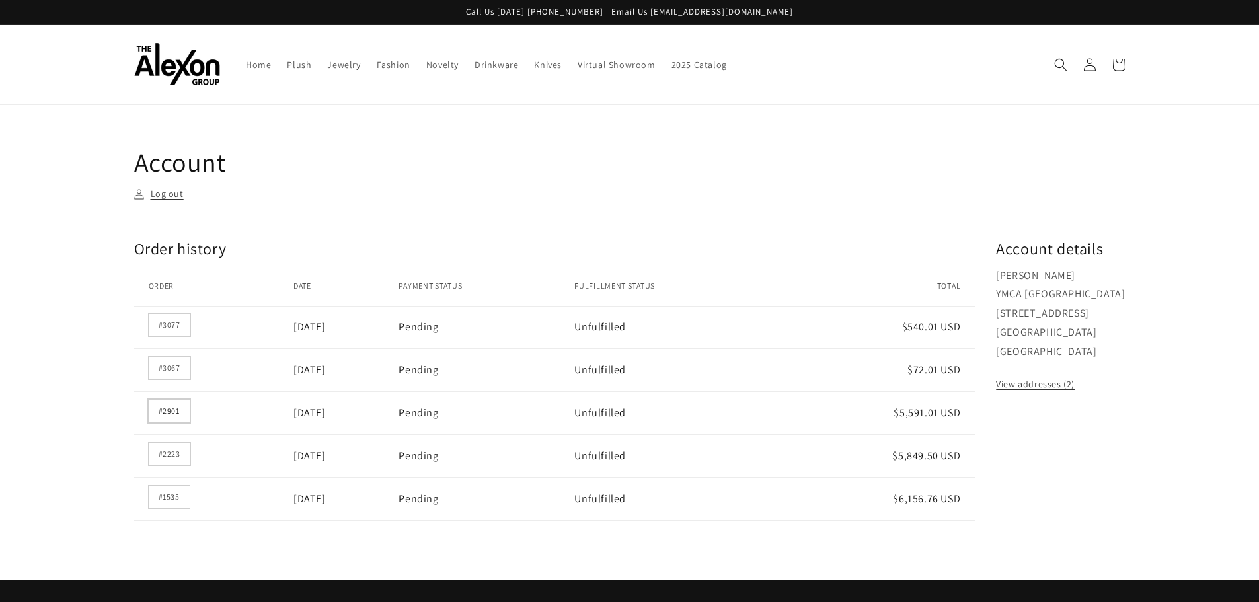
click at [178, 406] on link "#2901" at bounding box center [169, 411] width 41 height 22
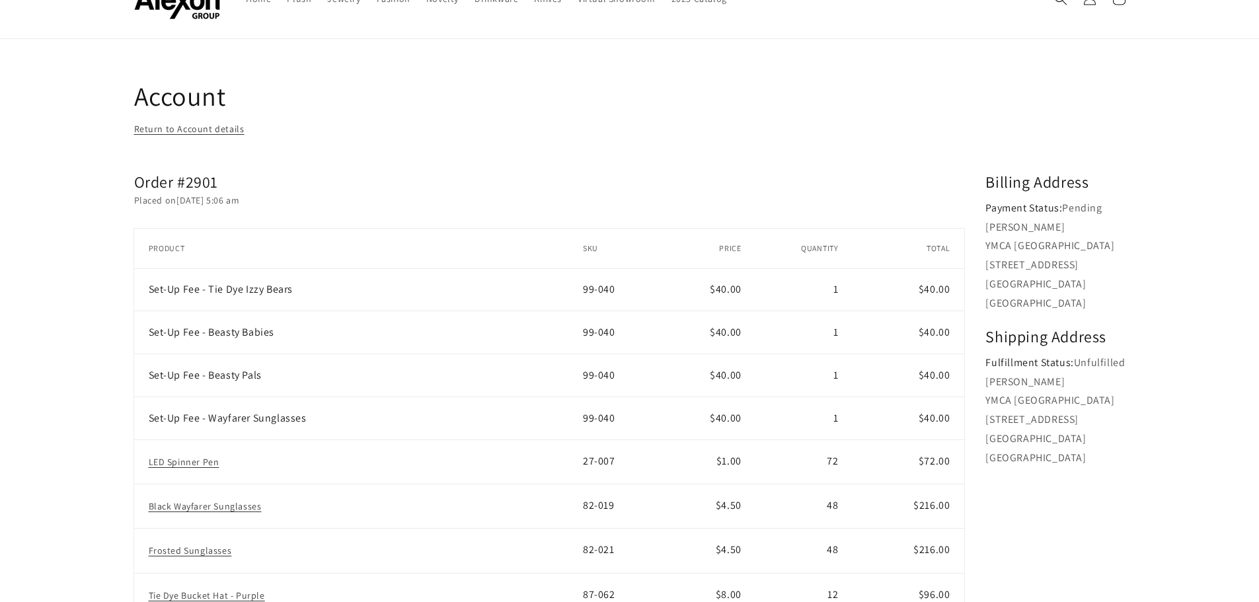
scroll to position [132, 0]
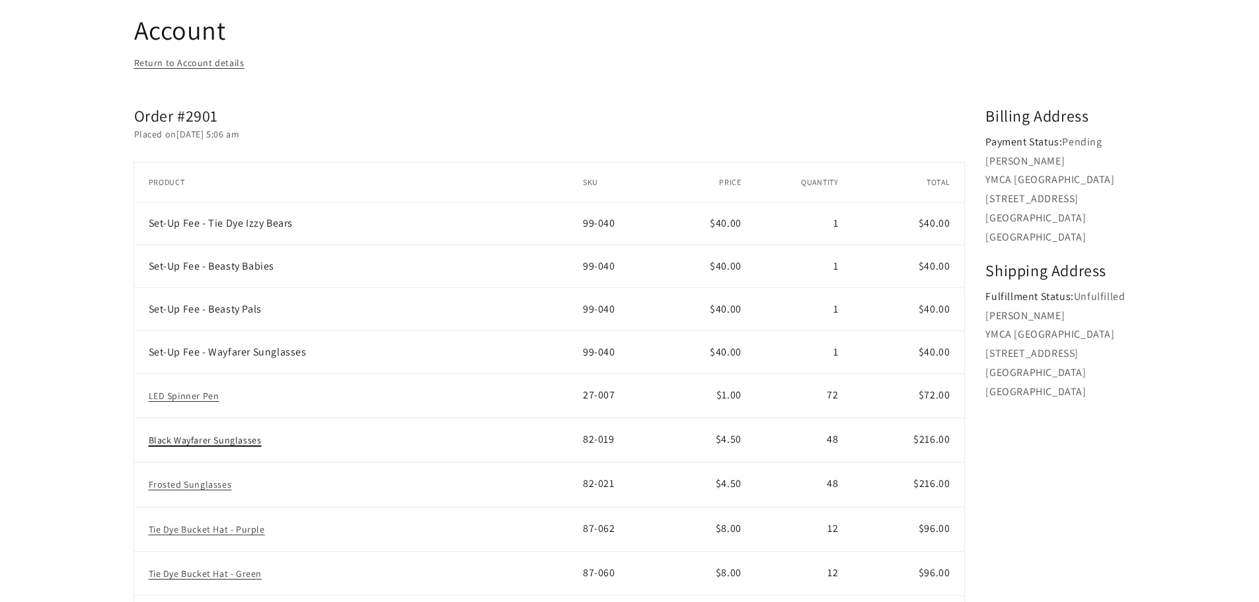
click at [178, 440] on link "Black Wayfarer Sunglasses" at bounding box center [205, 440] width 113 height 12
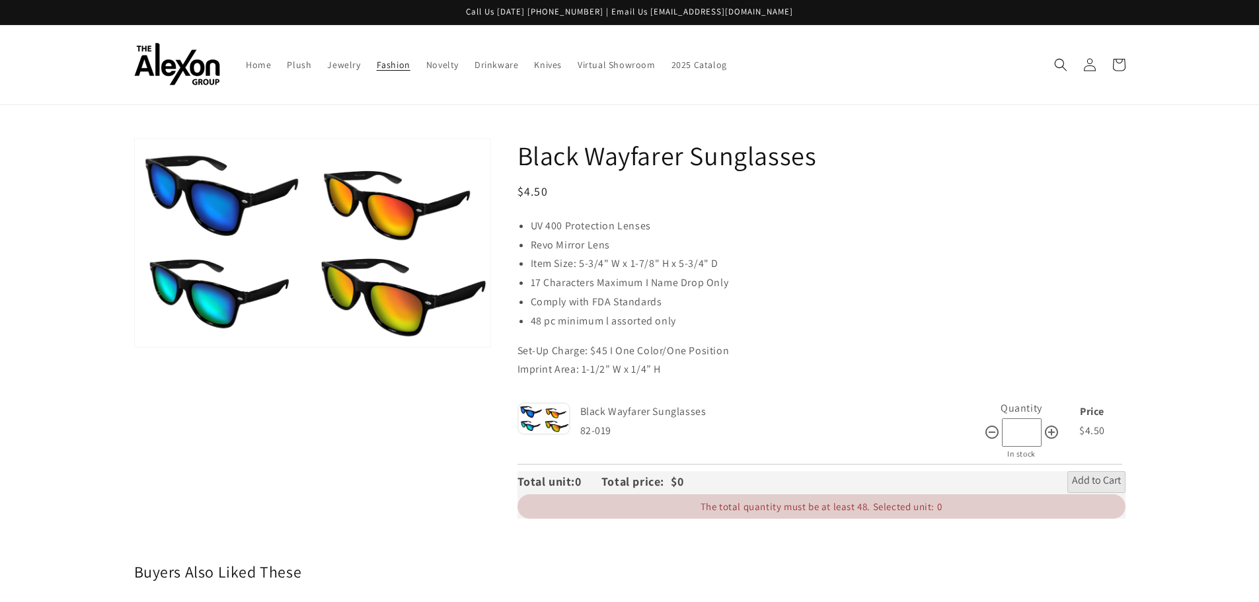
click at [397, 68] on span "Fashion" at bounding box center [394, 65] width 34 height 12
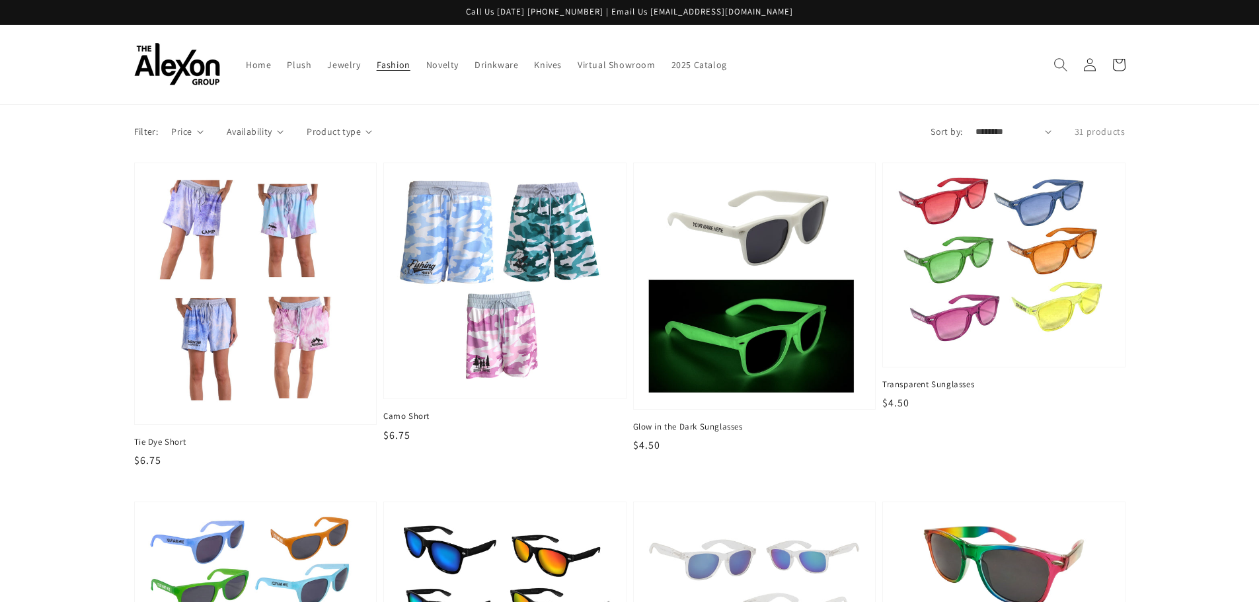
click at [1062, 66] on icon "Search" at bounding box center [1061, 65] width 14 height 14
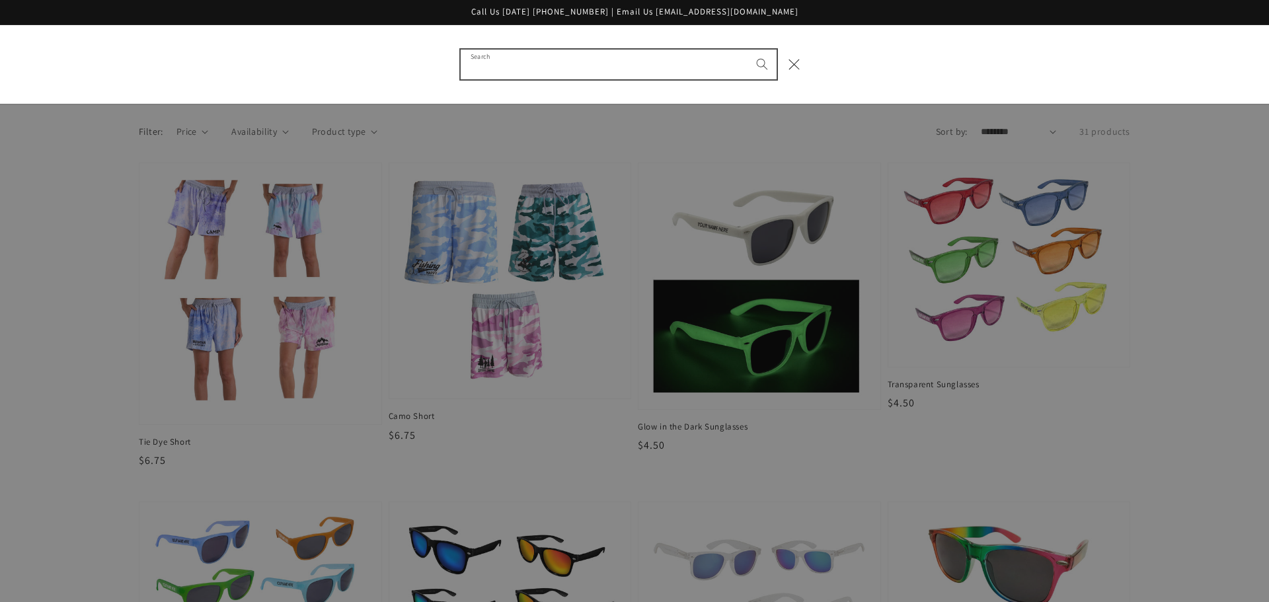
click at [628, 65] on input "Search" at bounding box center [619, 65] width 316 height 30
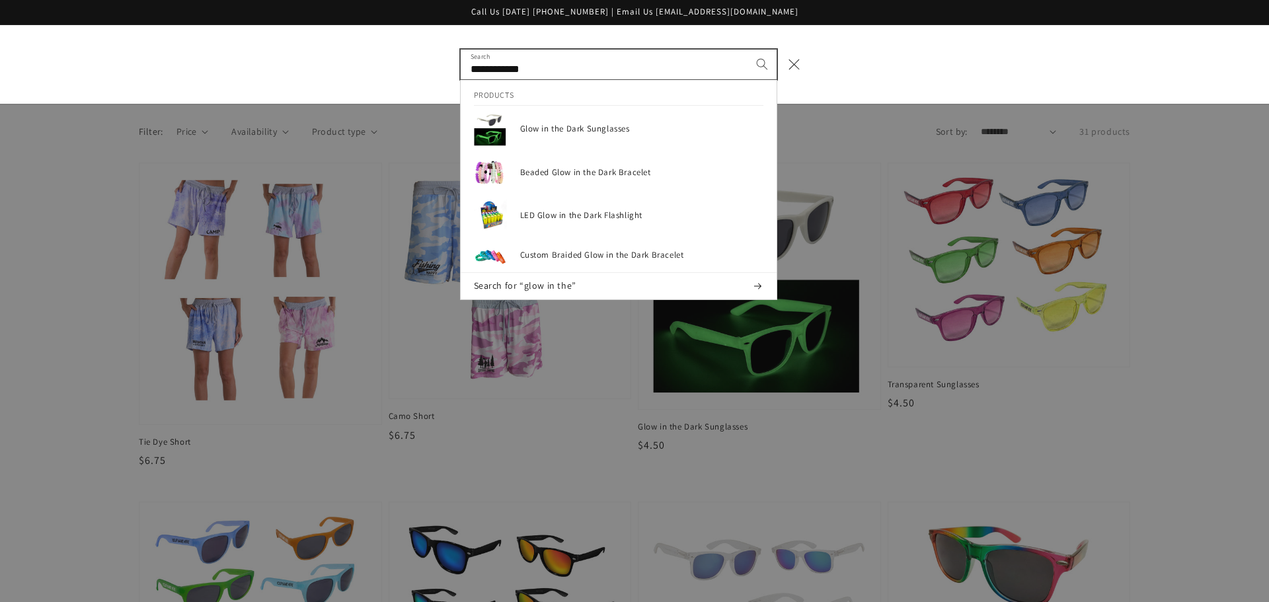
drag, startPoint x: 533, startPoint y: 72, endPoint x: 427, endPoint y: 71, distance: 105.8
click at [427, 71] on div "**********" at bounding box center [634, 64] width 1269 height 79
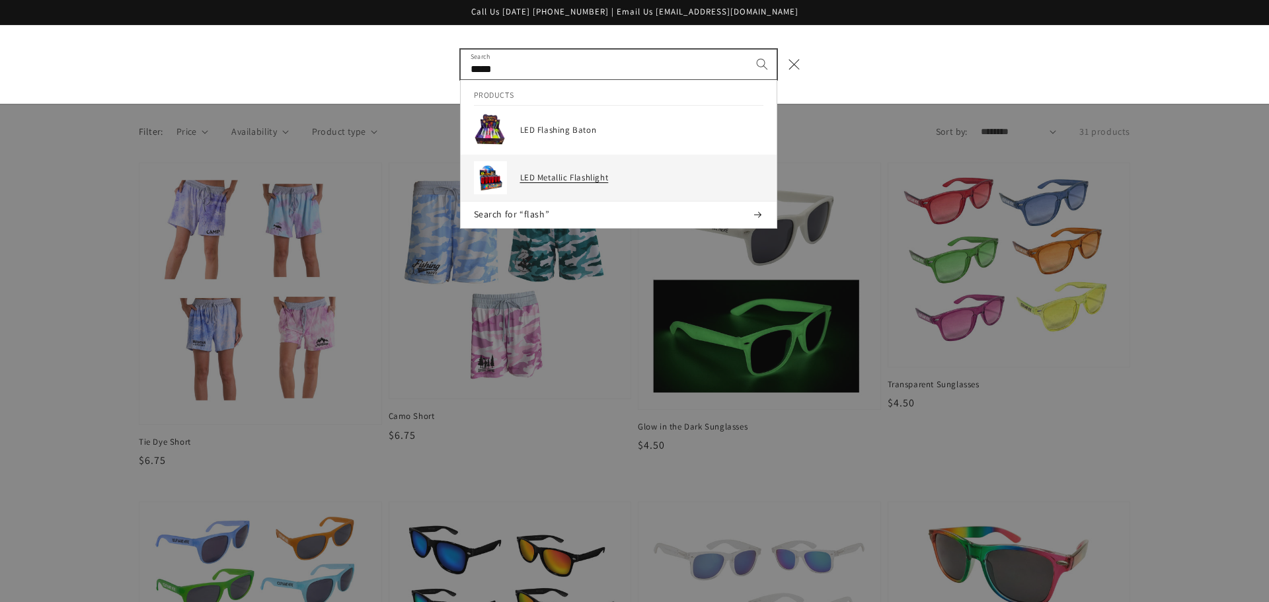
type input "*****"
click at [542, 179] on h3 "LED Metallic Flashlight" at bounding box center [641, 178] width 243 height 11
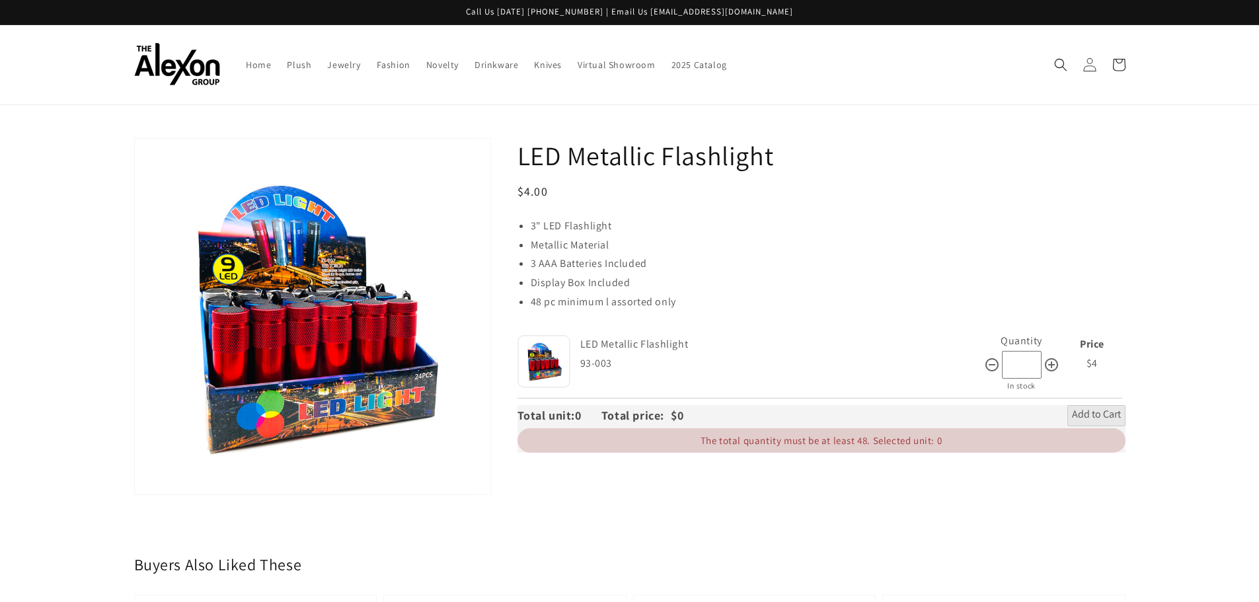
click at [1093, 65] on icon at bounding box center [1090, 65] width 14 height 14
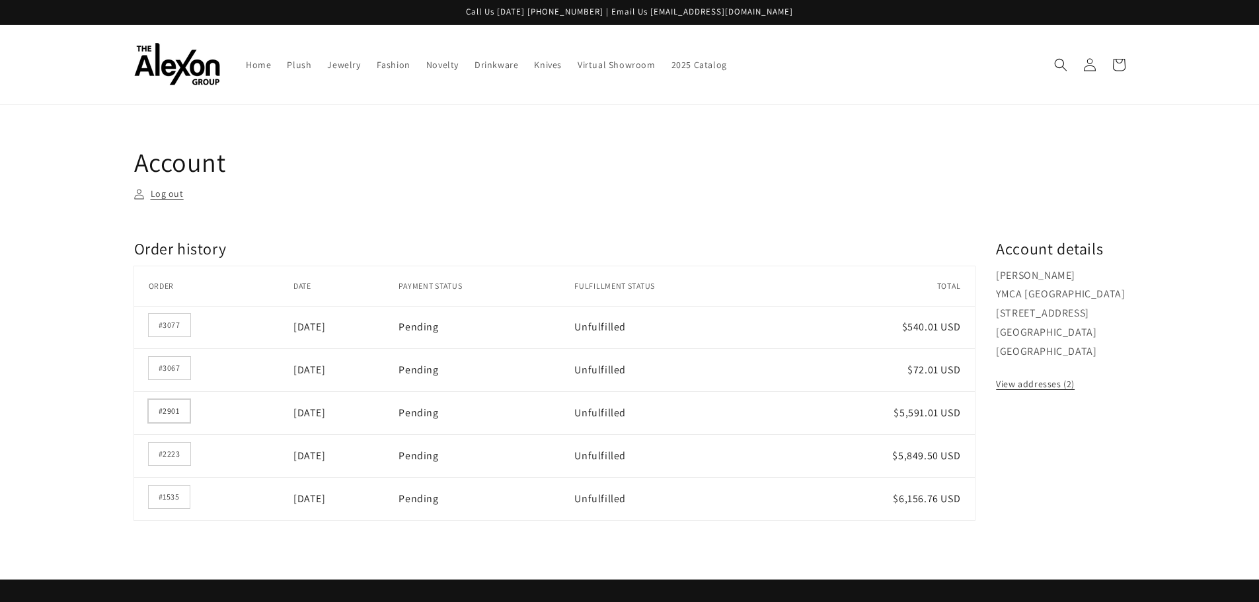
click at [151, 413] on link "#2901" at bounding box center [169, 411] width 41 height 22
click at [175, 364] on link "#3067" at bounding box center [170, 368] width 42 height 22
click at [173, 452] on link "#2223" at bounding box center [170, 454] width 42 height 22
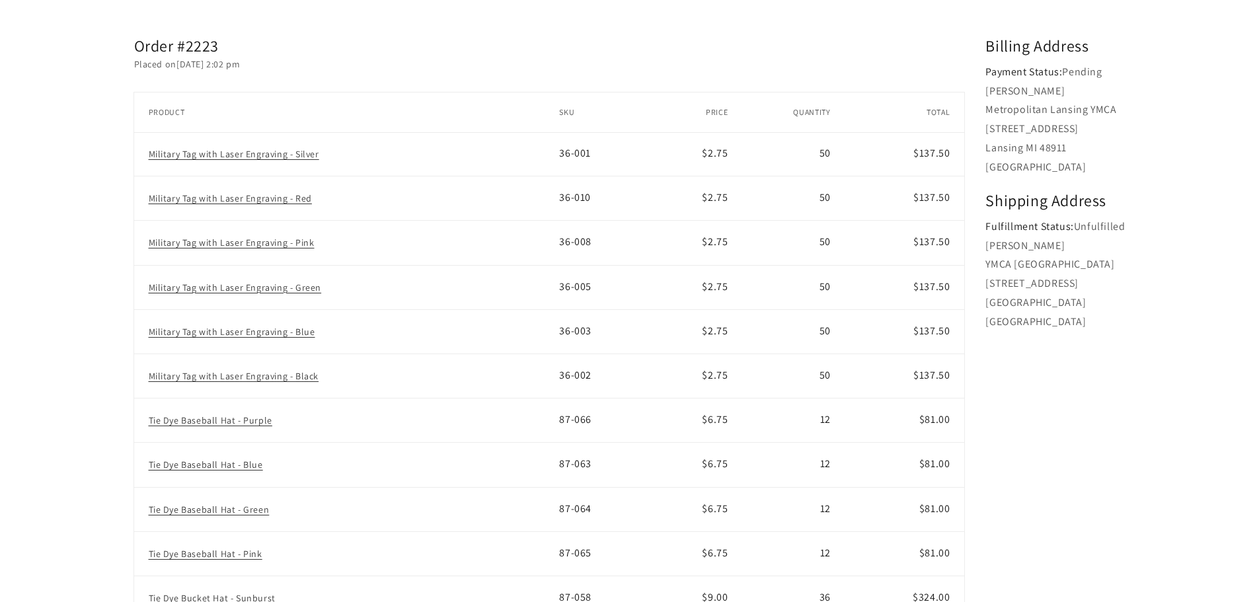
scroll to position [264, 0]
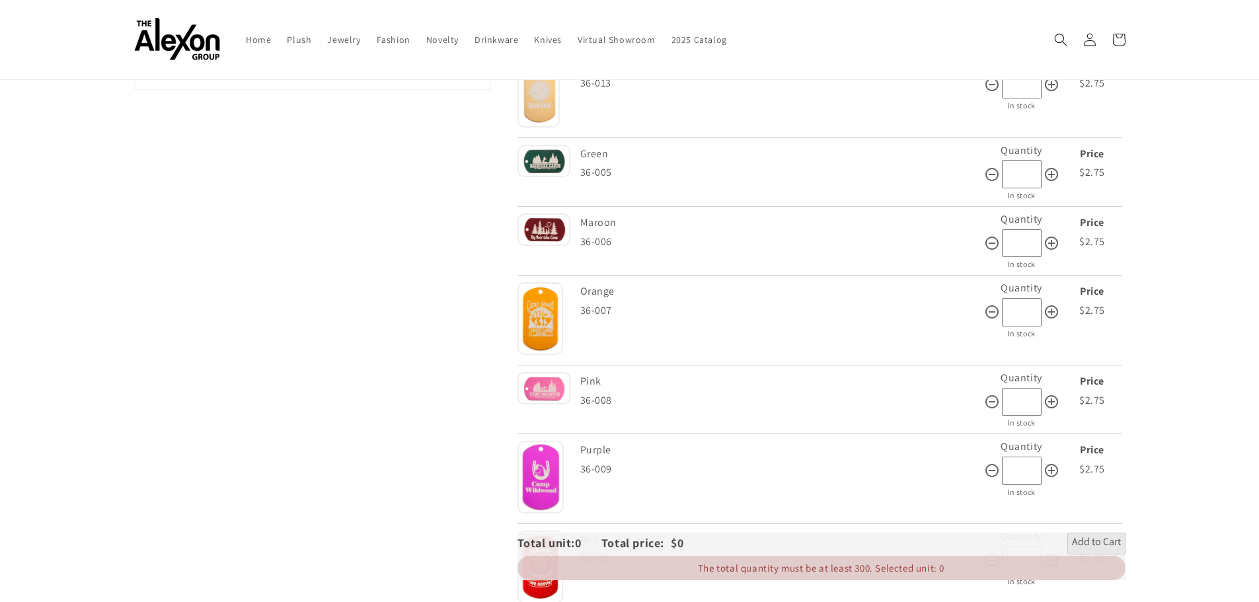
scroll to position [595, 0]
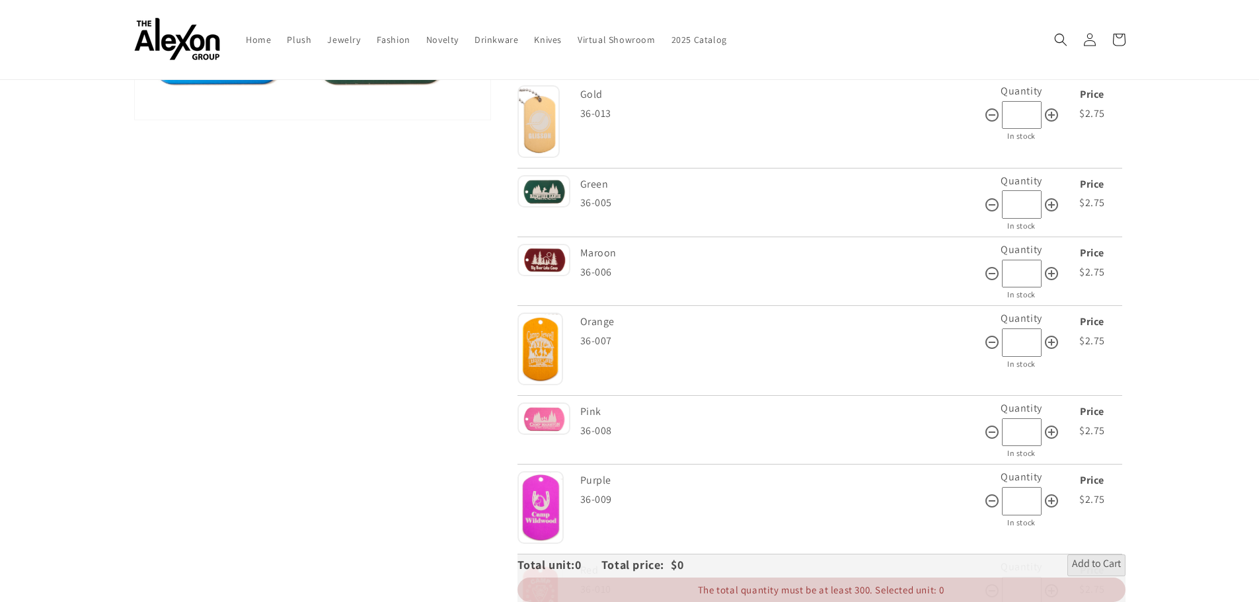
click at [541, 190] on img at bounding box center [544, 191] width 53 height 32
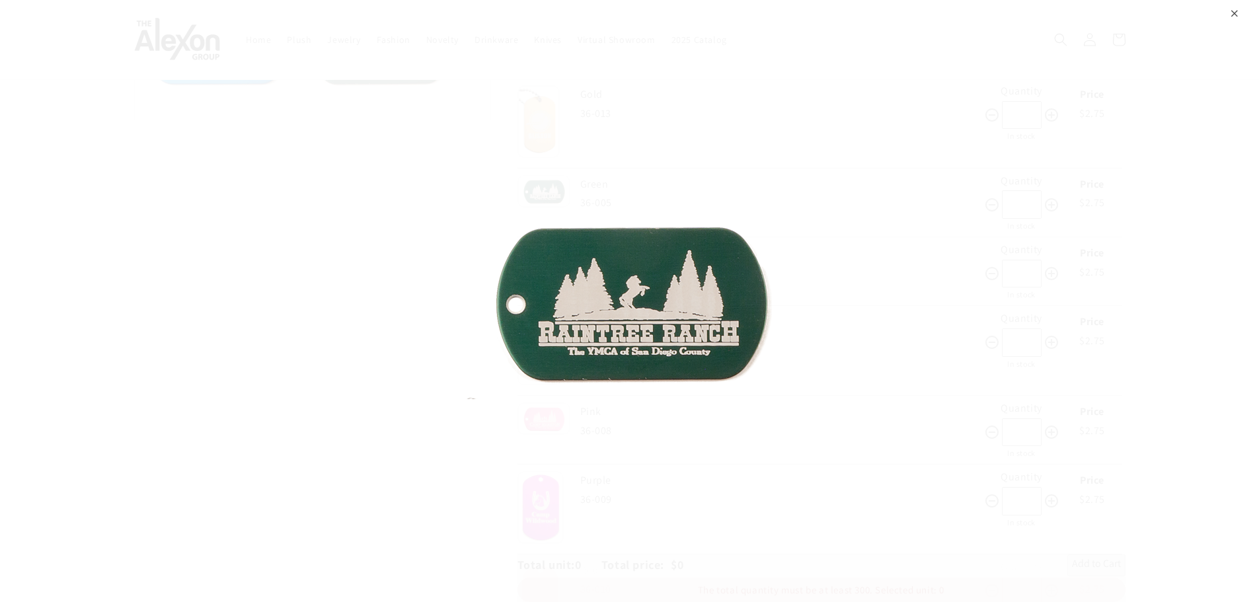
click at [1233, 19] on div "⨉" at bounding box center [1235, 12] width 9 height 24
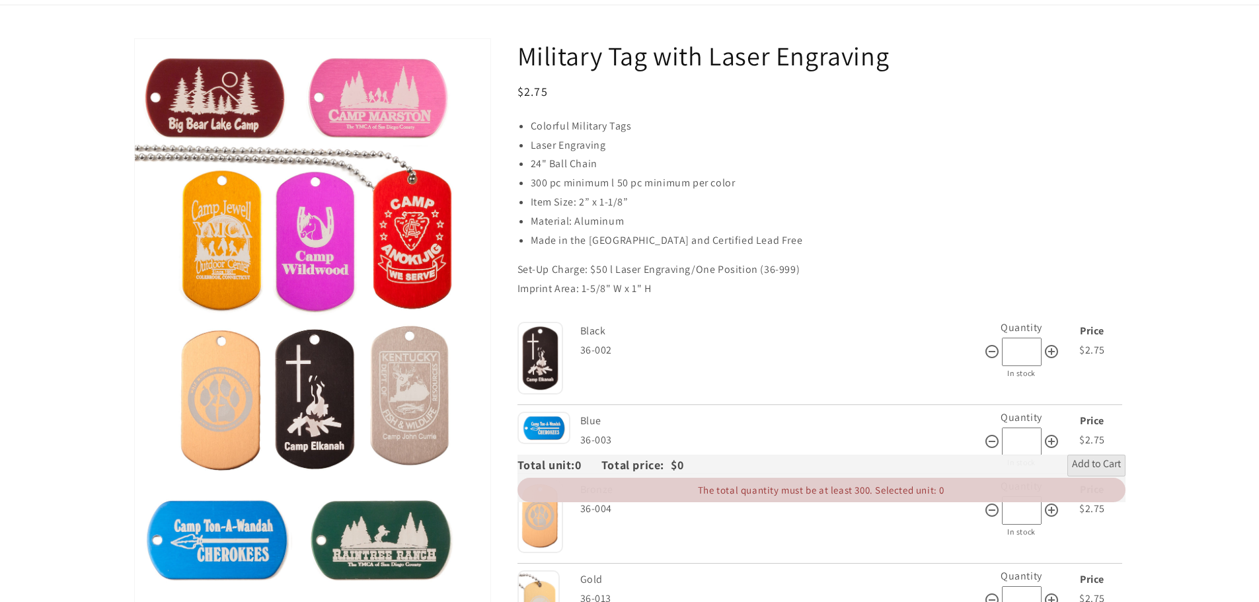
scroll to position [0, 0]
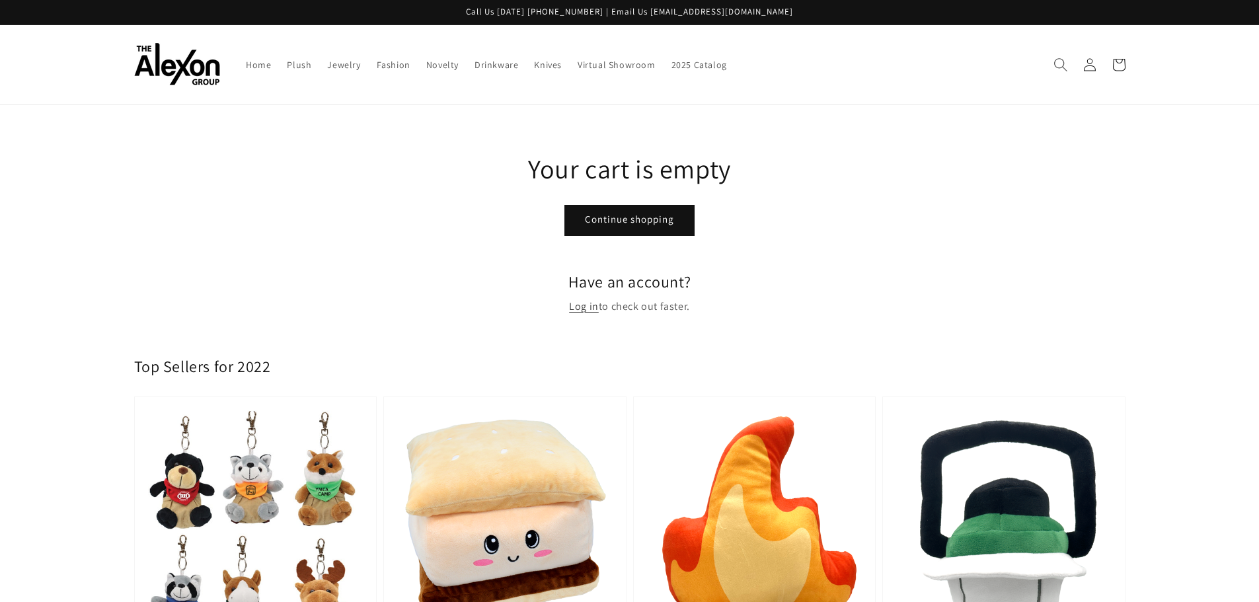
click at [1053, 67] on span "Search" at bounding box center [1061, 64] width 29 height 29
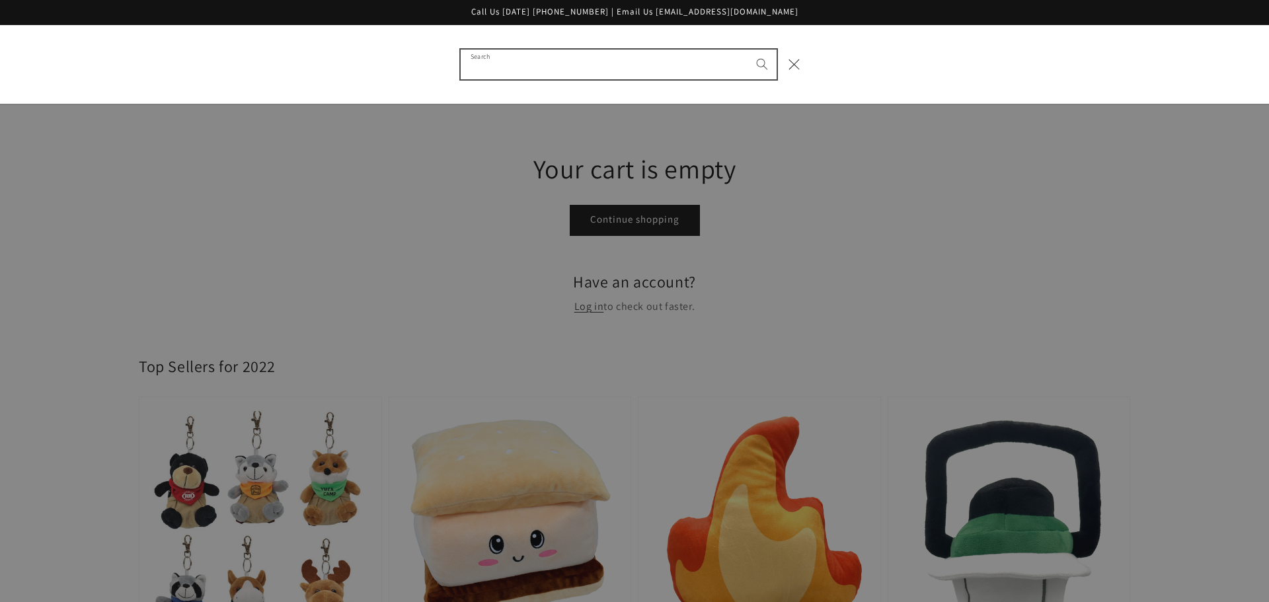
click at [639, 70] on input "Search" at bounding box center [619, 65] width 316 height 30
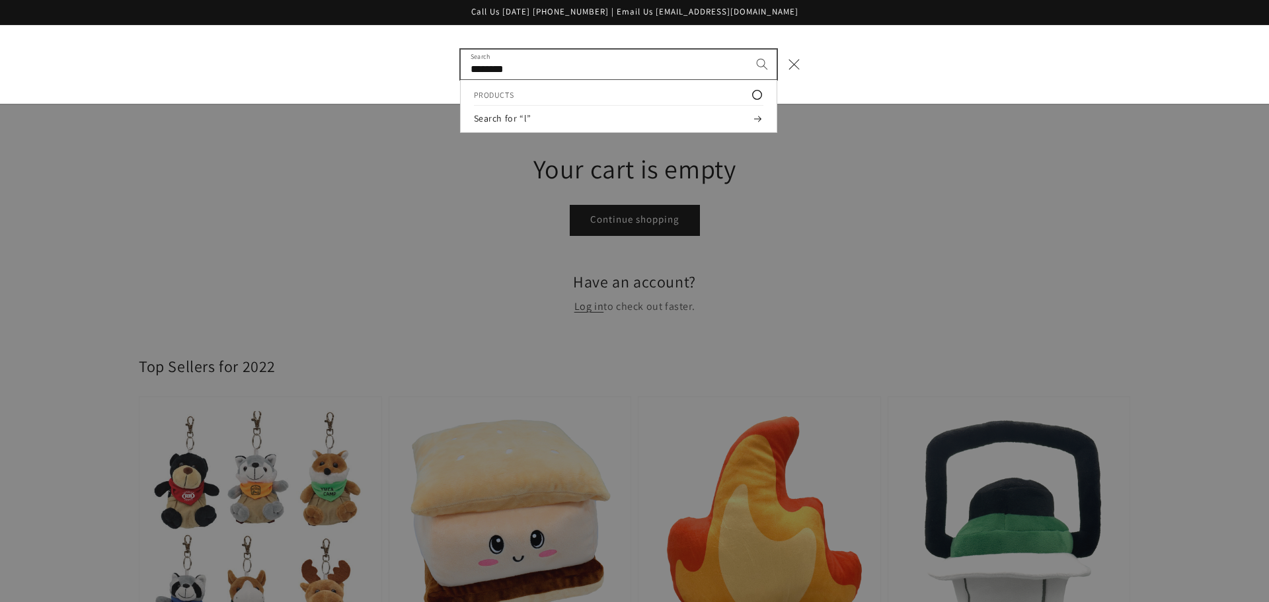
type input "********"
click at [748, 50] on button "Search" at bounding box center [762, 64] width 29 height 29
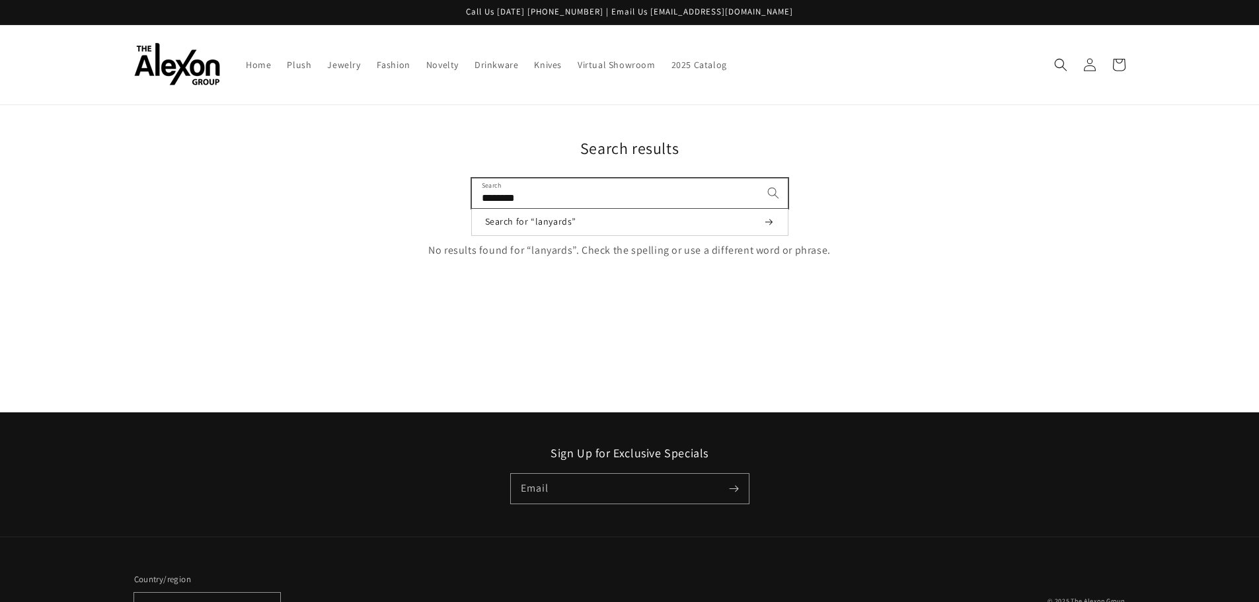
drag, startPoint x: 529, startPoint y: 201, endPoint x: 394, endPoint y: 197, distance: 134.9
click at [394, 197] on div "Search results ******** Search Search for “lanyards” 0 results found for “lanya…" at bounding box center [630, 199] width 1058 height 122
click at [387, 67] on span "Fashion" at bounding box center [394, 65] width 34 height 12
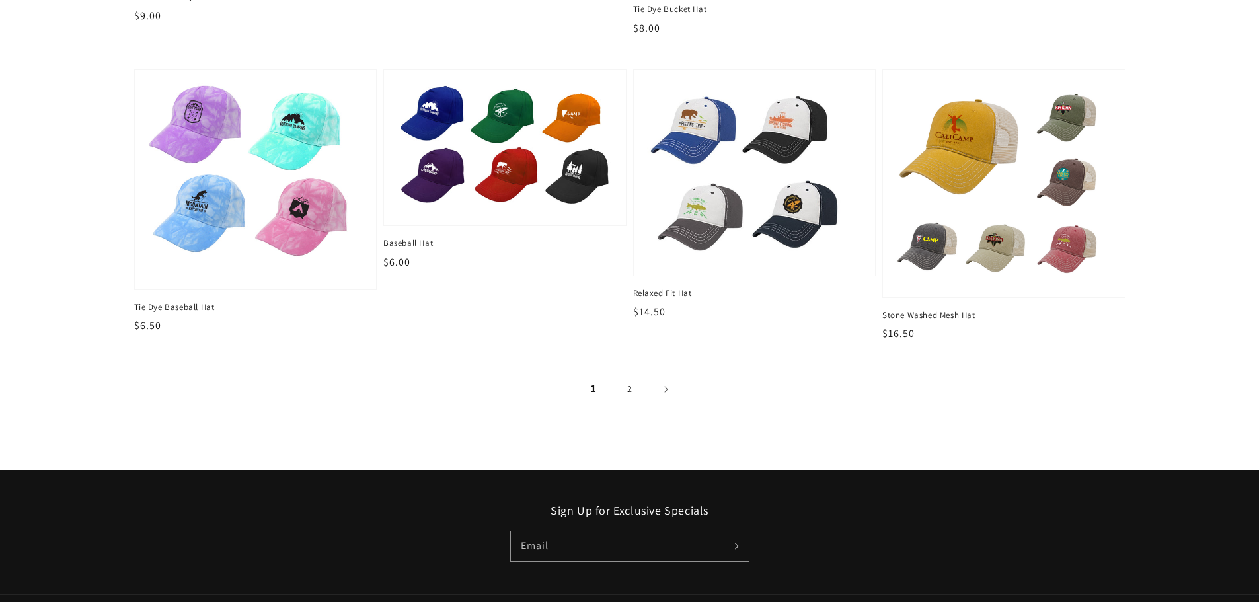
scroll to position [1785, 0]
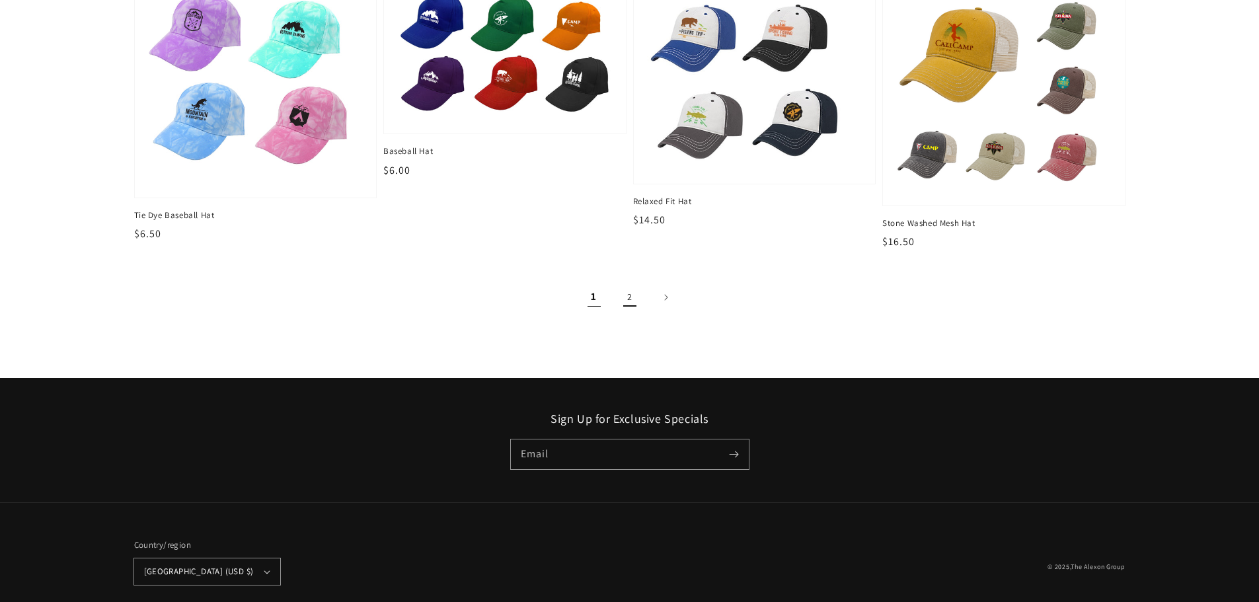
click at [633, 296] on link "2" at bounding box center [629, 297] width 29 height 29
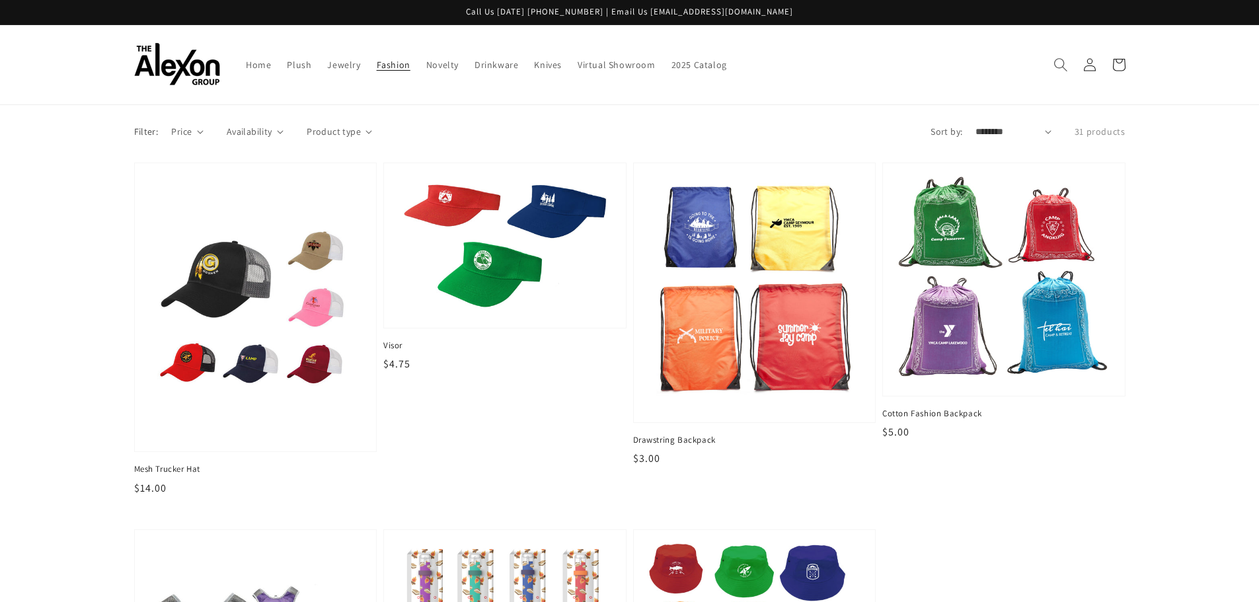
click at [1058, 63] on icon "Search" at bounding box center [1061, 65] width 14 height 14
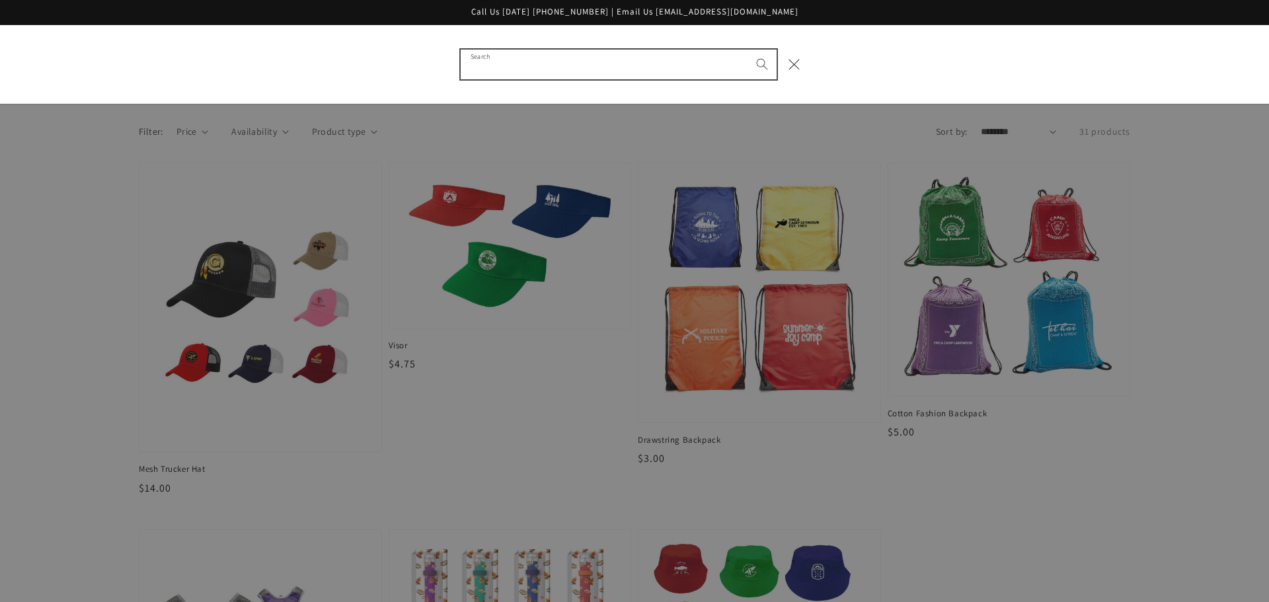
click at [592, 66] on input "Search" at bounding box center [619, 65] width 316 height 30
type input "*******"
click at [748, 50] on button "Search" at bounding box center [762, 64] width 29 height 29
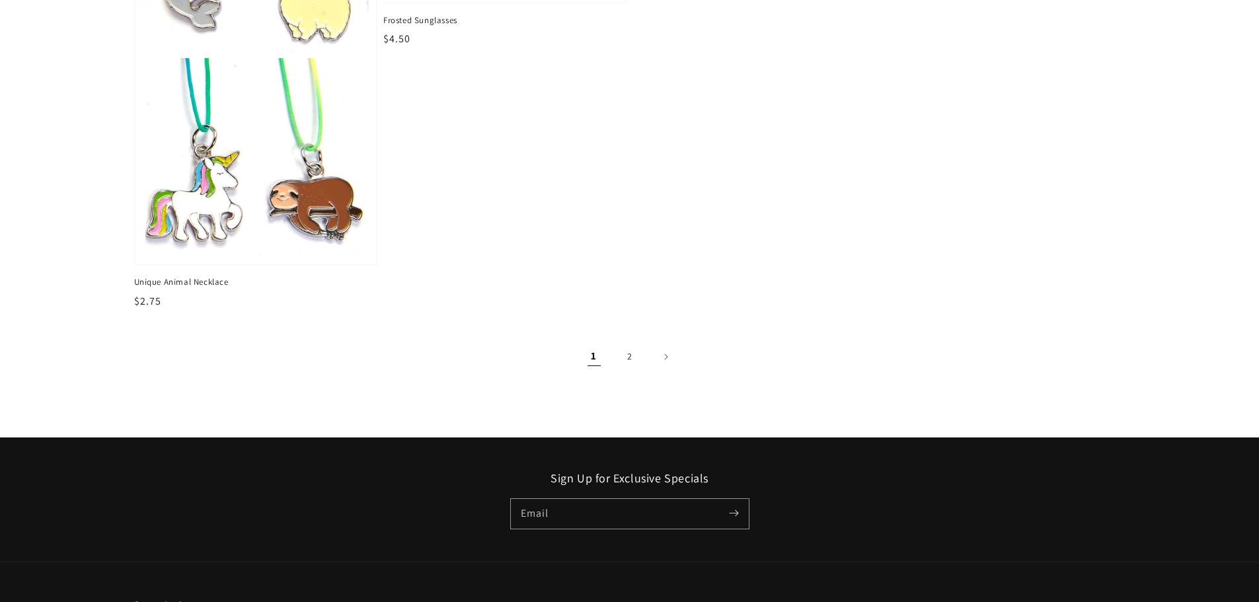
scroll to position [2380, 0]
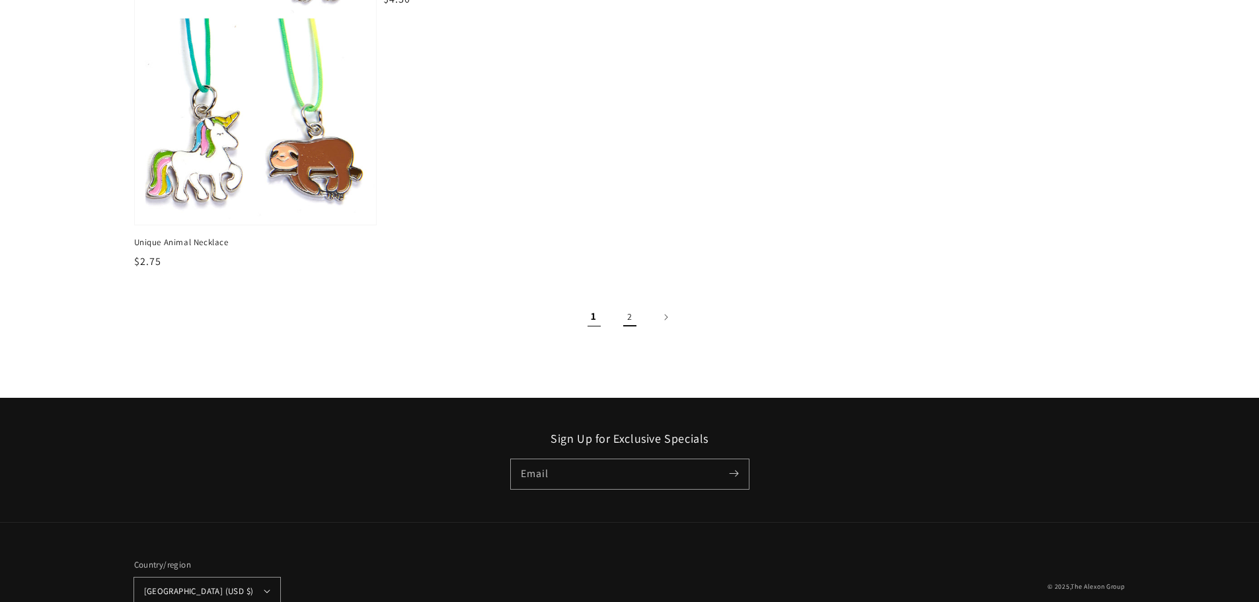
click at [635, 317] on link "2" at bounding box center [629, 317] width 29 height 29
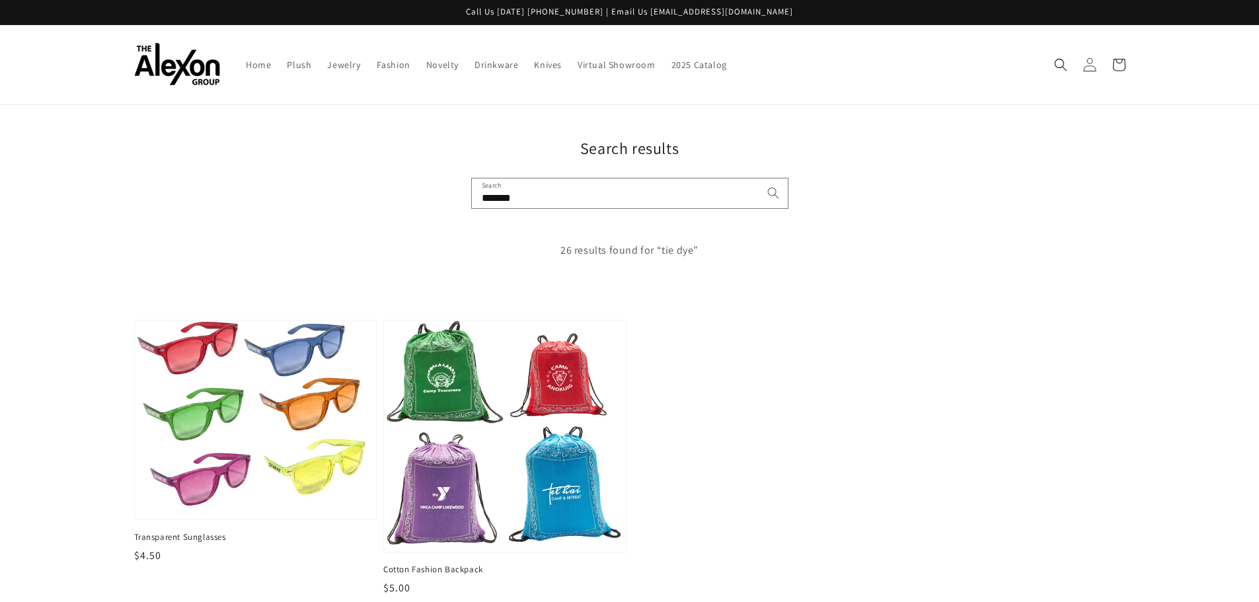
click at [1088, 63] on icon at bounding box center [1090, 65] width 14 height 14
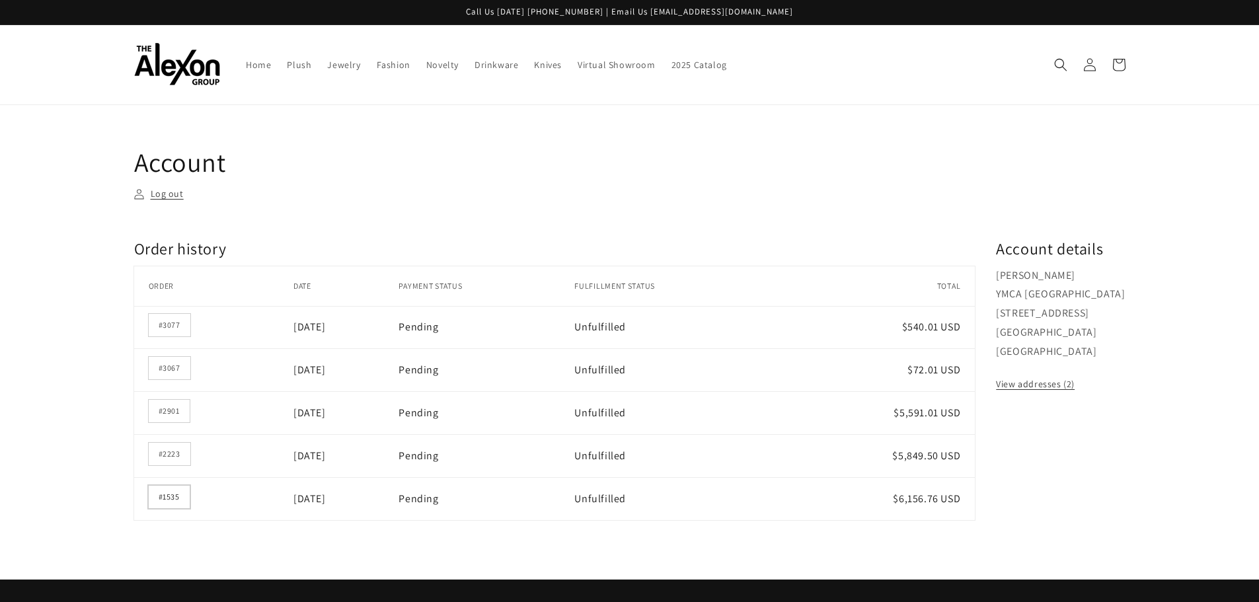
click at [170, 499] on link "#1535" at bounding box center [169, 497] width 41 height 22
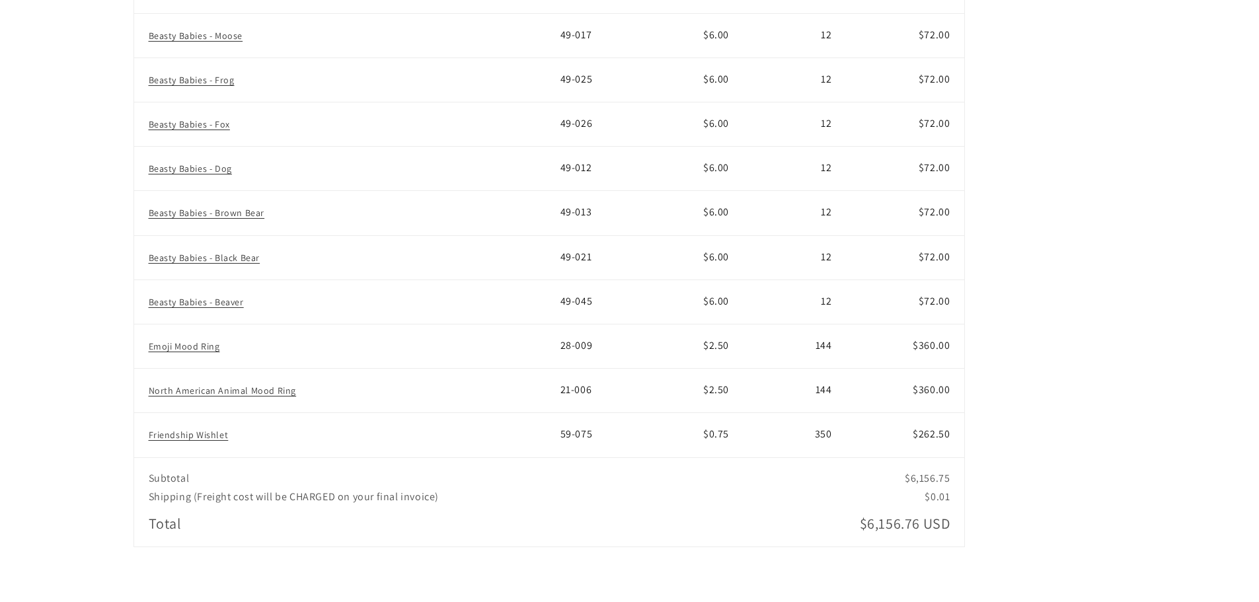
scroll to position [2182, 0]
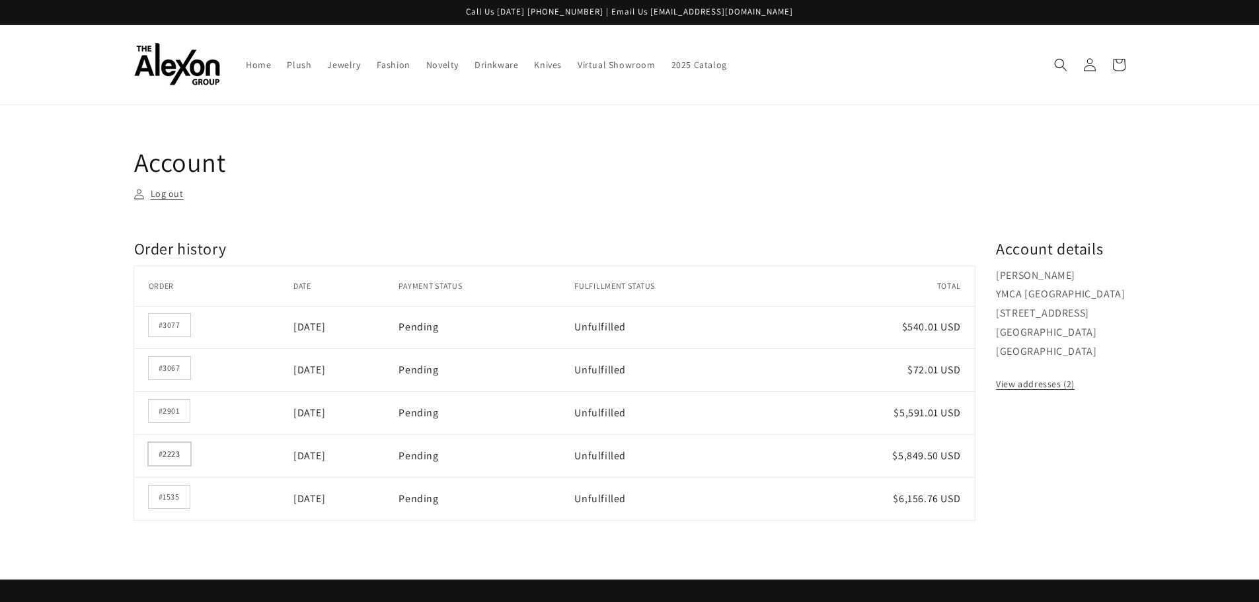
click at [167, 452] on link "#2223" at bounding box center [170, 454] width 42 height 22
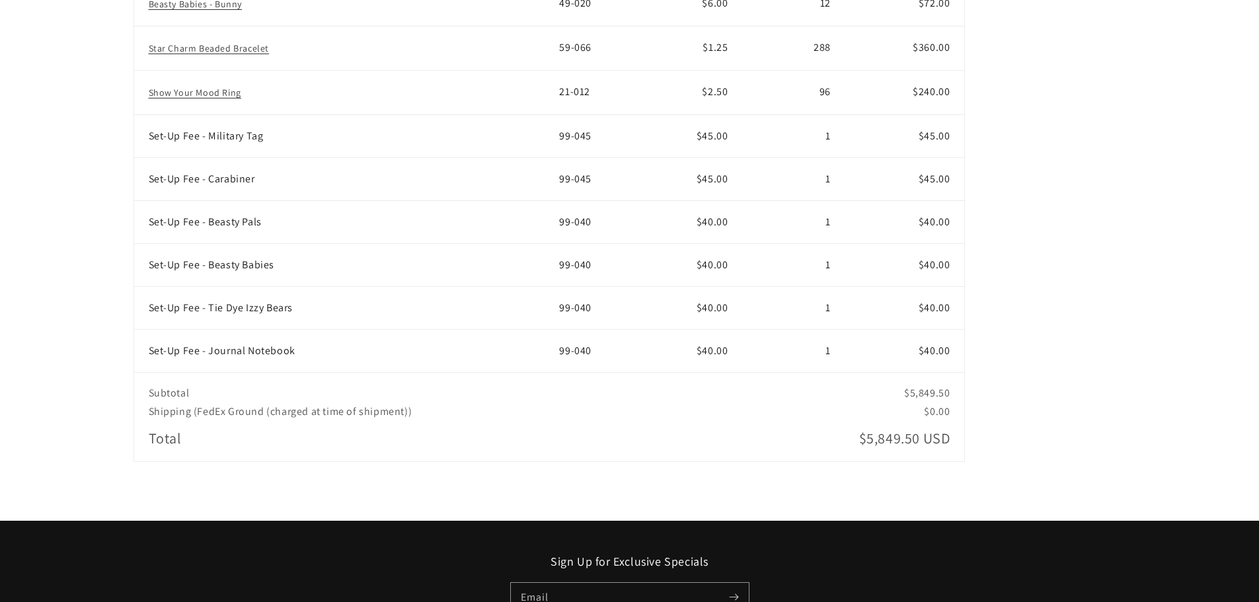
scroll to position [2182, 0]
